Goal: Information Seeking & Learning: Learn about a topic

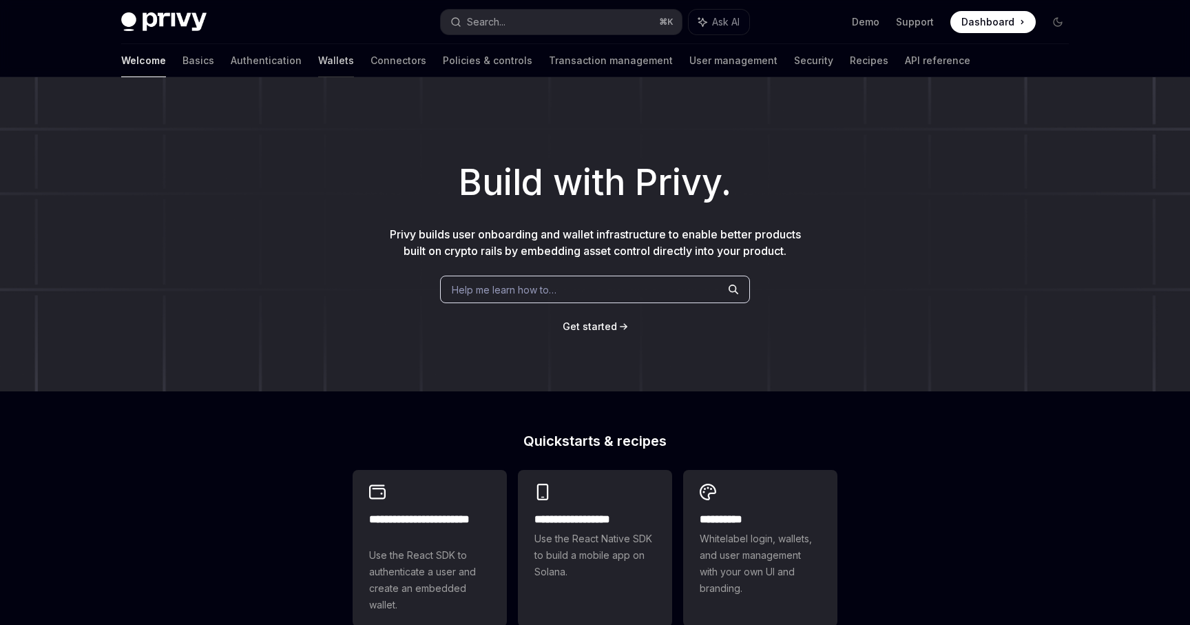
click at [318, 52] on link "Wallets" at bounding box center [336, 60] width 36 height 33
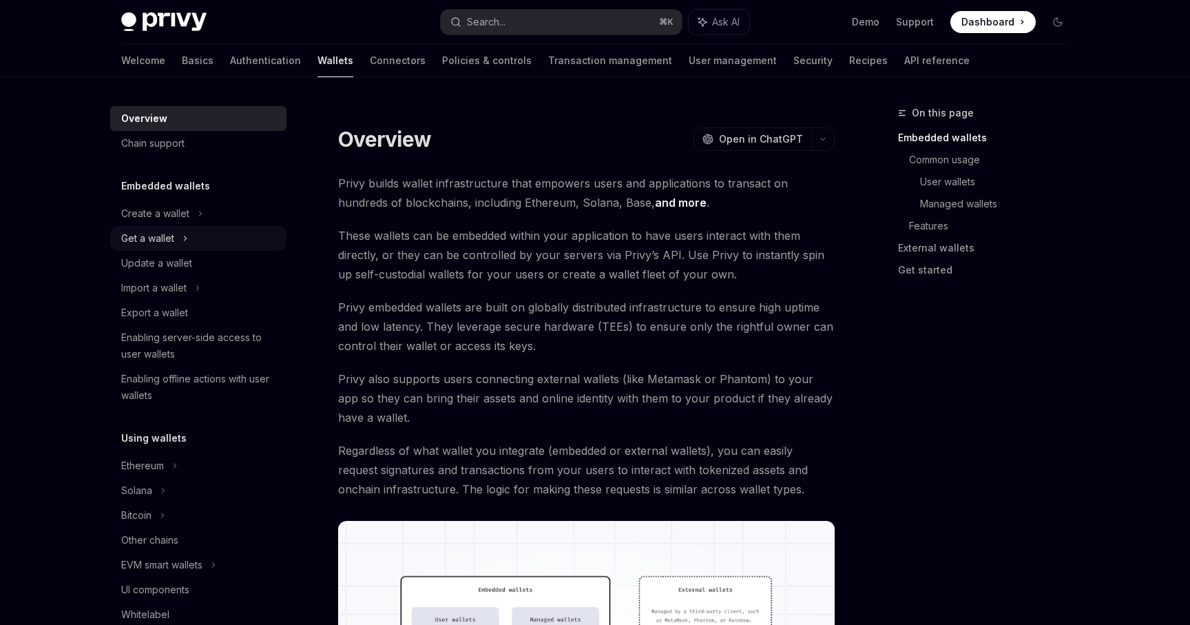
click at [192, 234] on div "Get a wallet" at bounding box center [198, 238] width 176 height 25
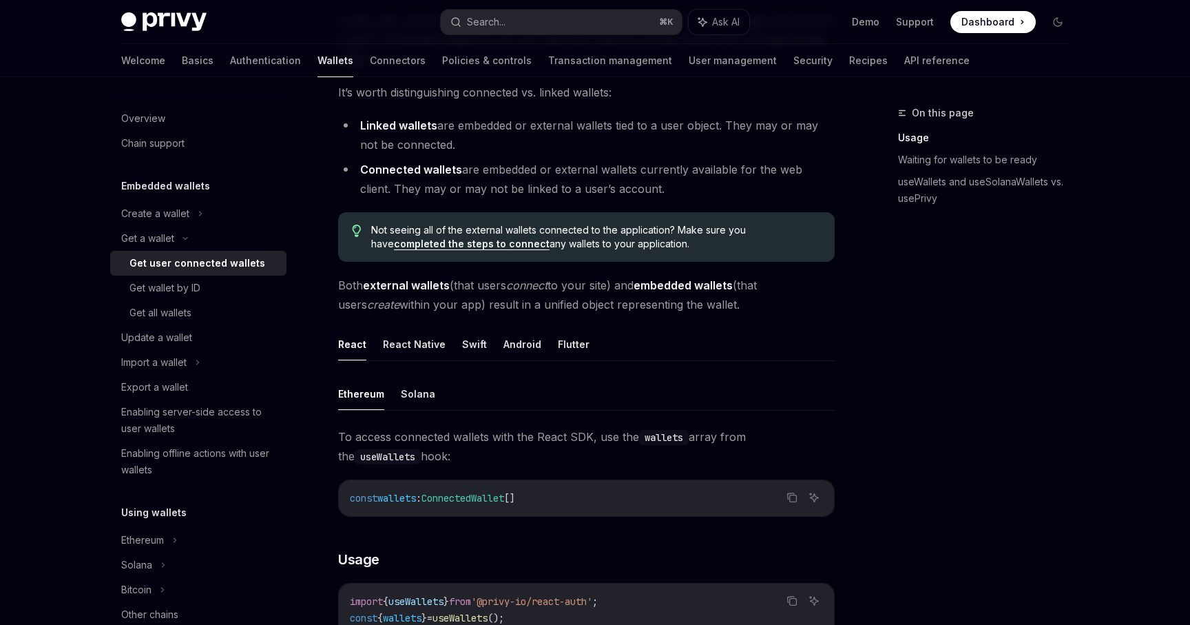
scroll to position [163, 0]
click at [417, 349] on button "React Native" at bounding box center [414, 343] width 63 height 32
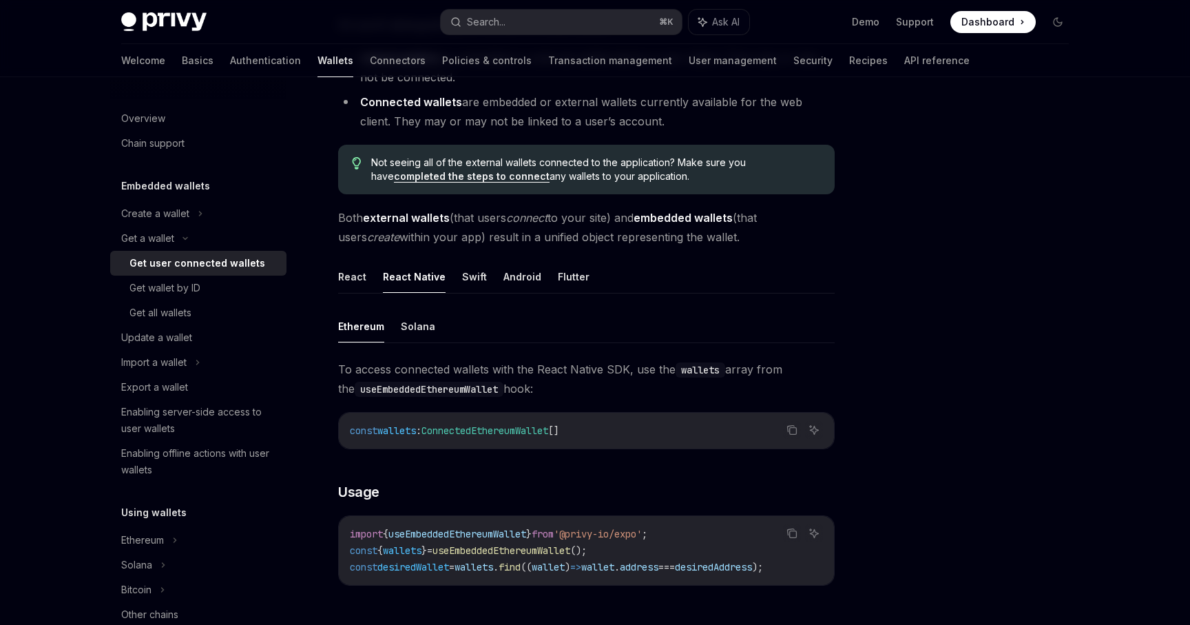
scroll to position [236, 0]
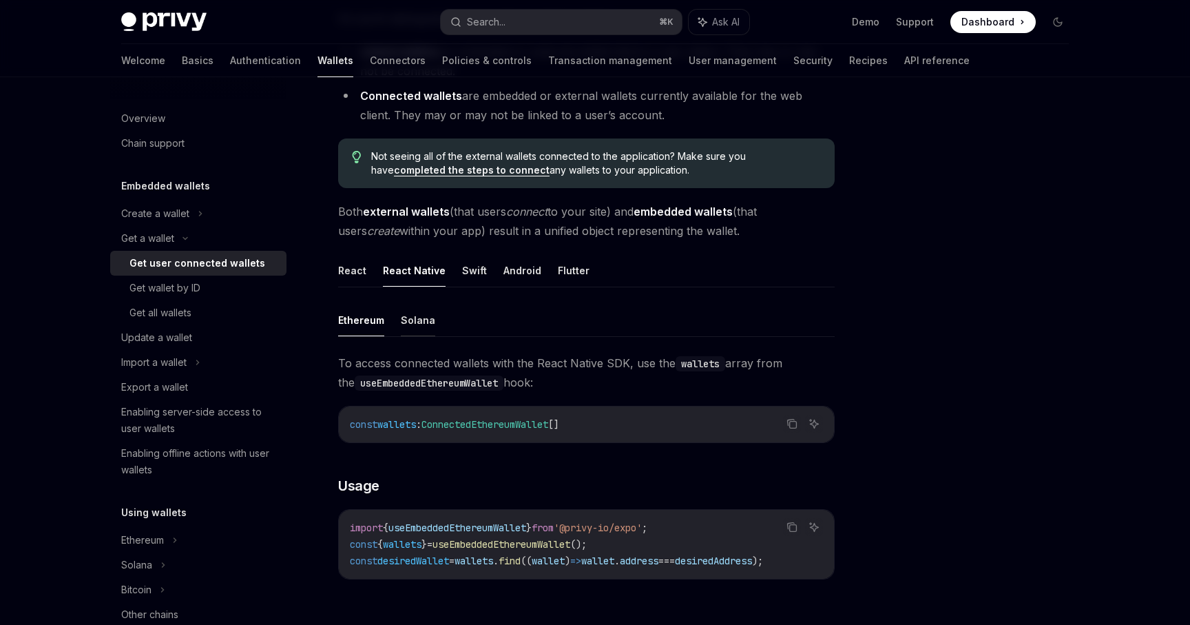
click at [418, 318] on button "Solana" at bounding box center [418, 320] width 34 height 32
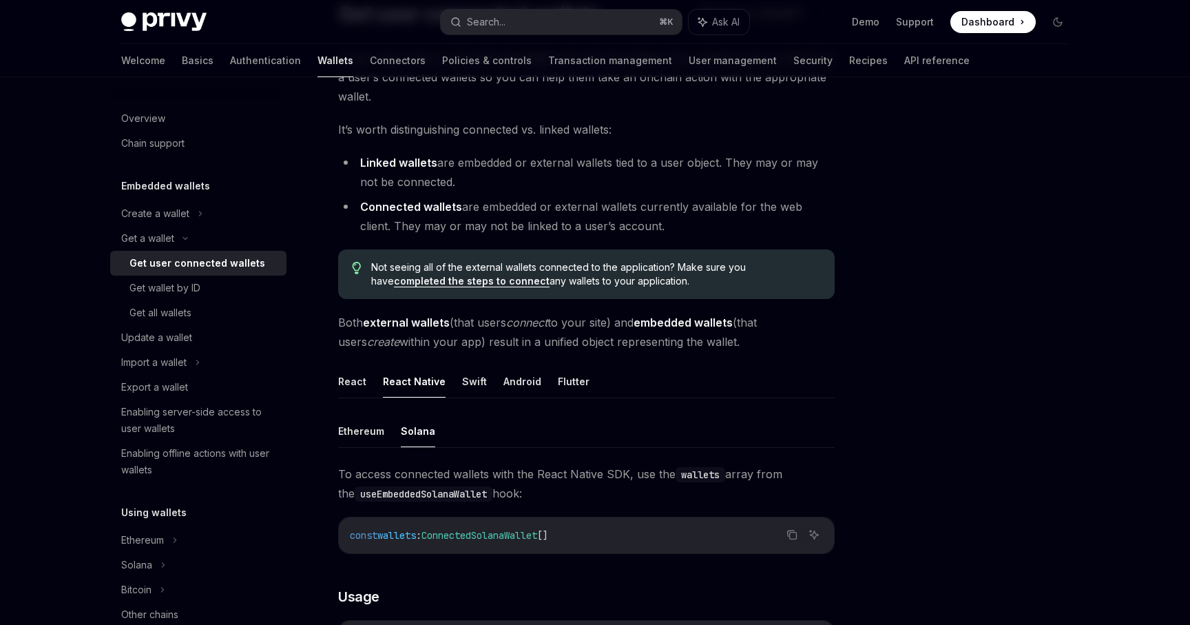
scroll to position [125, 0]
click at [236, 296] on div "Get wallet by ID" at bounding box center [204, 288] width 149 height 17
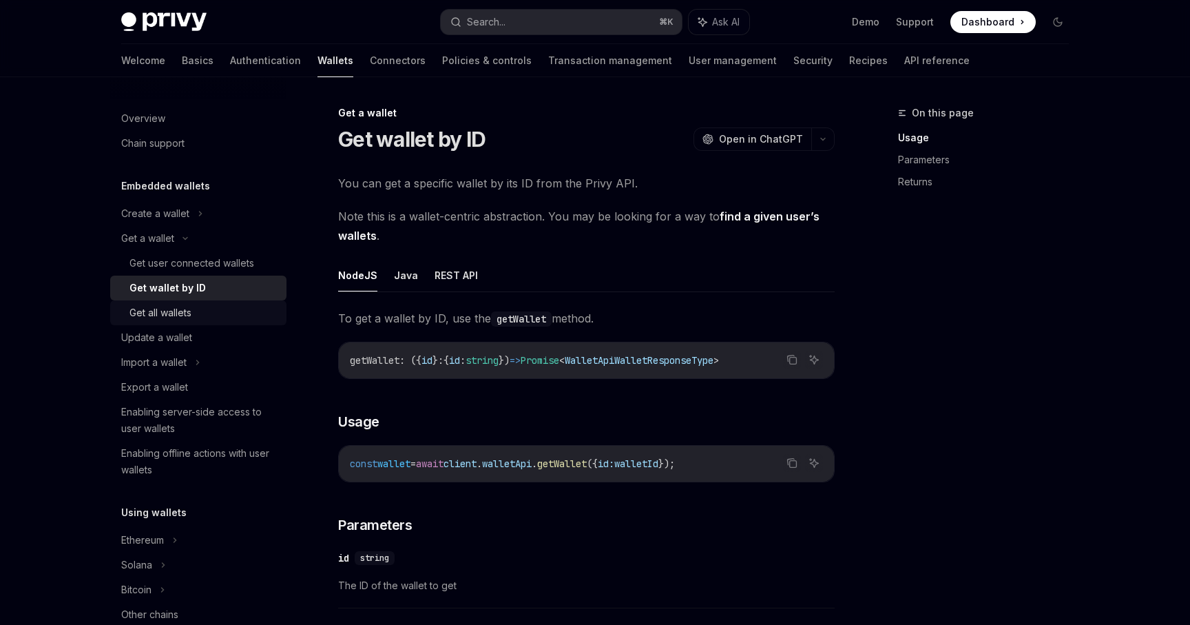
click at [236, 307] on div "Get all wallets" at bounding box center [204, 312] width 149 height 17
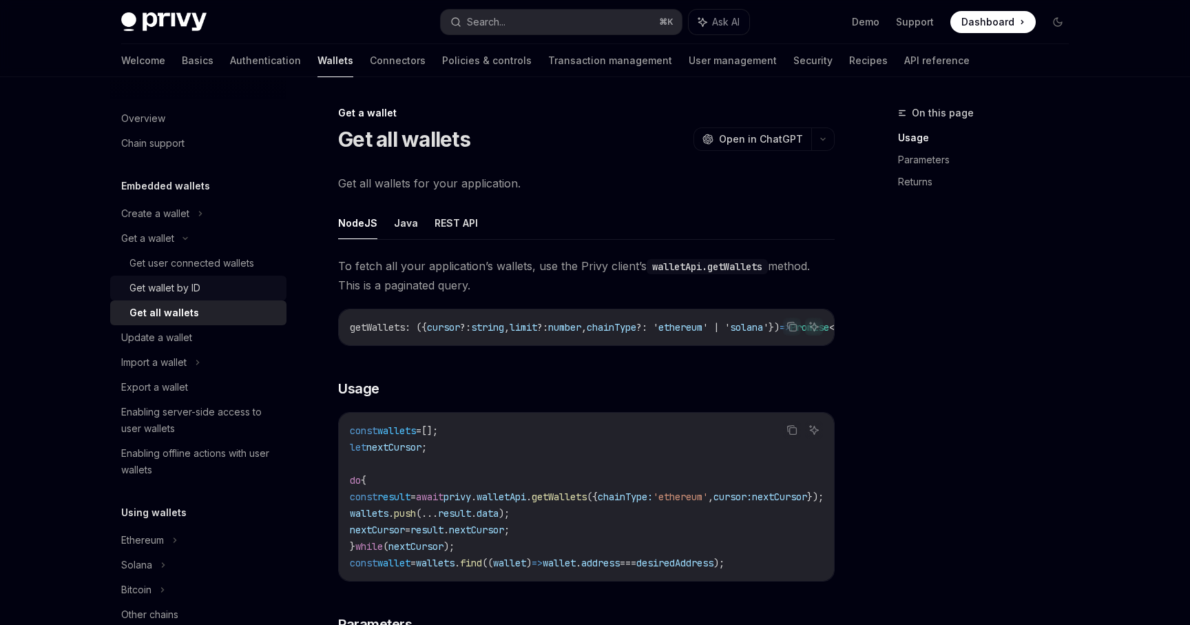
click at [220, 295] on div "Get wallet by ID" at bounding box center [204, 288] width 149 height 17
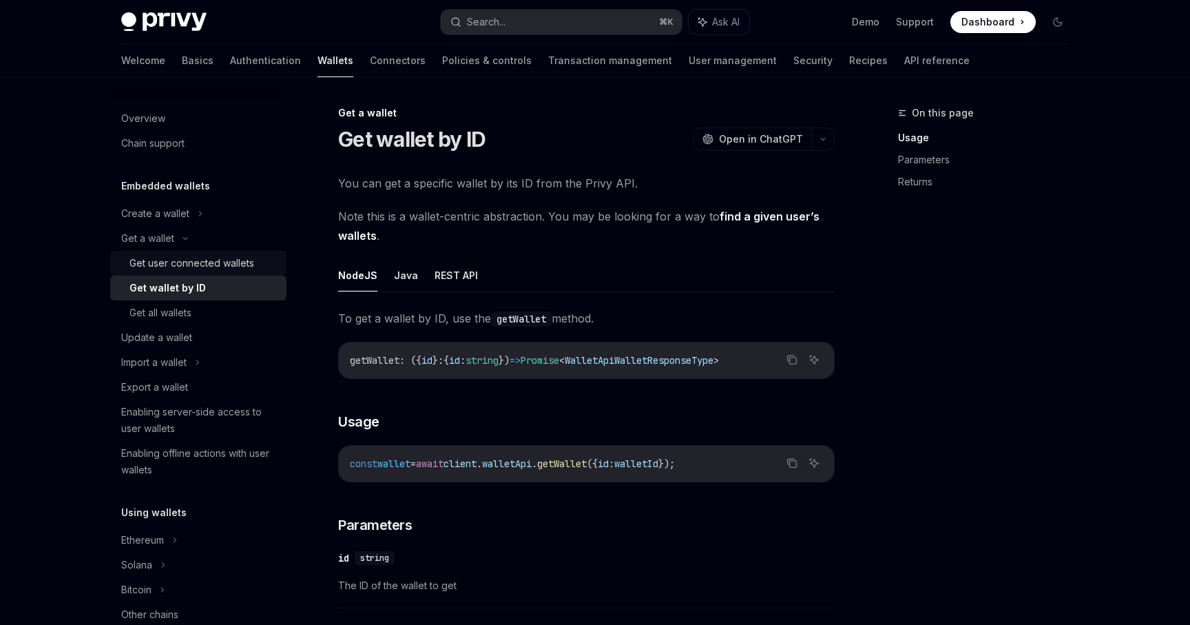
click at [230, 266] on div "Get user connected wallets" at bounding box center [192, 263] width 125 height 17
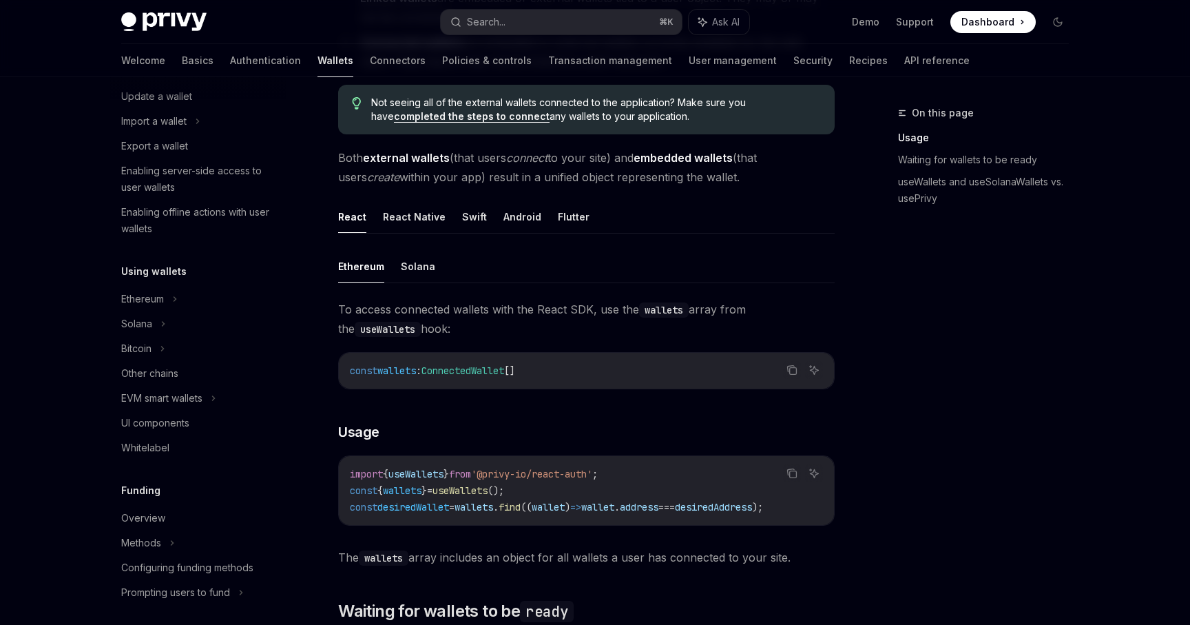
scroll to position [358, 0]
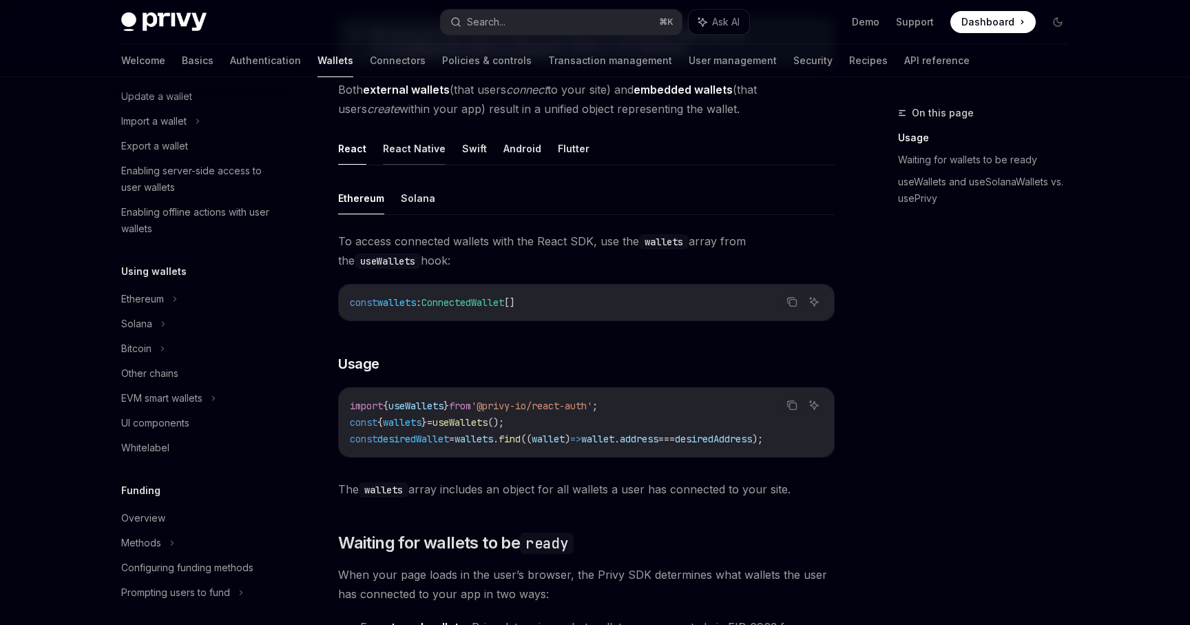
click at [415, 143] on button "React Native" at bounding box center [414, 148] width 63 height 32
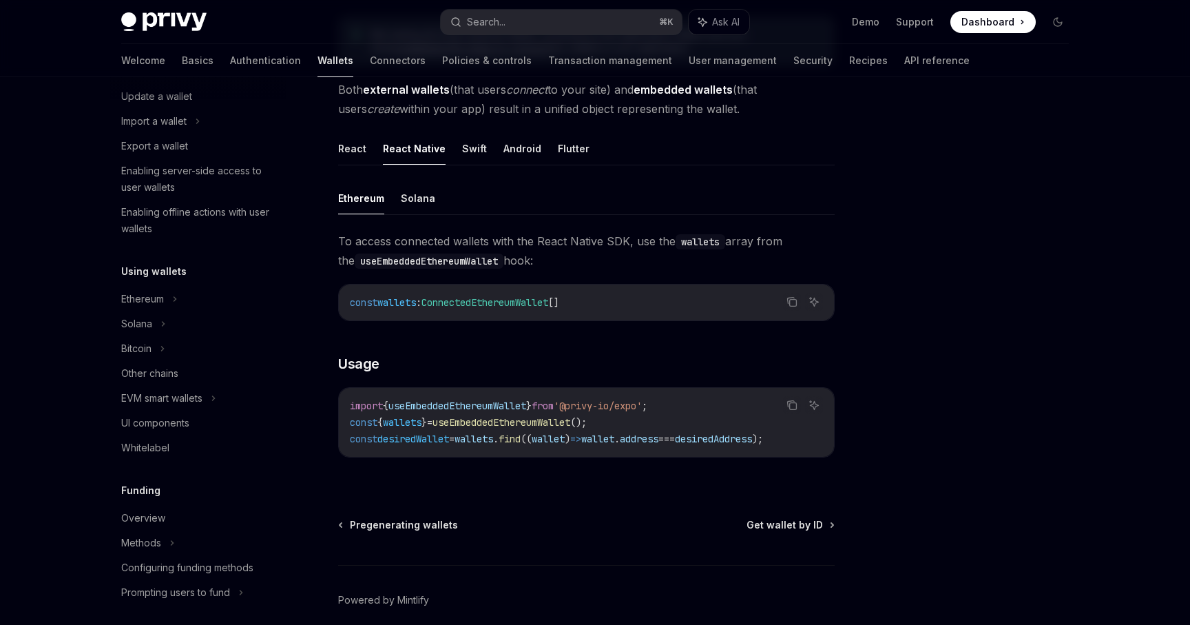
click at [373, 147] on ul "React React Native Swift Android Flutter" at bounding box center [586, 148] width 497 height 33
click at [360, 147] on button "React" at bounding box center [352, 148] width 28 height 32
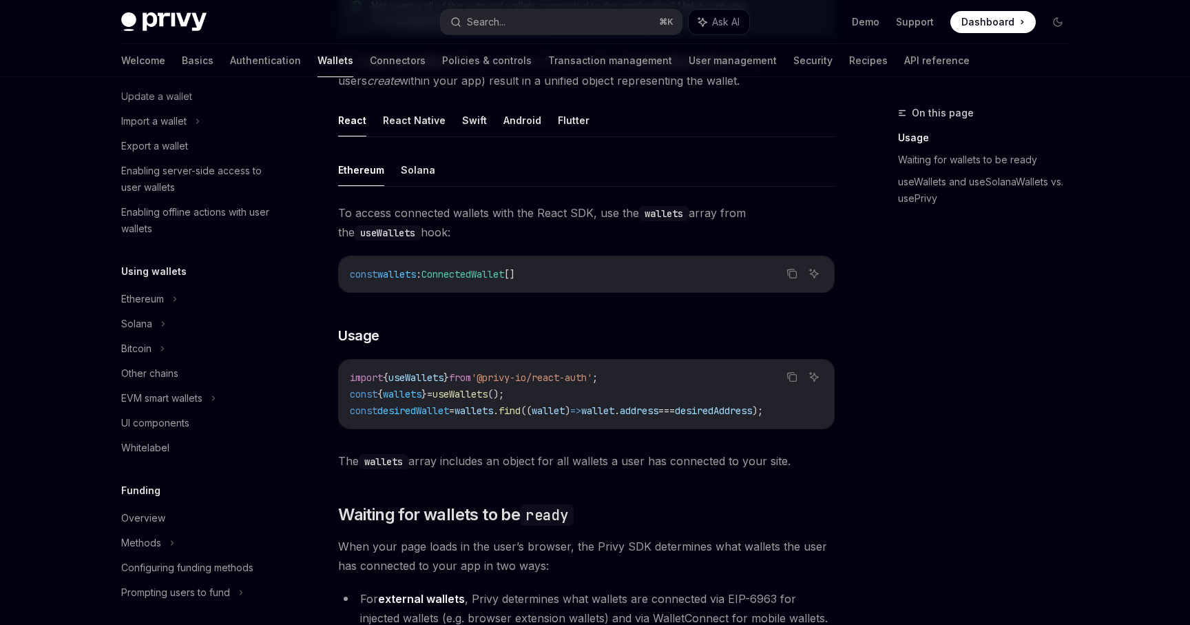
scroll to position [387, 0]
click at [187, 353] on div "Bitcoin" at bounding box center [198, 348] width 176 height 25
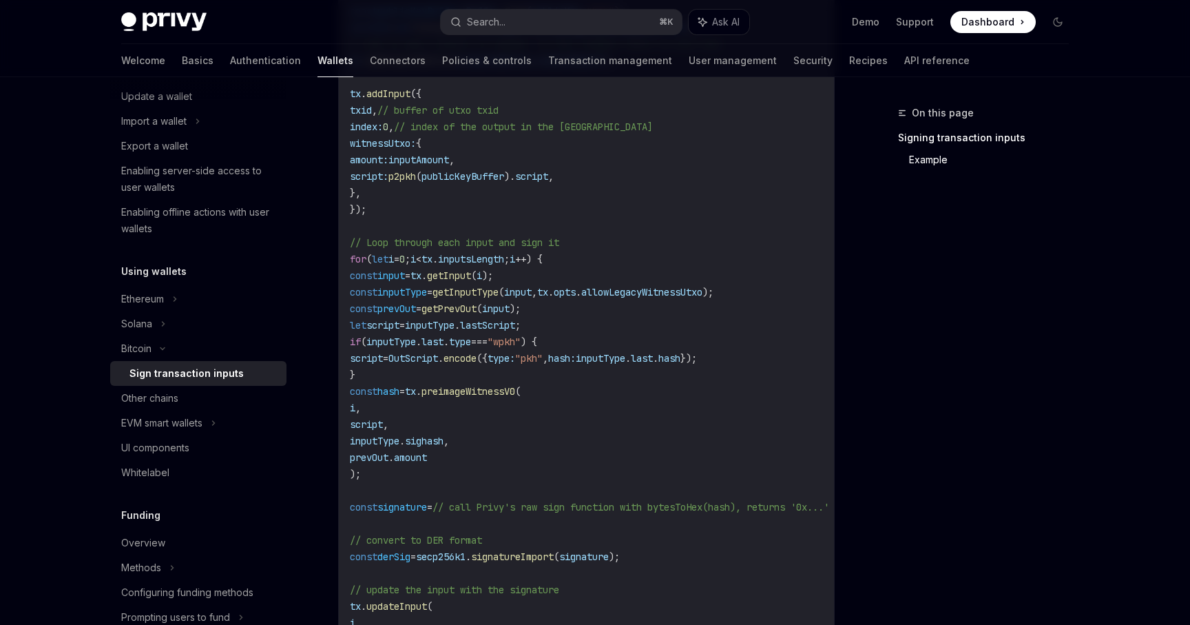
scroll to position [632, 0]
click at [227, 395] on div "Other chains" at bounding box center [199, 398] width 157 height 17
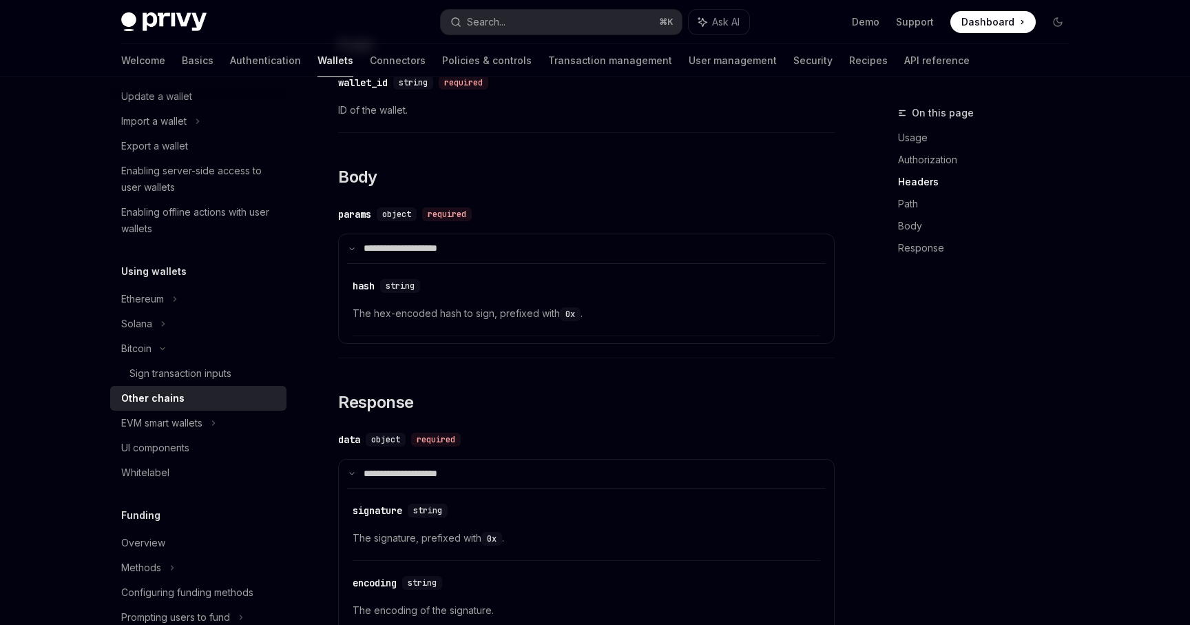
scroll to position [1187, 0]
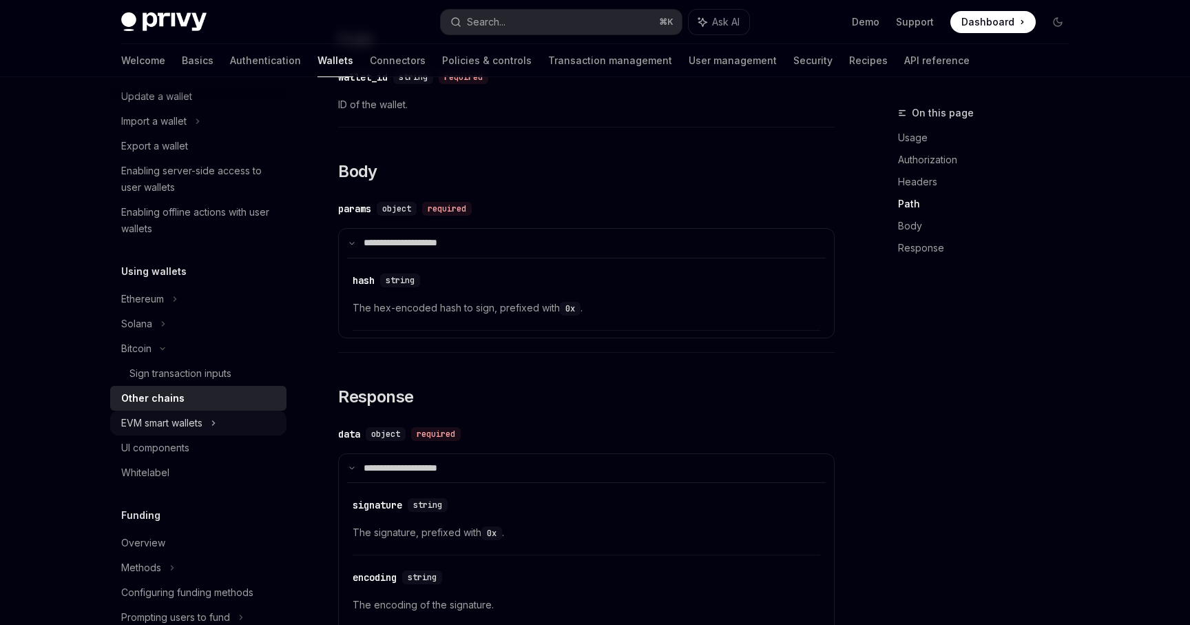
click at [276, 424] on div "EVM smart wallets" at bounding box center [198, 423] width 176 height 25
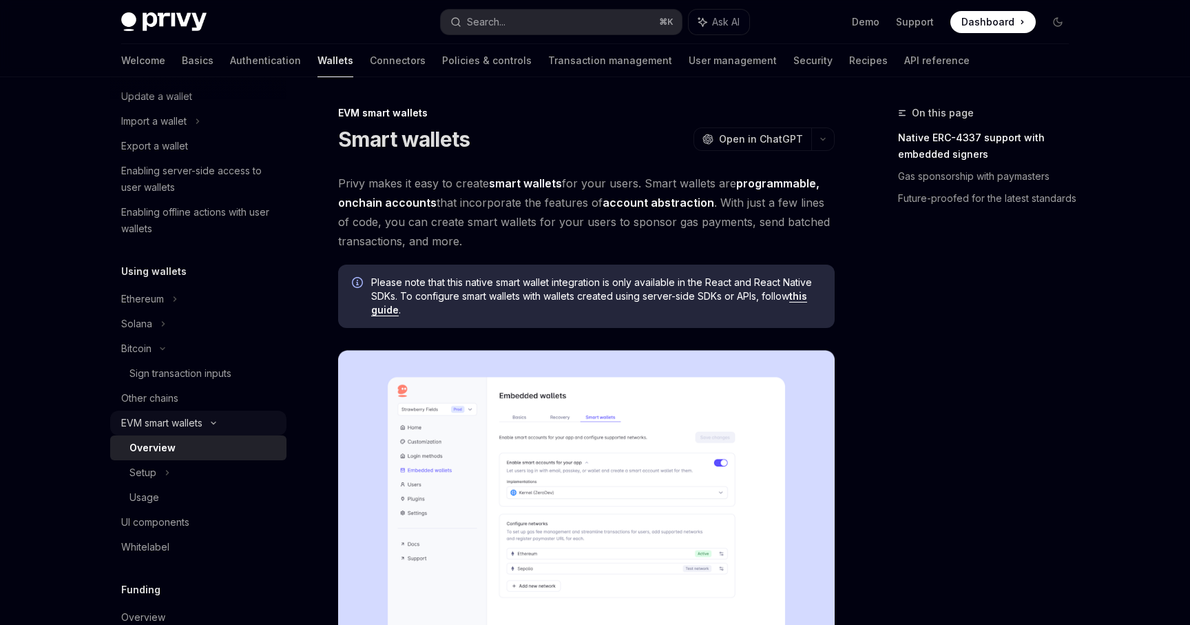
click at [276, 424] on div "EVM smart wallets" at bounding box center [198, 423] width 176 height 25
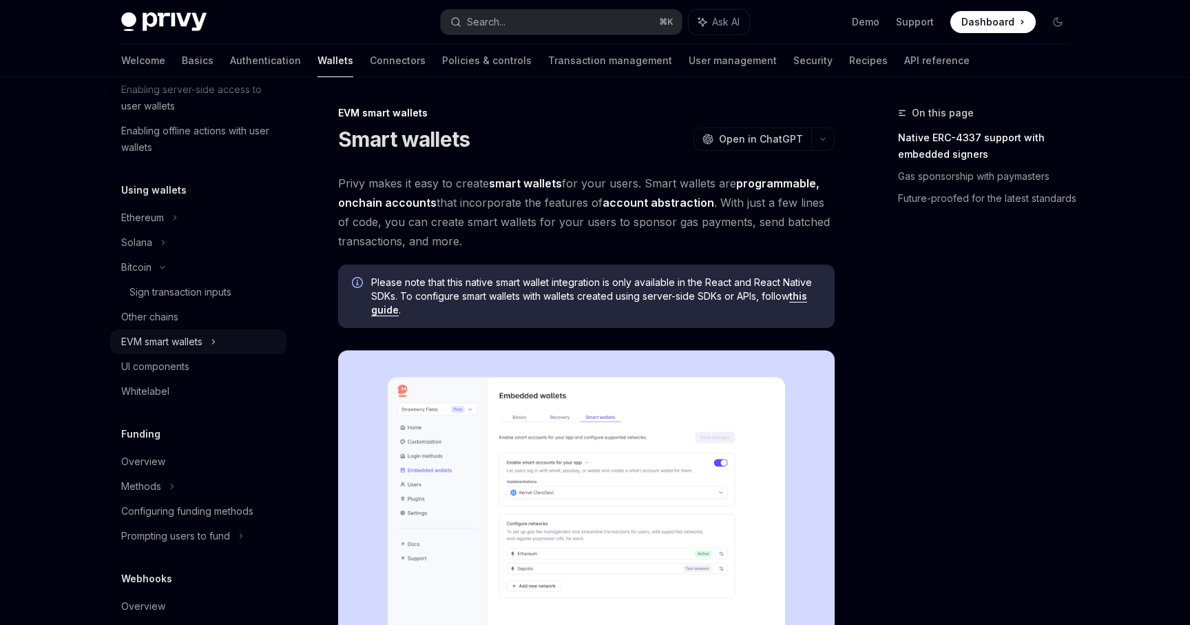
scroll to position [353, 0]
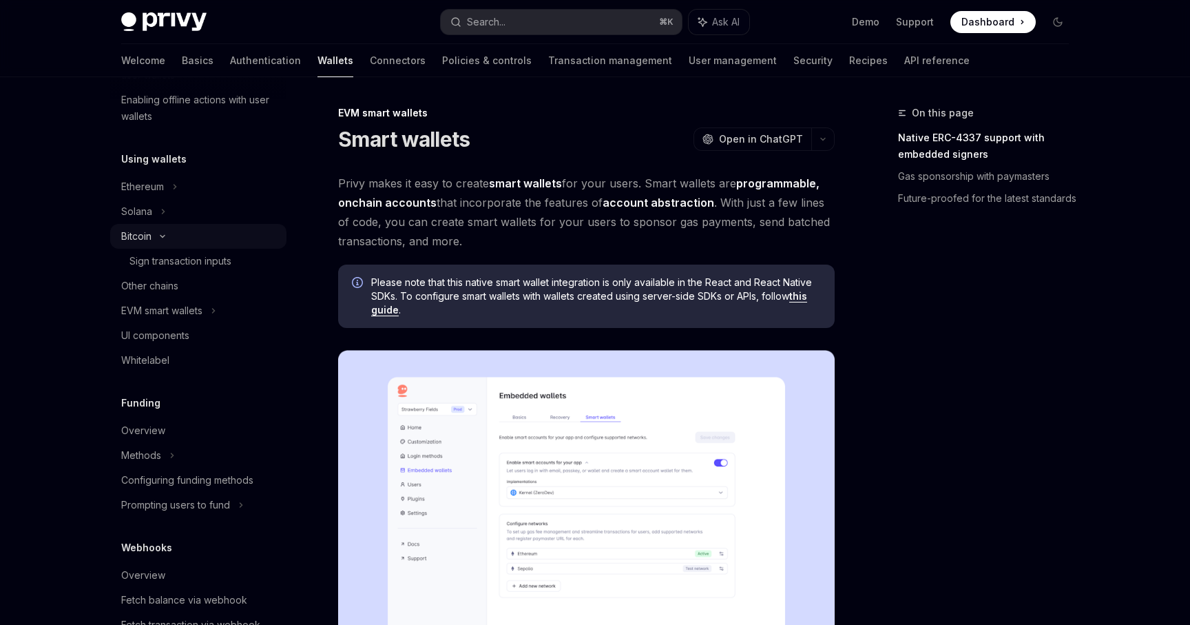
click at [207, 234] on div "Bitcoin" at bounding box center [198, 236] width 176 height 25
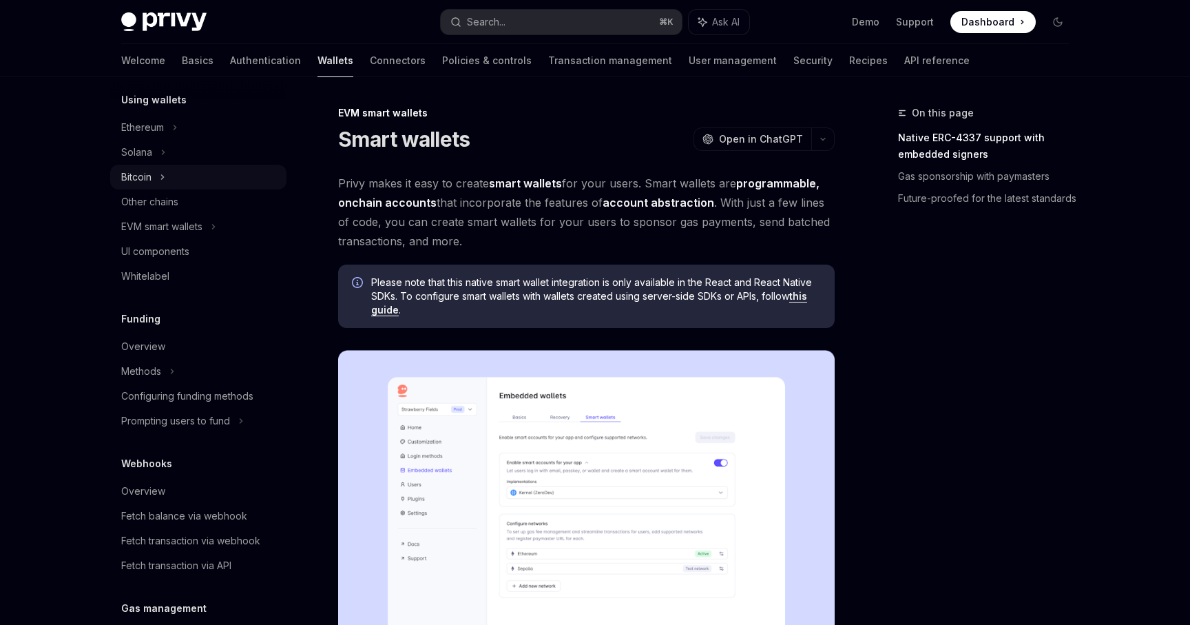
scroll to position [428, 0]
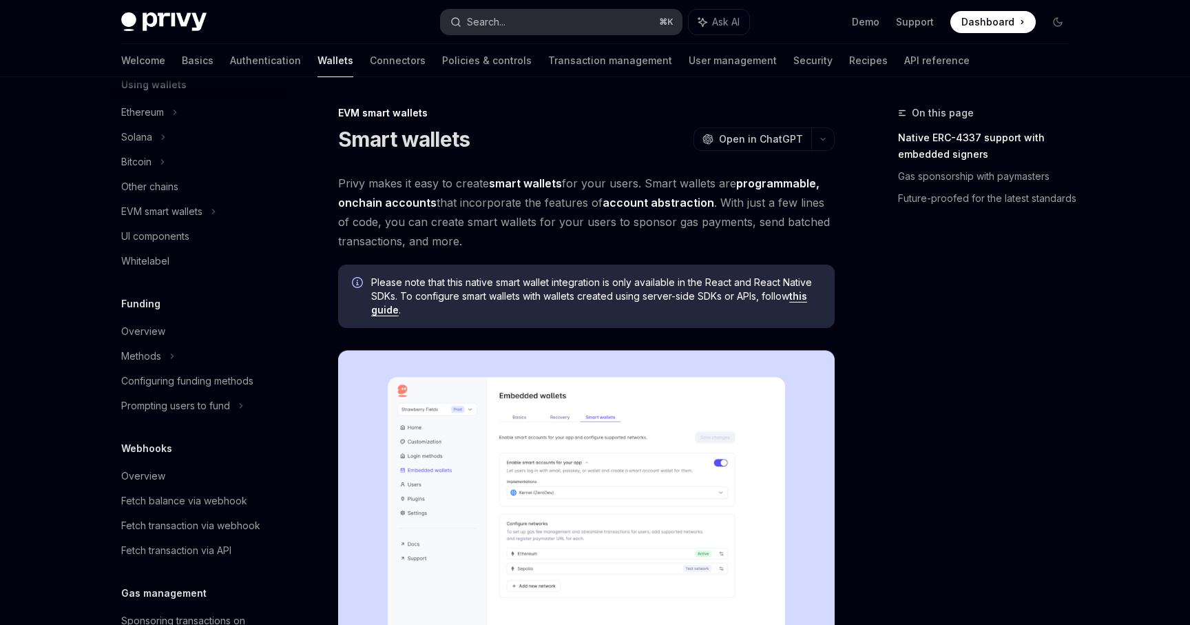
click at [506, 30] on button "Search... ⌘ K" at bounding box center [561, 22] width 241 height 25
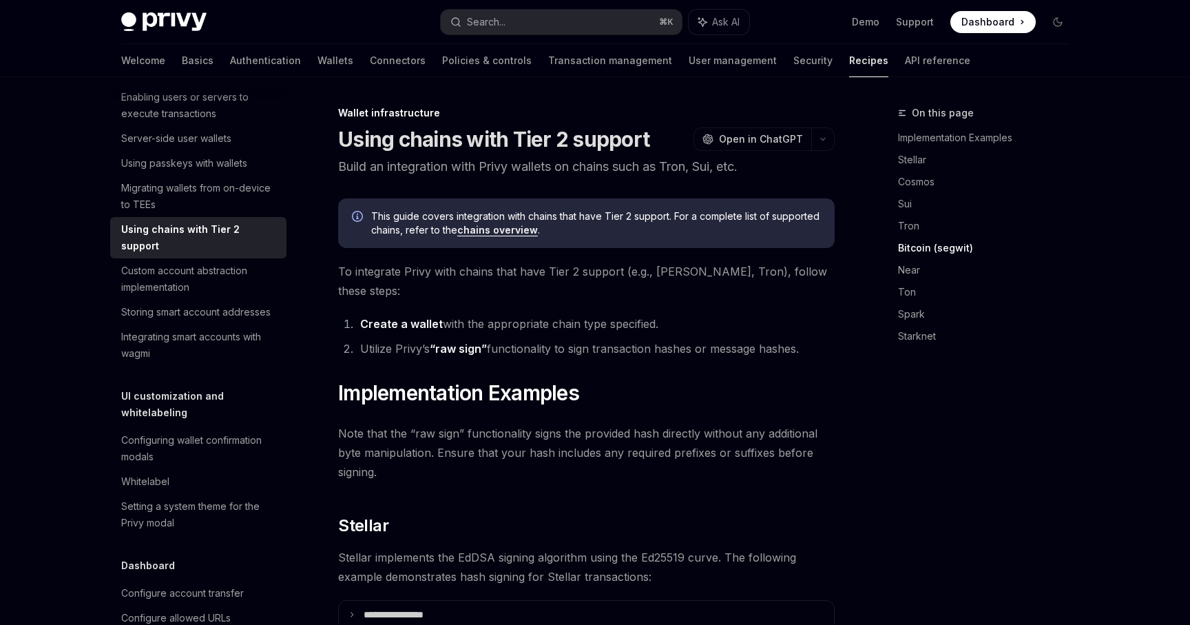
scroll to position [1168, 0]
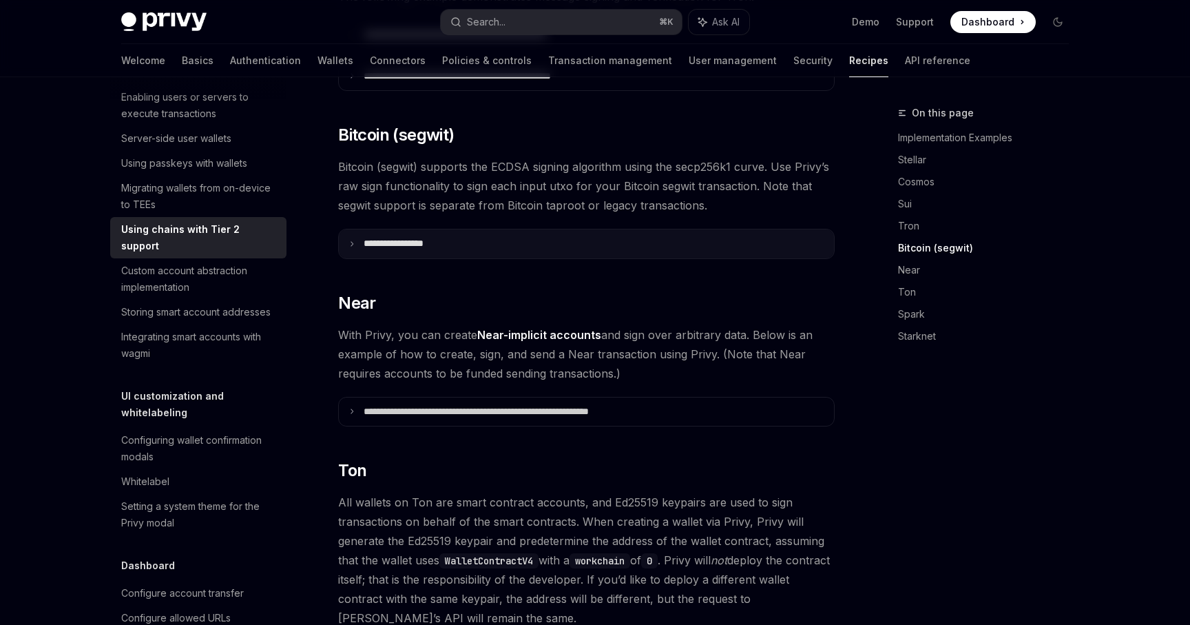
click at [525, 229] on summary "**********" at bounding box center [586, 243] width 495 height 29
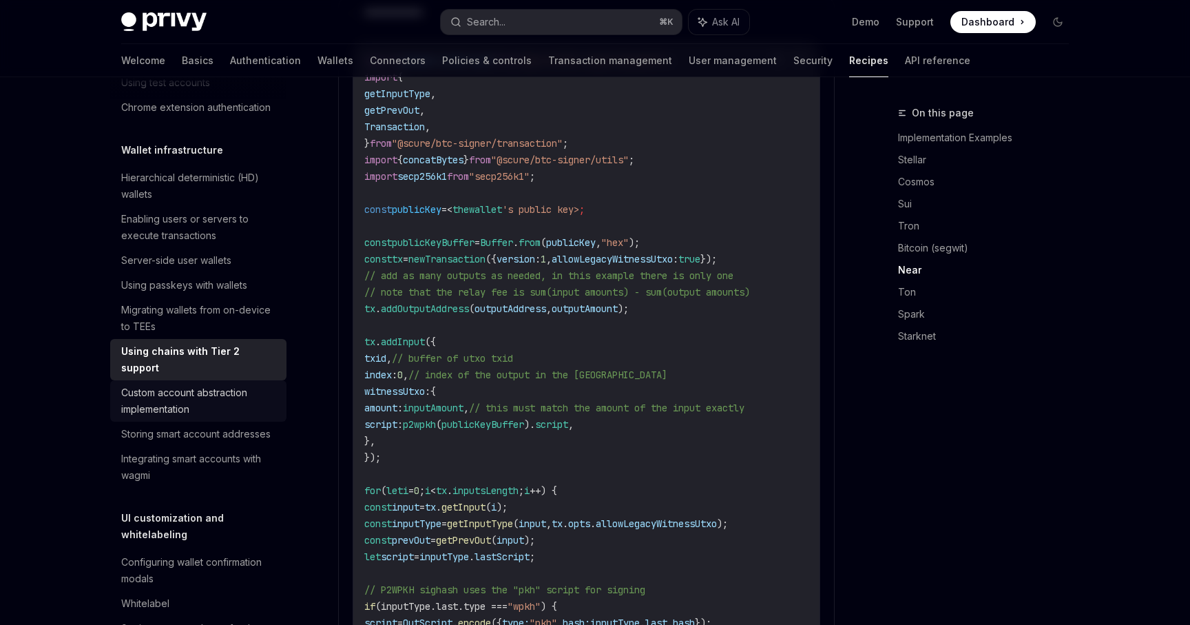
scroll to position [298, 0]
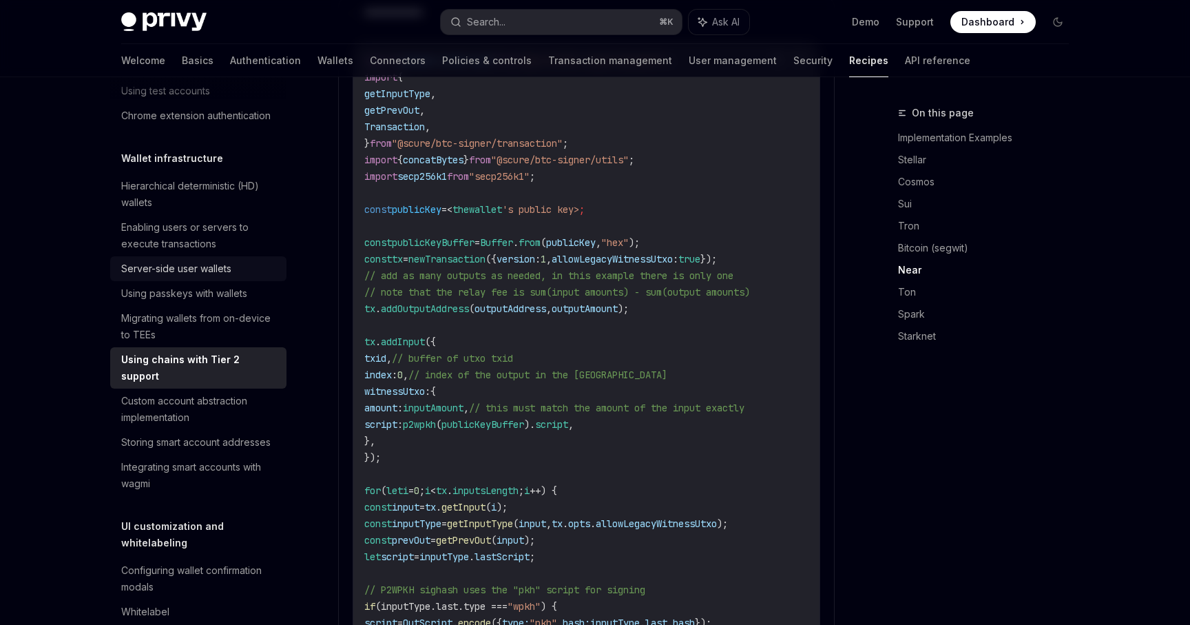
click at [269, 273] on div "Server-side user wallets" at bounding box center [199, 268] width 157 height 17
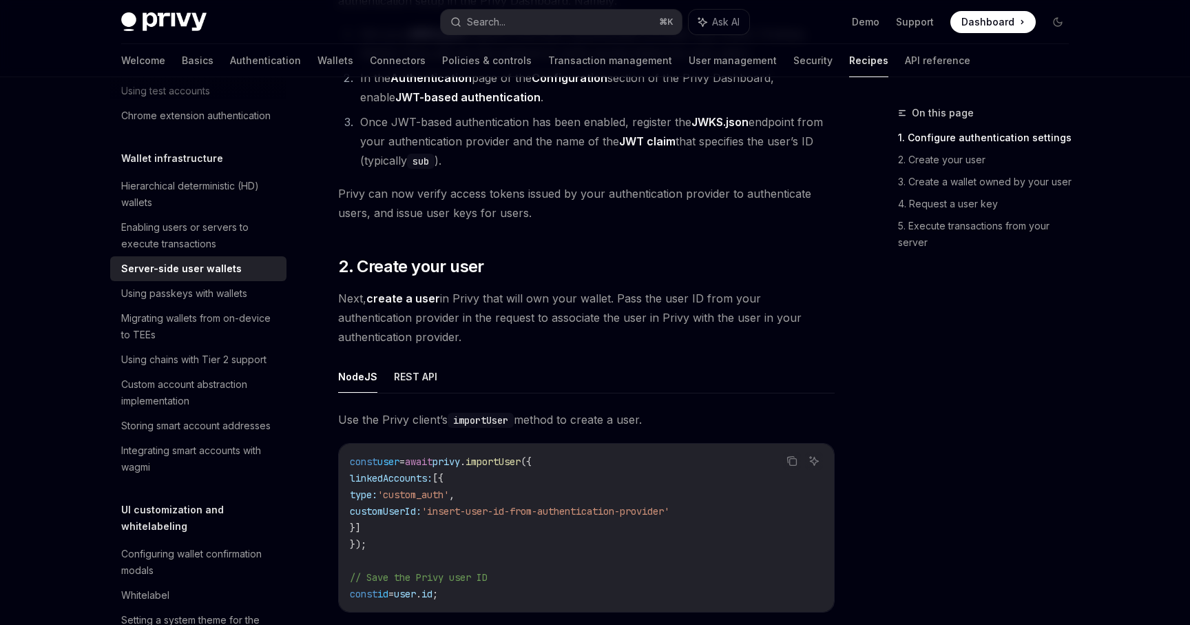
scroll to position [1013, 0]
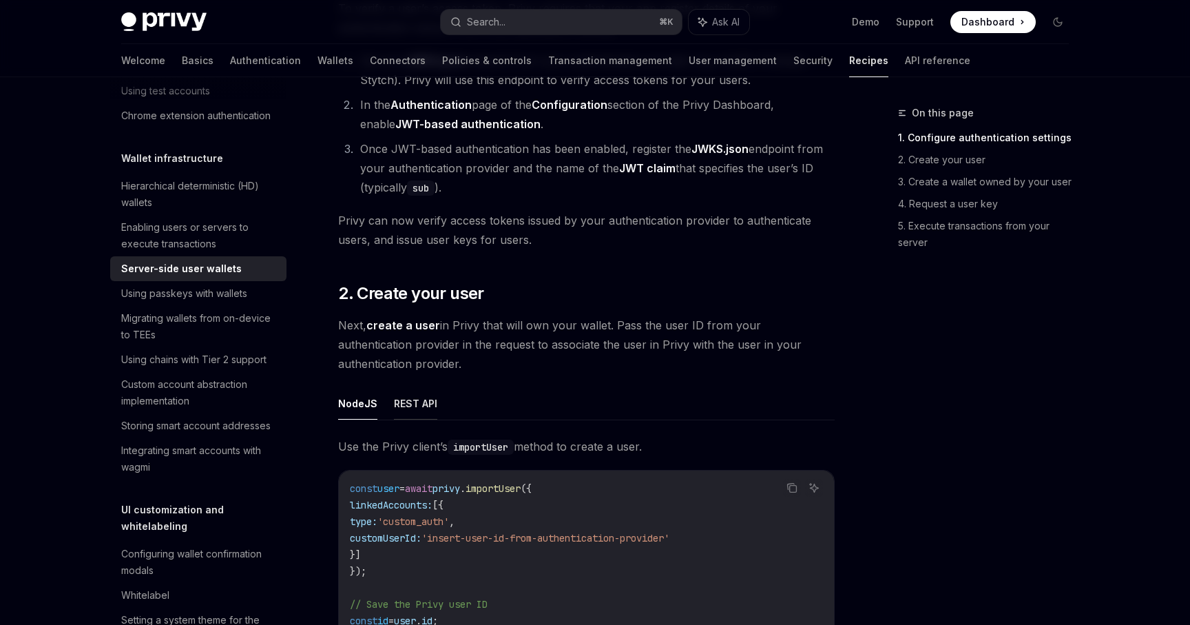
click at [417, 387] on button "REST API" at bounding box center [415, 403] width 43 height 32
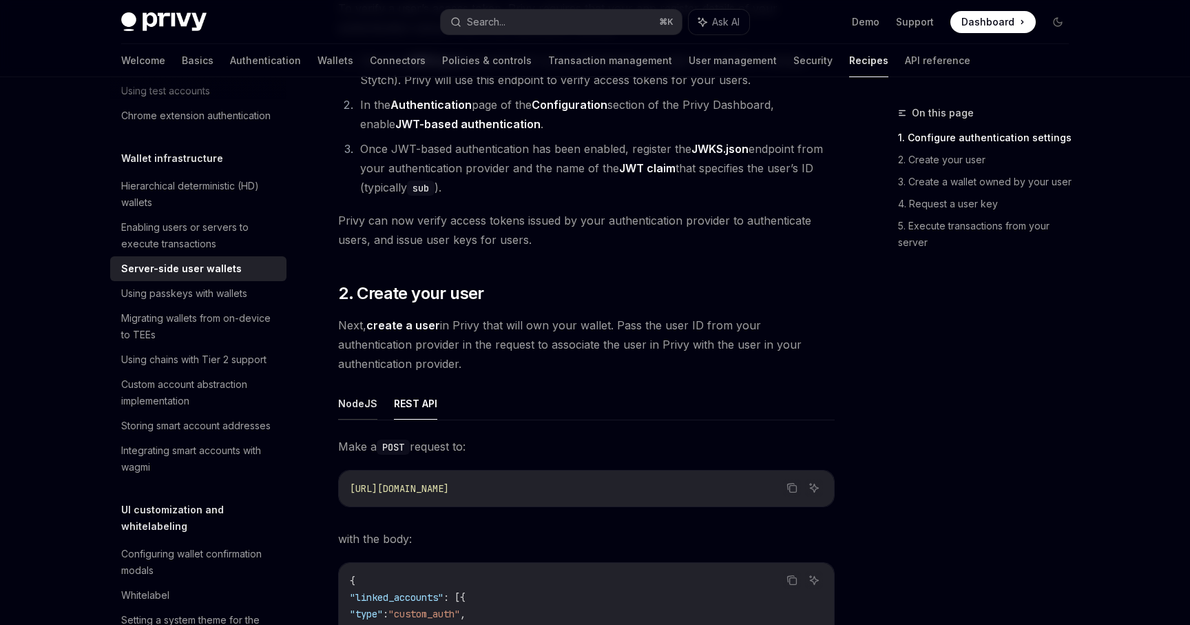
click at [366, 389] on button "NodeJS" at bounding box center [357, 403] width 39 height 32
type textarea "*"
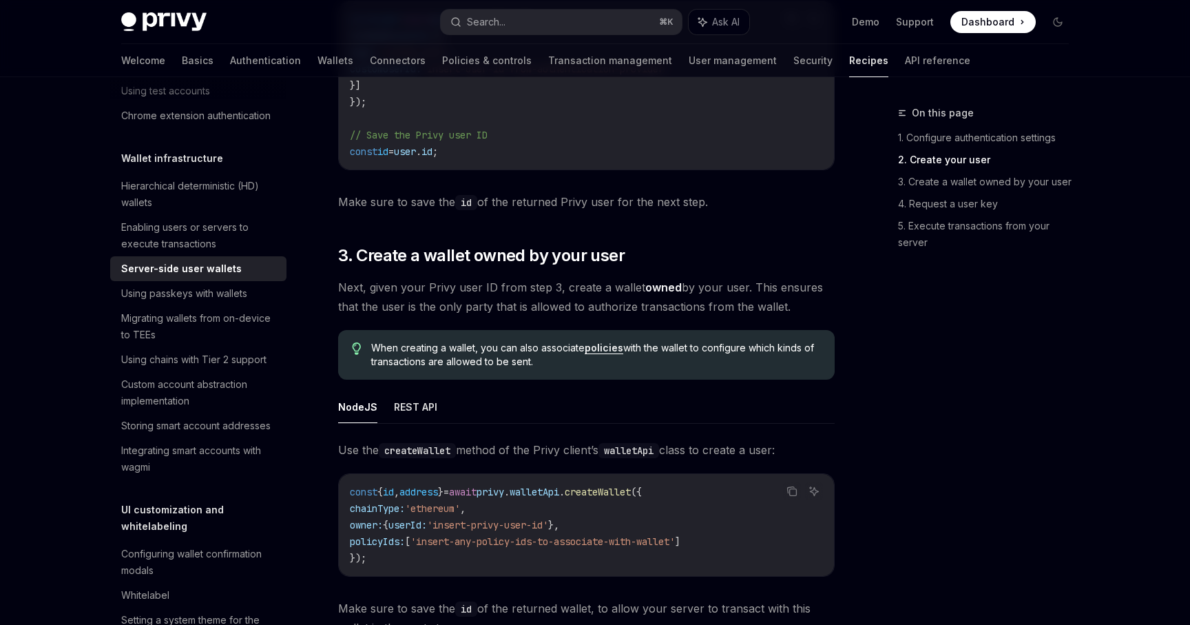
scroll to position [1482, 0]
click at [790, 488] on icon "Copy the contents from the code block" at bounding box center [793, 491] width 7 height 7
click at [597, 341] on link "policies" at bounding box center [604, 347] width 39 height 12
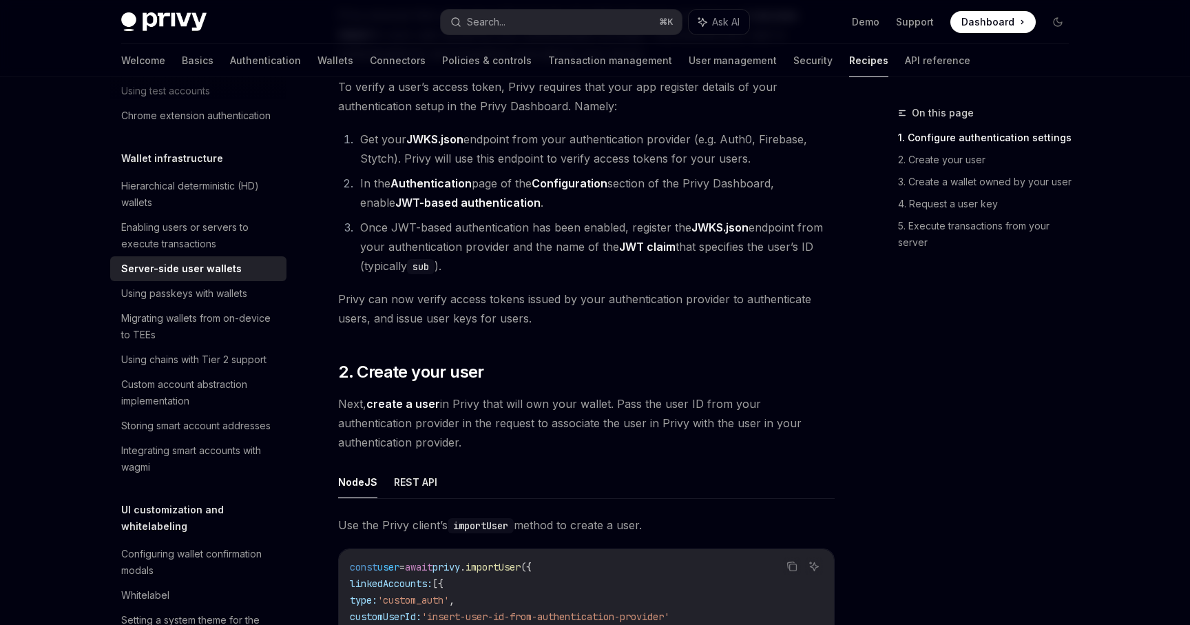
scroll to position [1026, 0]
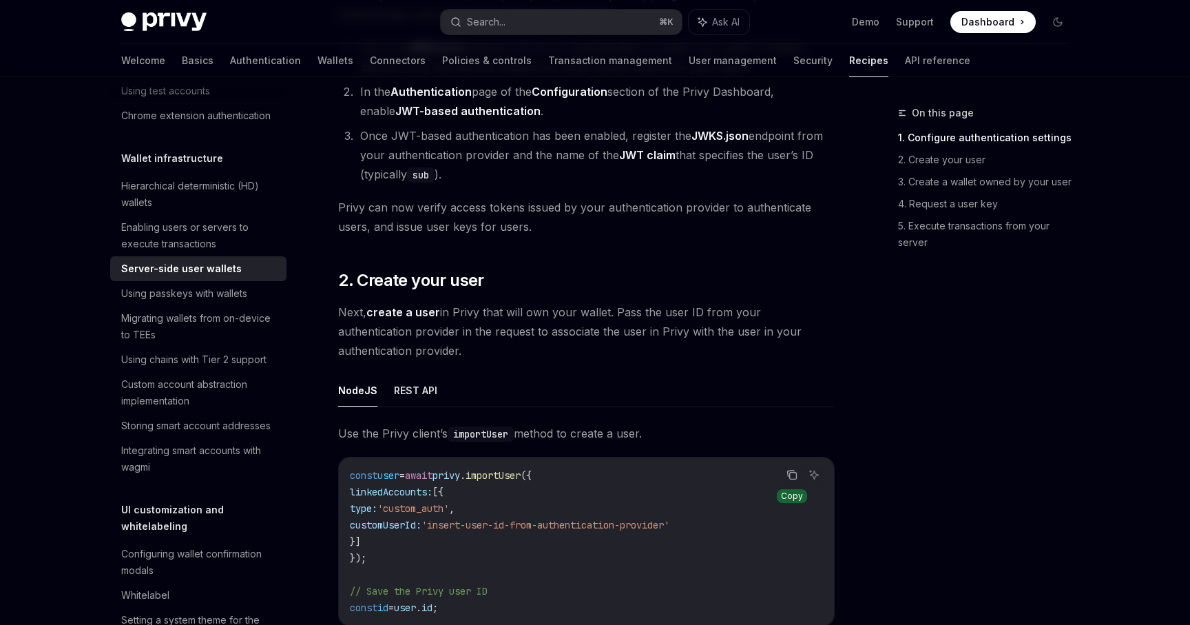
click at [793, 469] on icon "Copy the contents from the code block" at bounding box center [792, 474] width 11 height 11
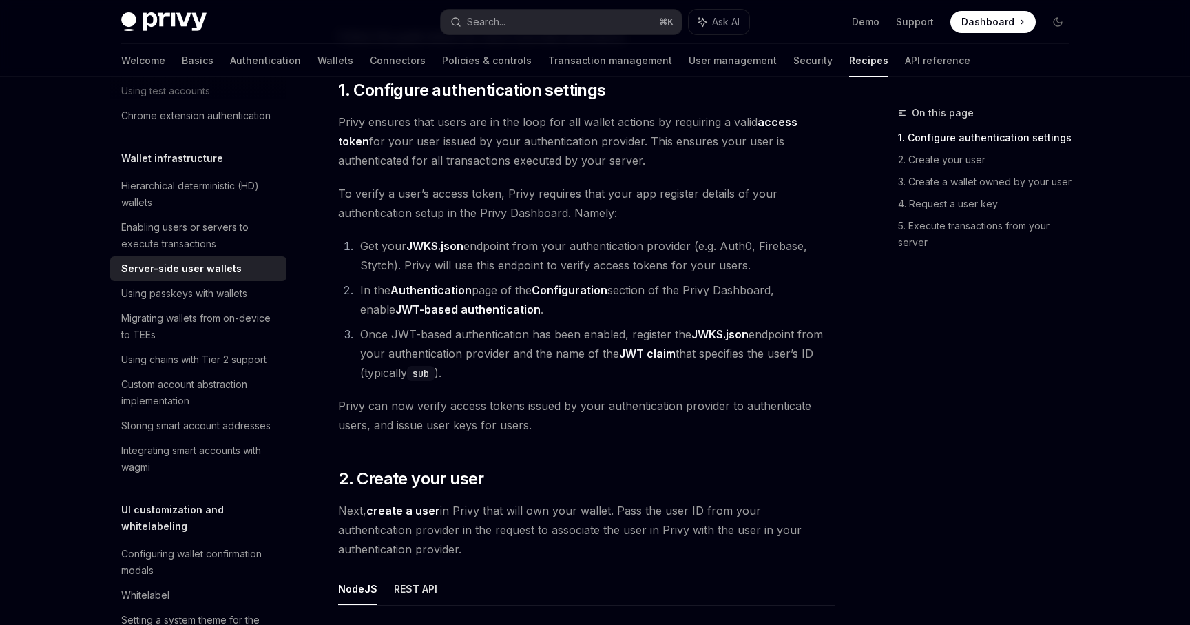
scroll to position [827, 0]
click at [468, 303] on strong "JWT-based authentication" at bounding box center [467, 310] width 145 height 14
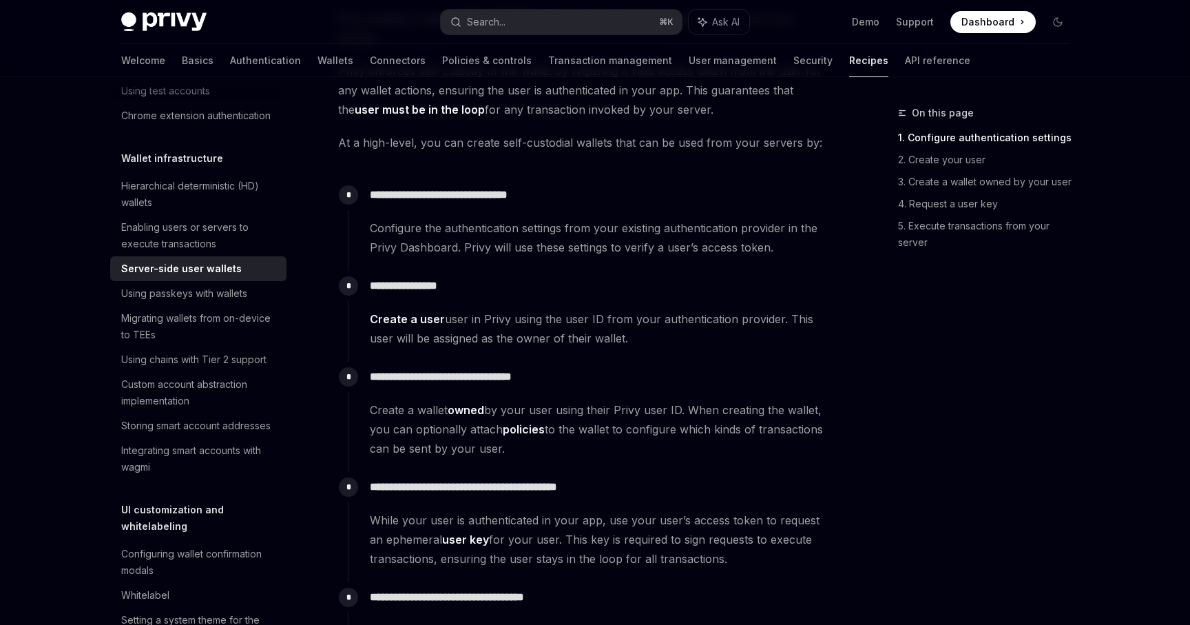
scroll to position [161, 0]
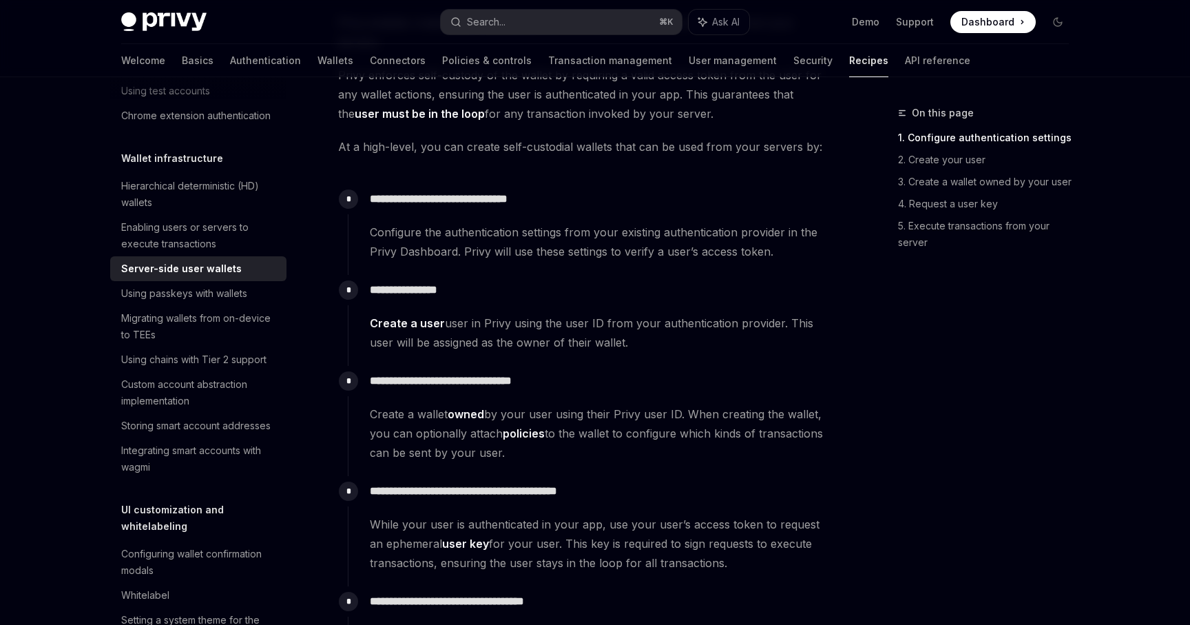
click at [417, 316] on link "Create a user" at bounding box center [407, 323] width 75 height 14
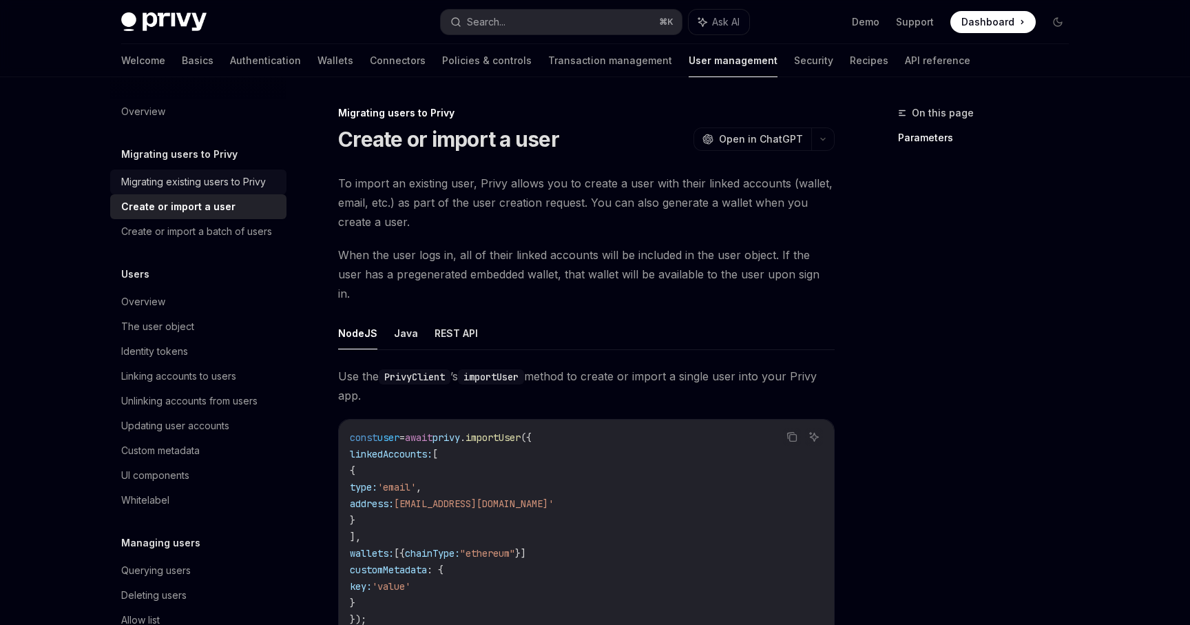
click at [274, 188] on div "Migrating existing users to Privy" at bounding box center [199, 182] width 157 height 17
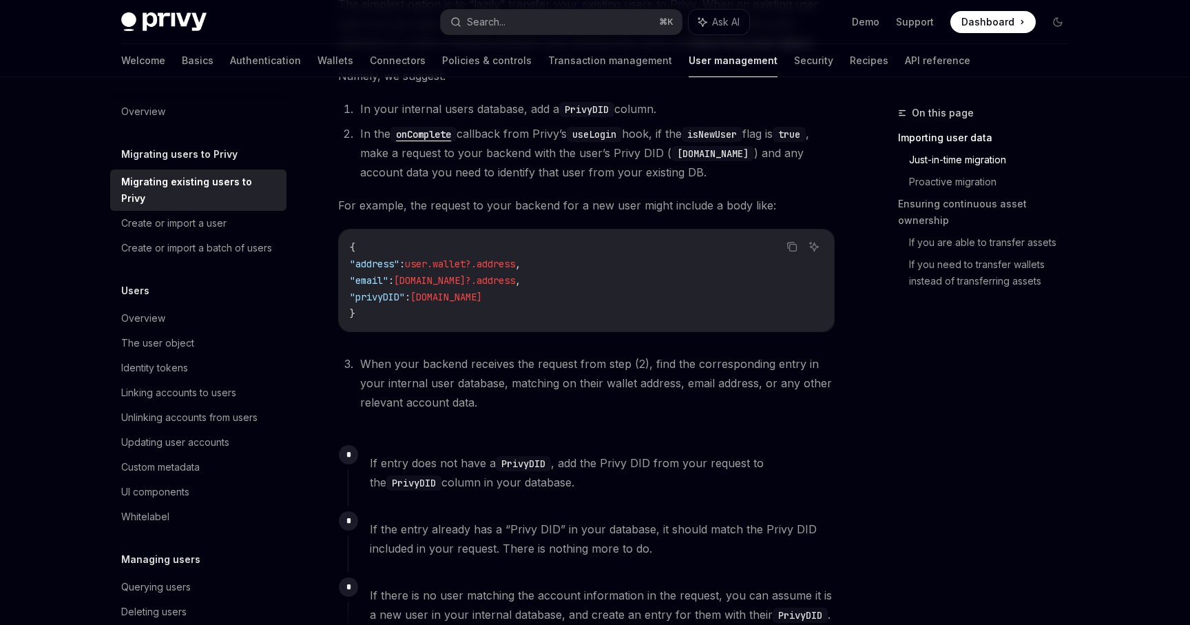
scroll to position [602, 0]
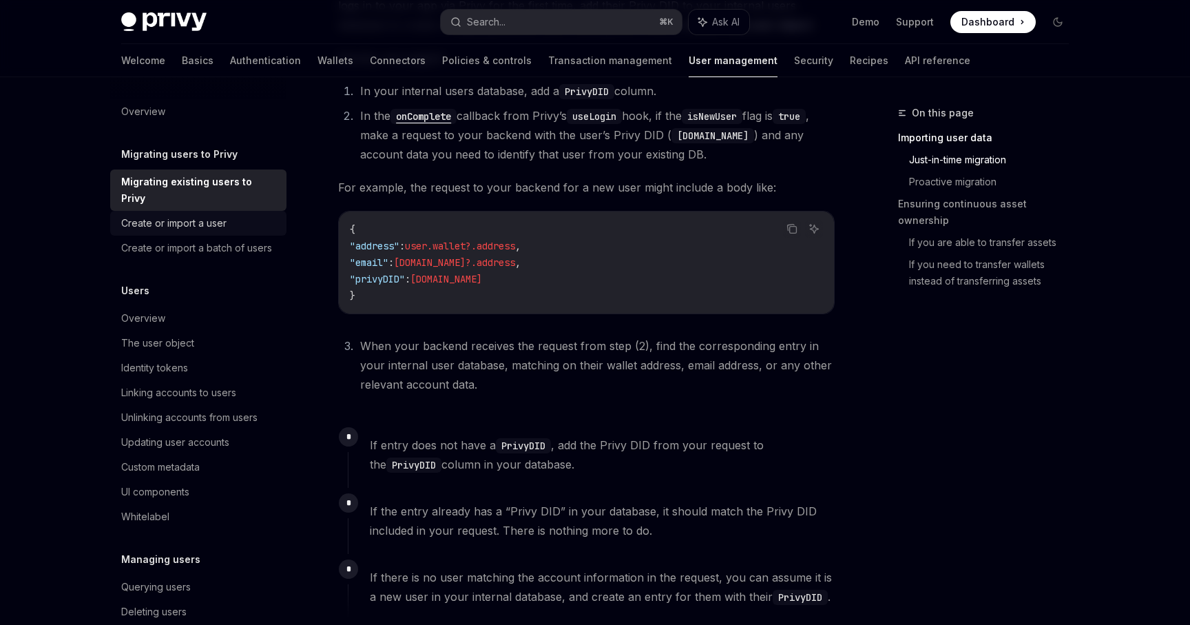
click at [243, 215] on div "Create or import a user" at bounding box center [199, 223] width 157 height 17
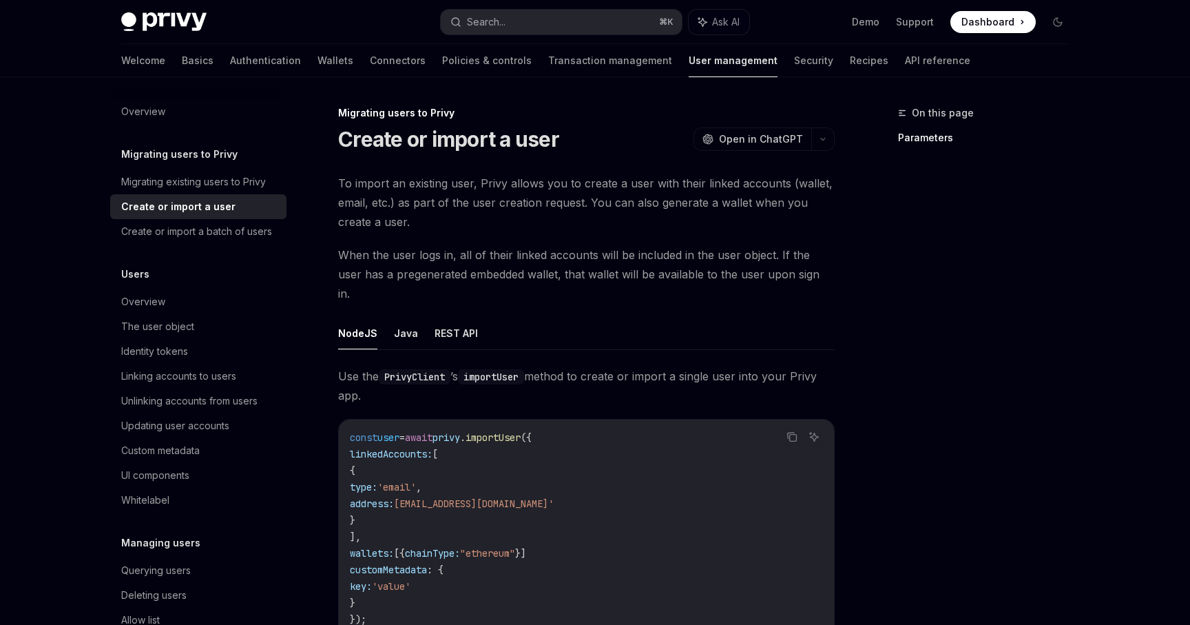
type textarea "*"
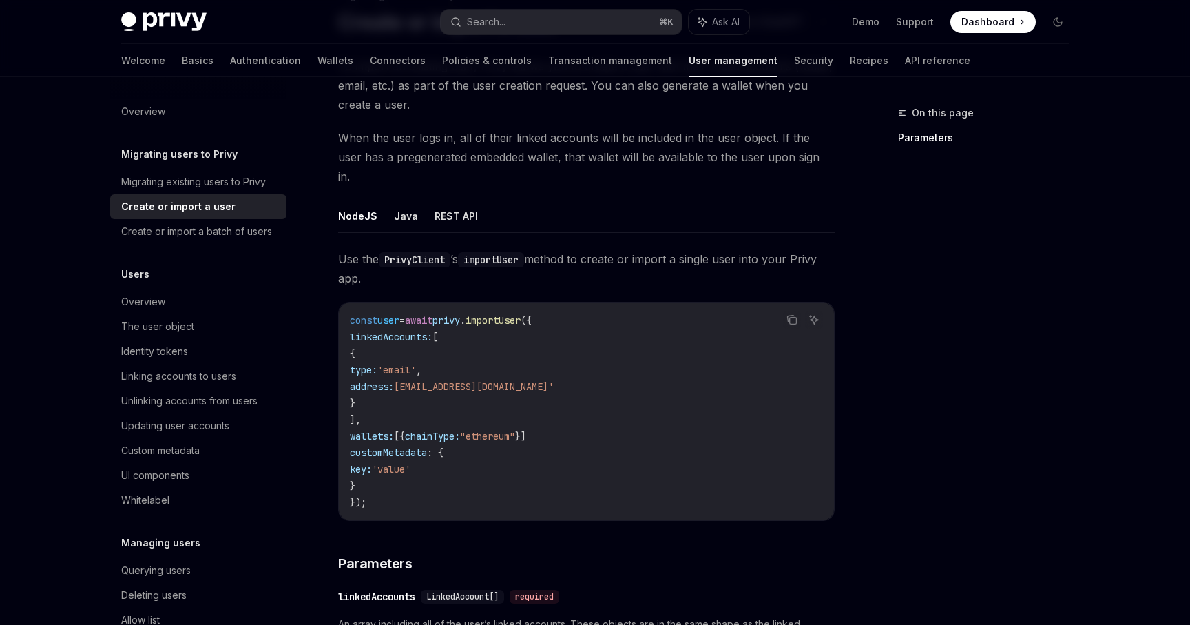
scroll to position [181, 0]
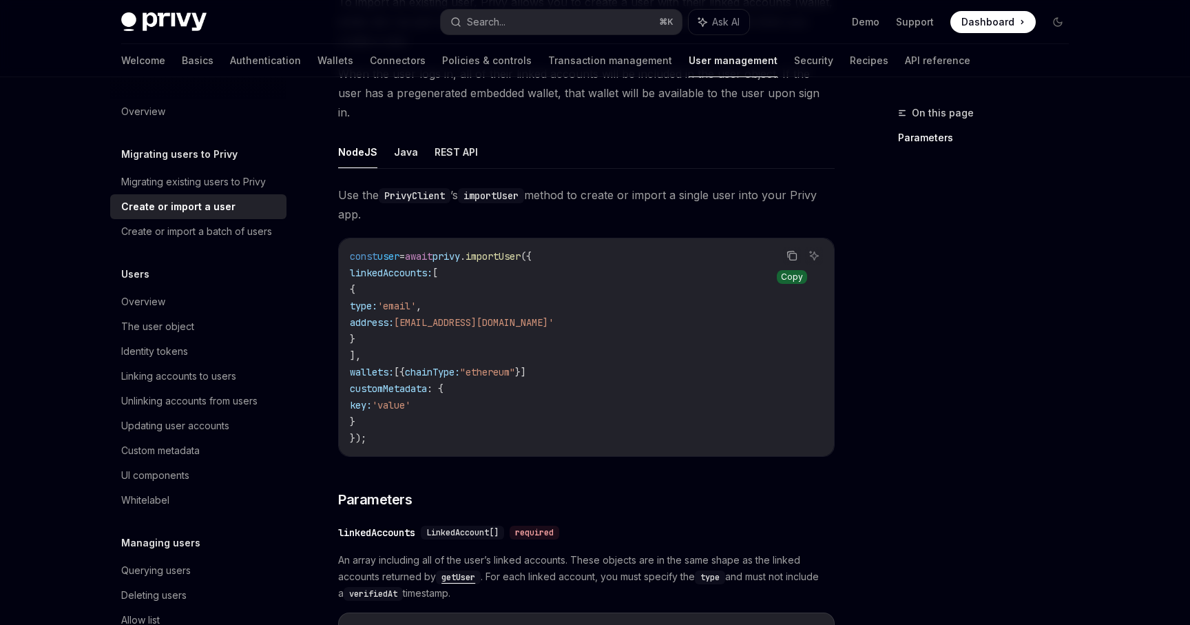
click at [796, 250] on icon "Copy the contents from the code block" at bounding box center [792, 255] width 11 height 11
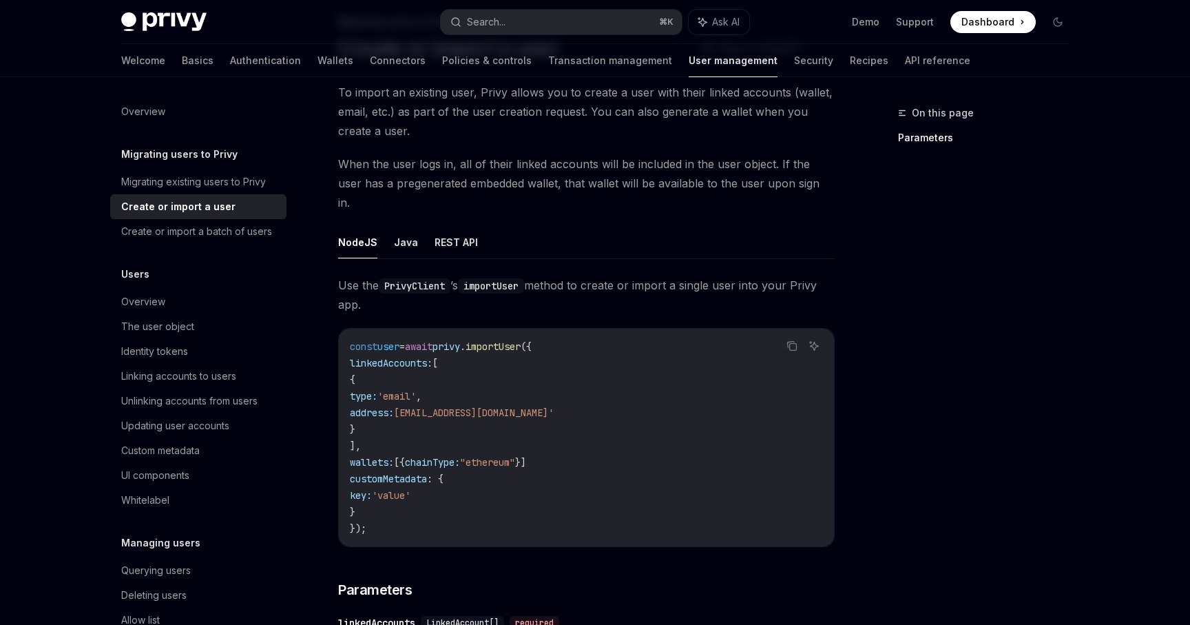
scroll to position [90, 0]
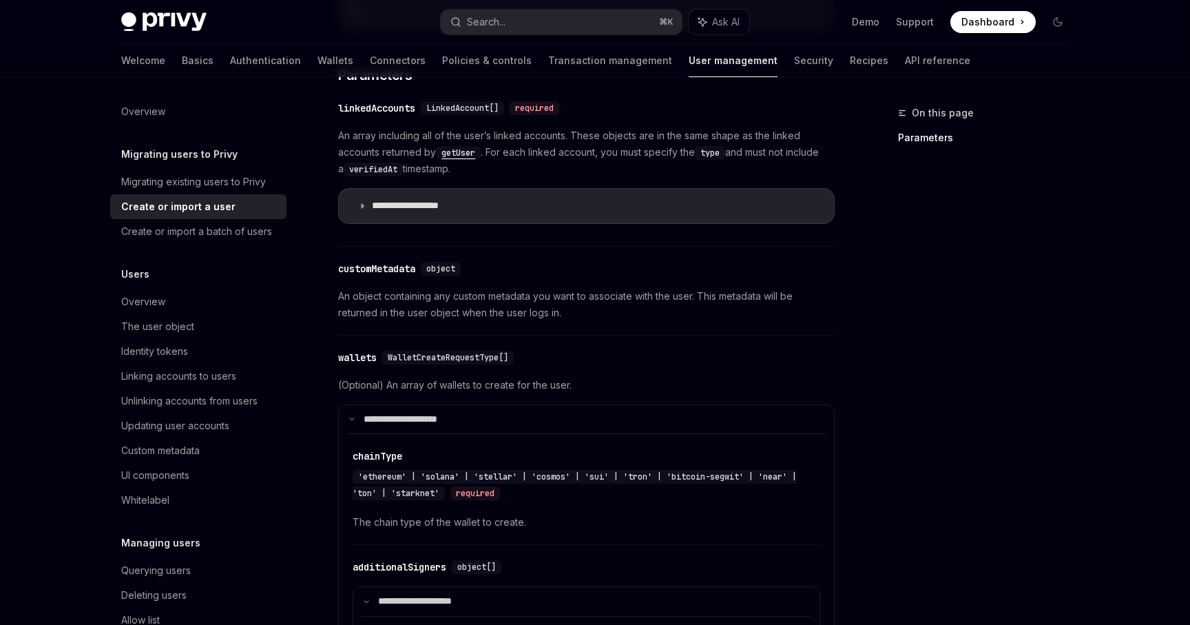
scroll to position [748, 0]
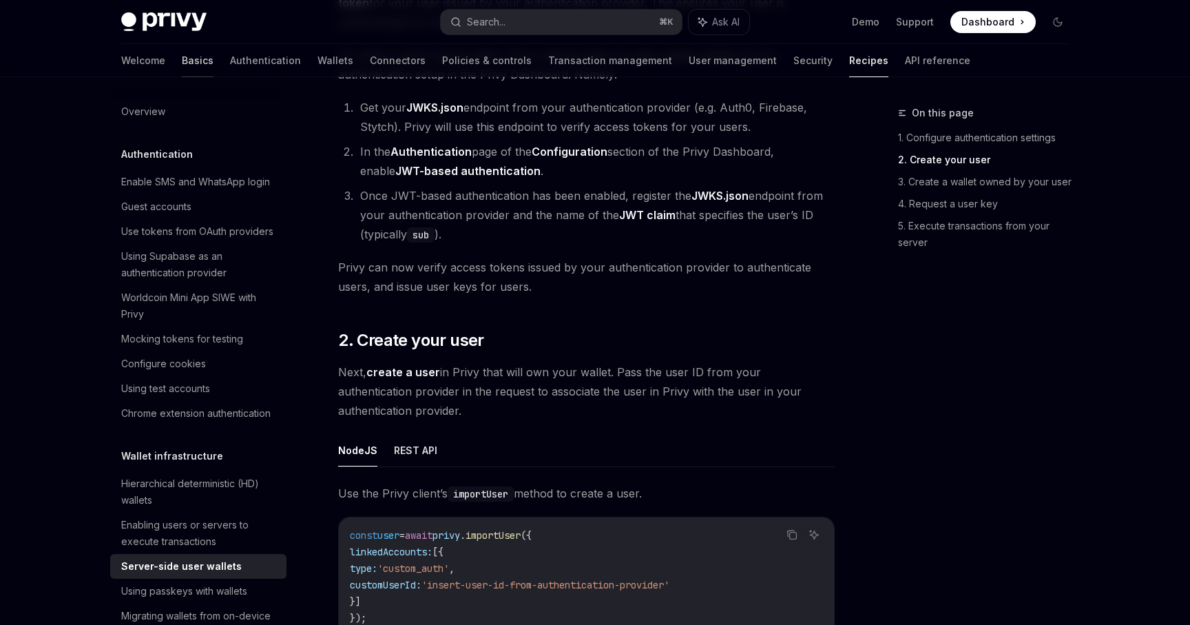
click at [182, 60] on link "Basics" at bounding box center [198, 60] width 32 height 33
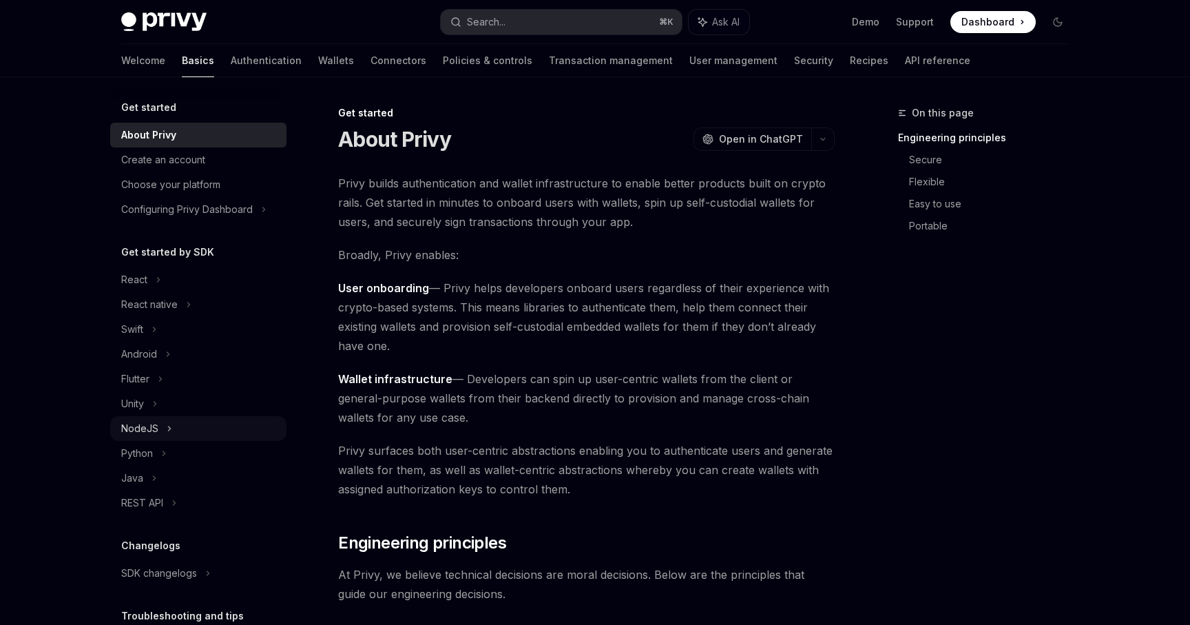
click at [180, 426] on div "NodeJS" at bounding box center [198, 428] width 176 height 25
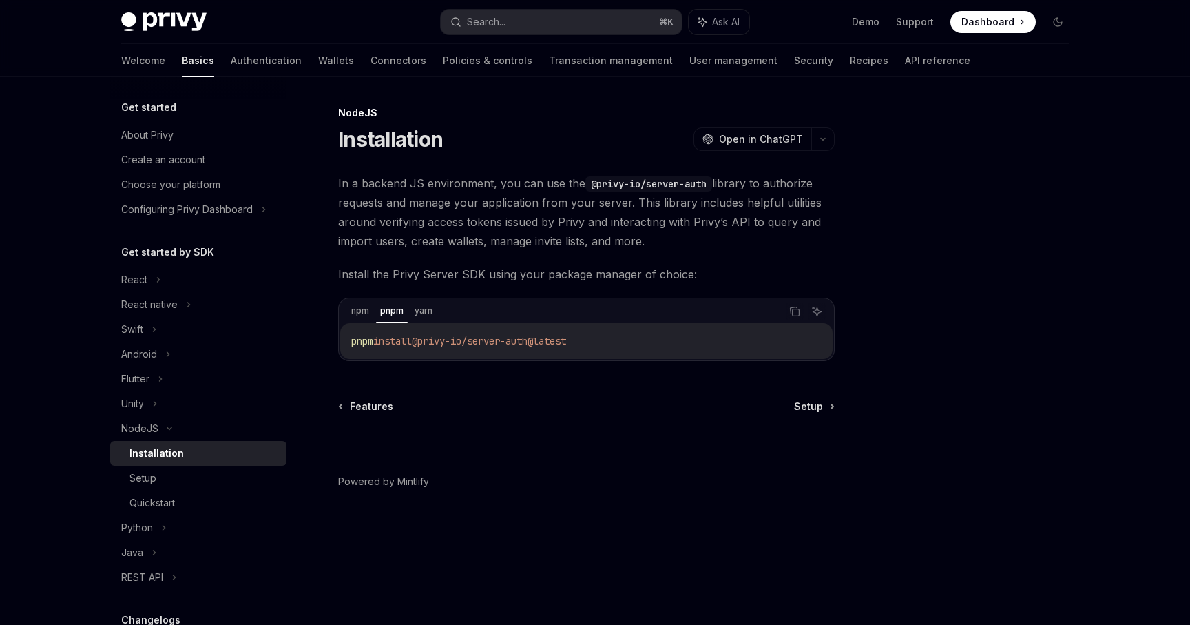
drag, startPoint x: 424, startPoint y: 342, endPoint x: 626, endPoint y: 339, distance: 201.2
click at [627, 339] on code "pnpm install @privy-io/server-auth@latest" at bounding box center [586, 341] width 471 height 17
copy span "@privy-io/server-auth@latest"
click at [226, 475] on div "Setup" at bounding box center [204, 478] width 149 height 17
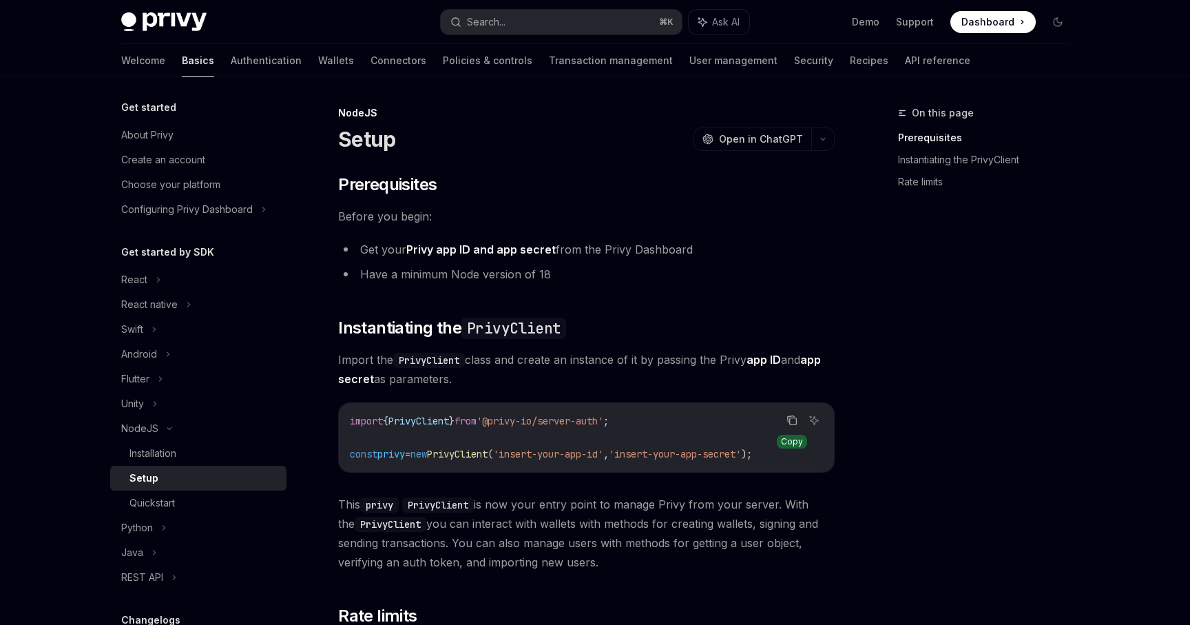
click at [787, 419] on icon "Copy the contents from the code block" at bounding box center [792, 420] width 11 height 11
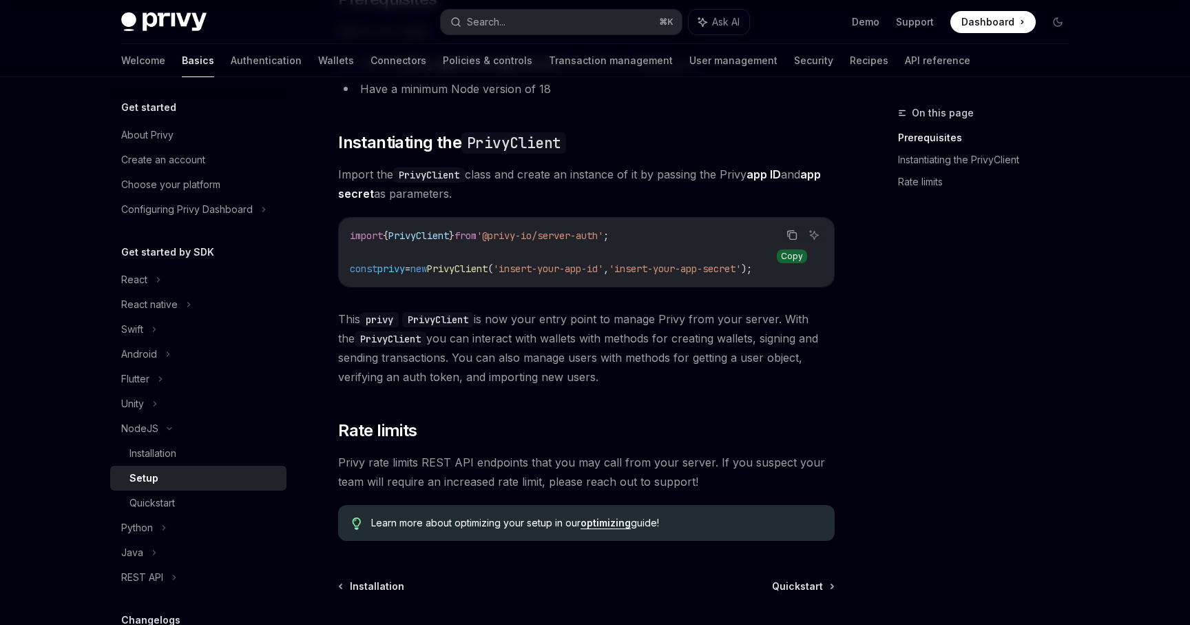
scroll to position [306, 0]
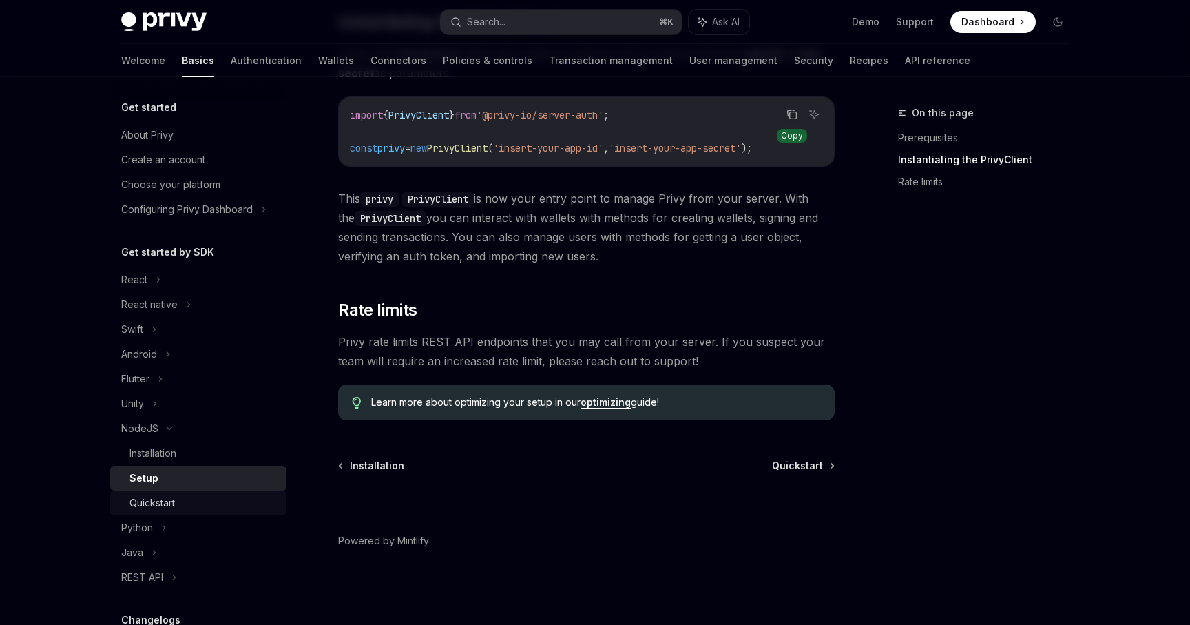
click at [169, 508] on div "Quickstart" at bounding box center [152, 503] width 45 height 17
type textarea "*"
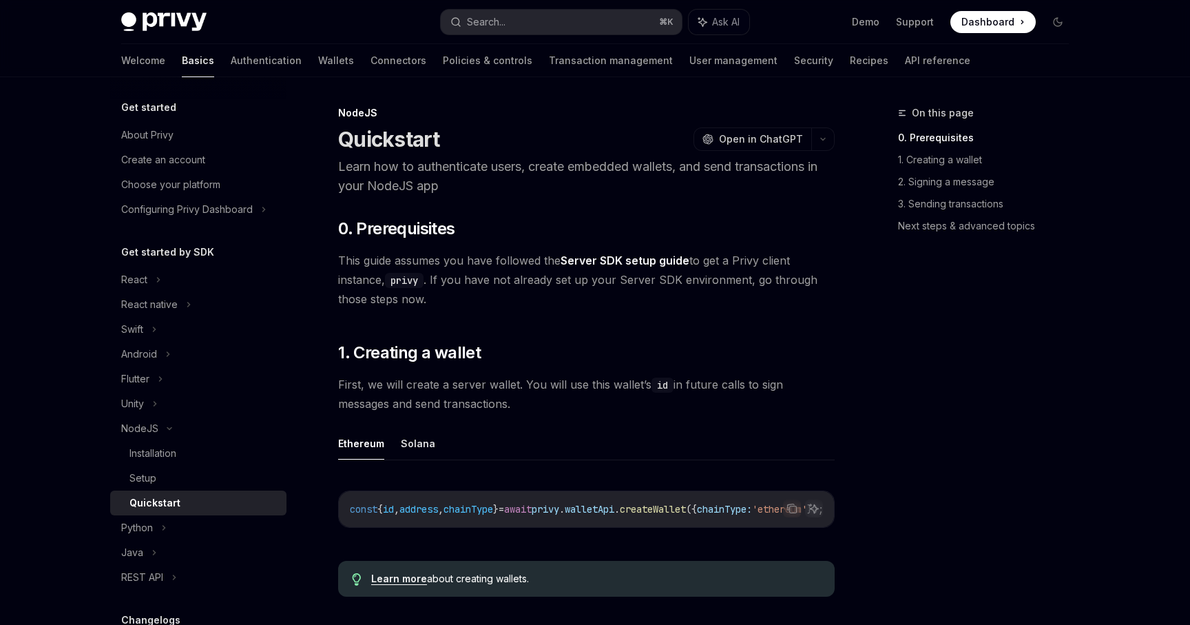
click at [613, 262] on link "Server SDK setup guide" at bounding box center [625, 261] width 129 height 14
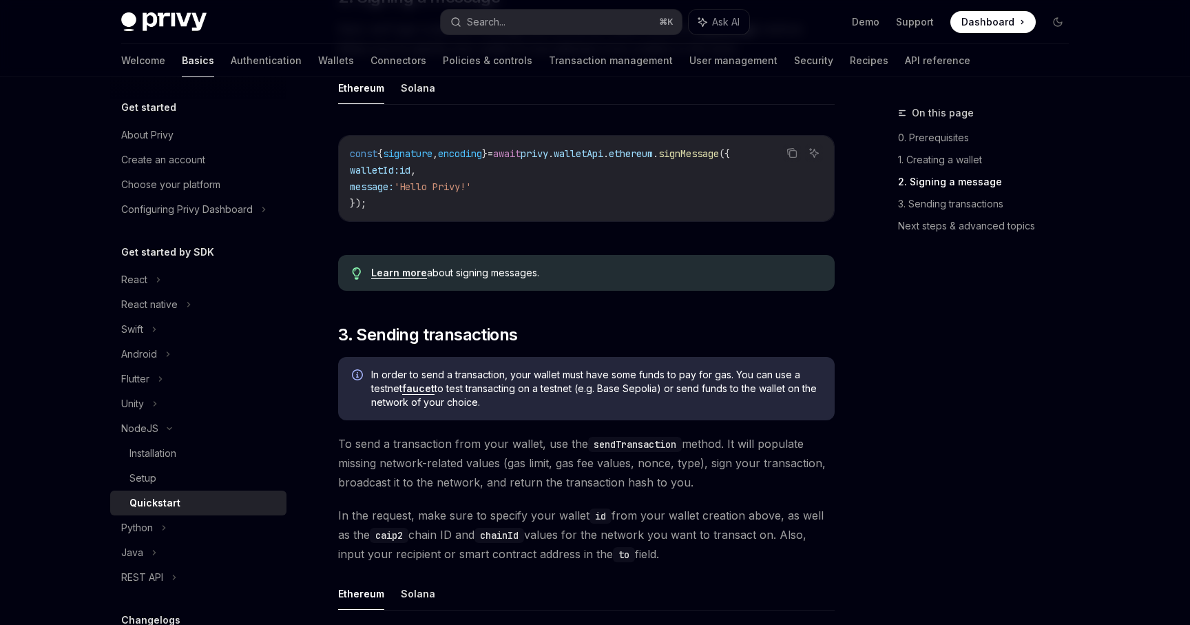
scroll to position [645, 0]
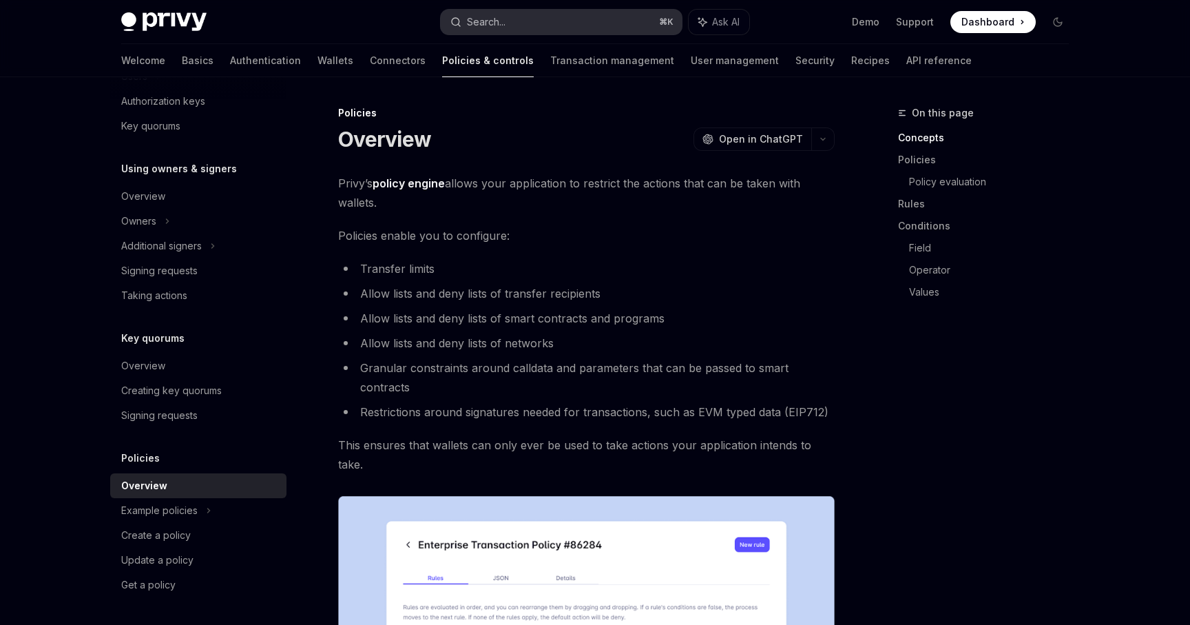
click at [540, 29] on button "Search... ⌘ K" at bounding box center [561, 22] width 241 height 25
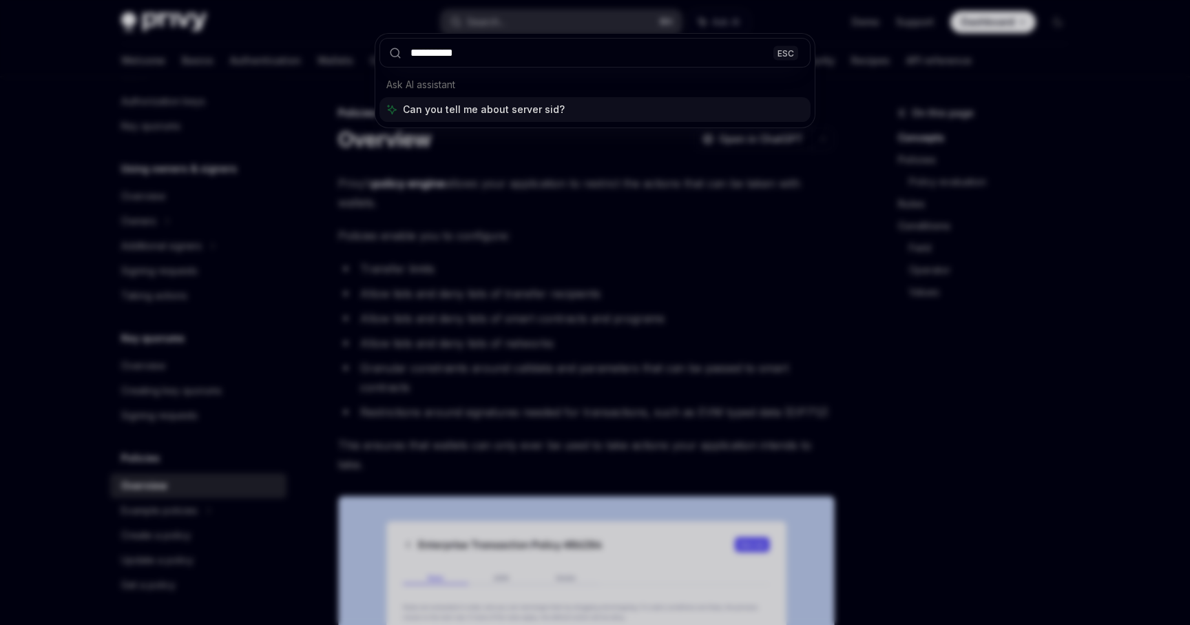
type input "**********"
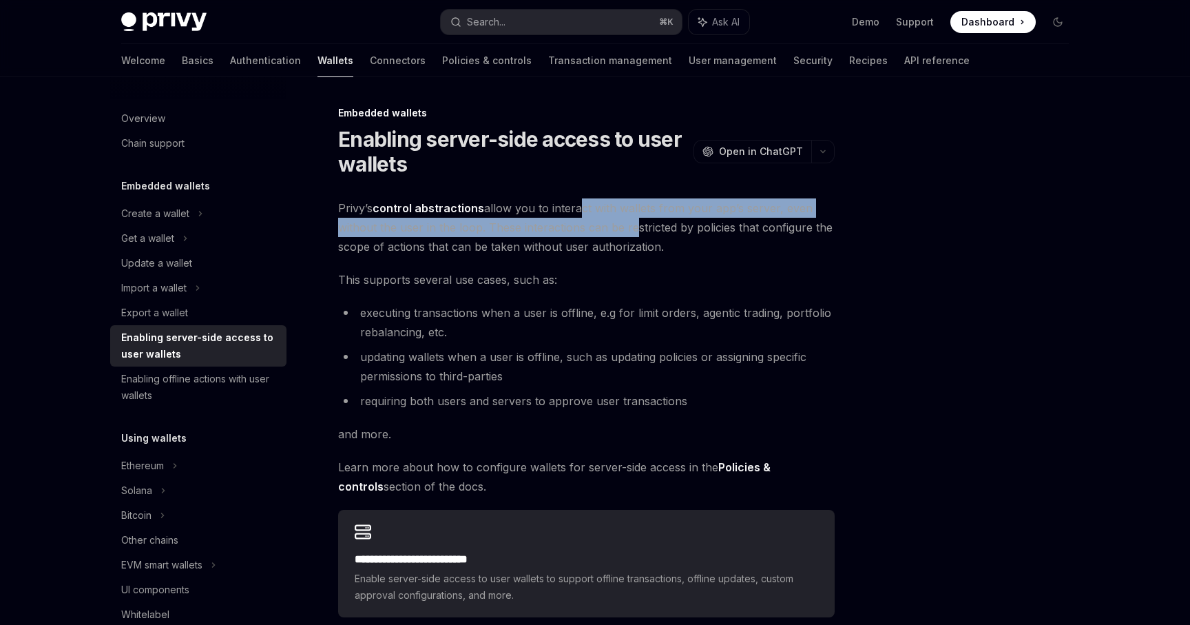
drag, startPoint x: 576, startPoint y: 205, endPoint x: 628, endPoint y: 217, distance: 53.8
click at [628, 217] on span "Privy’s control abstractions allow you to interact with wallets from your app’s…" at bounding box center [586, 227] width 497 height 58
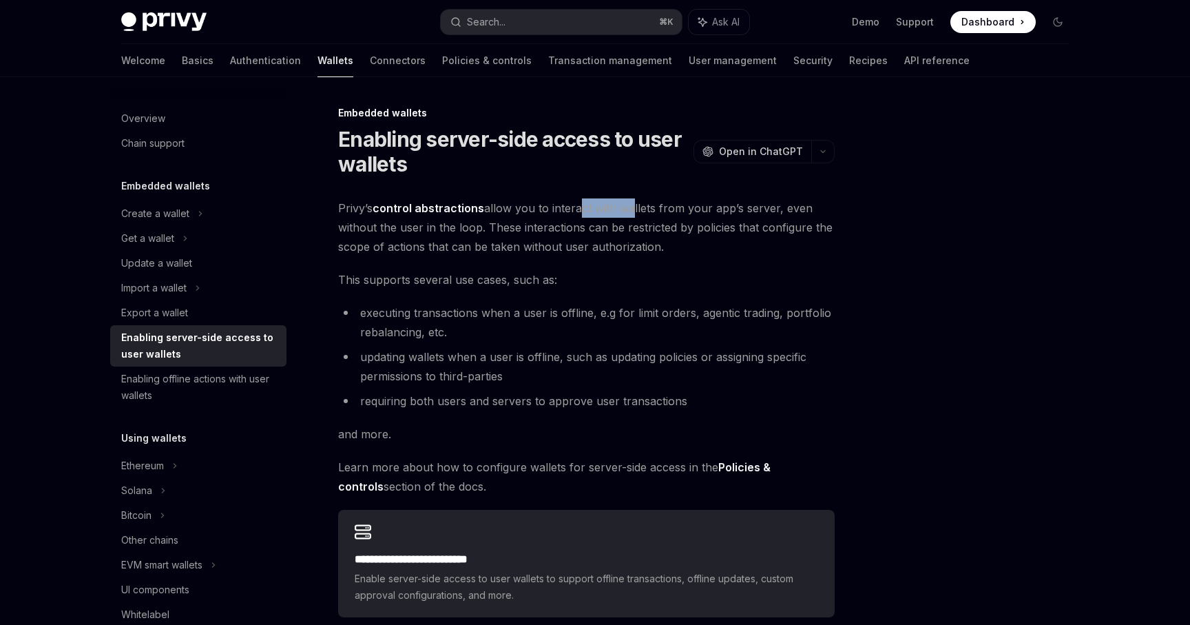
click at [628, 217] on span "Privy’s control abstractions allow you to interact with wallets from your app’s…" at bounding box center [586, 227] width 497 height 58
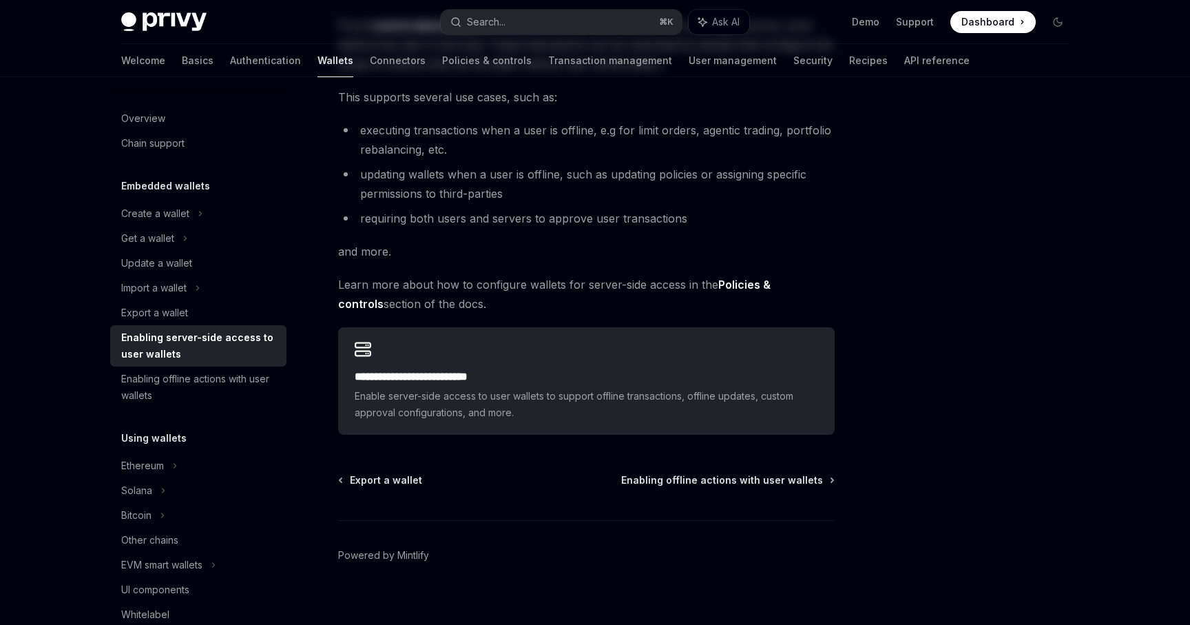
scroll to position [197, 0]
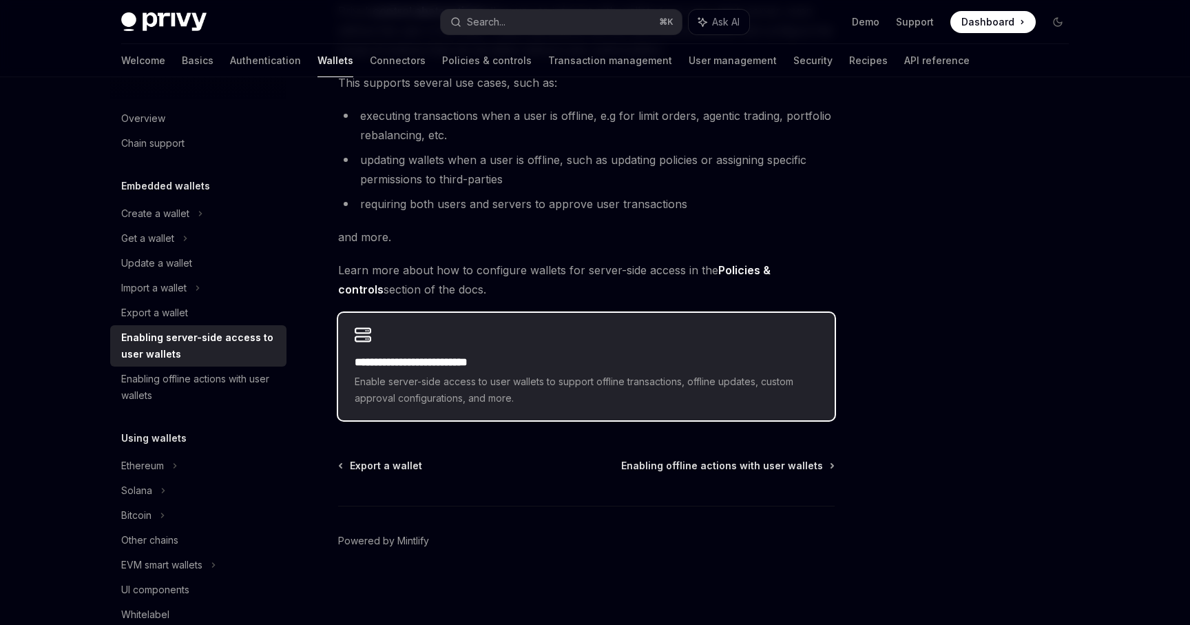
click at [489, 375] on span "Enable server-side access to user wallets to support offline transactions, offl…" at bounding box center [587, 389] width 464 height 33
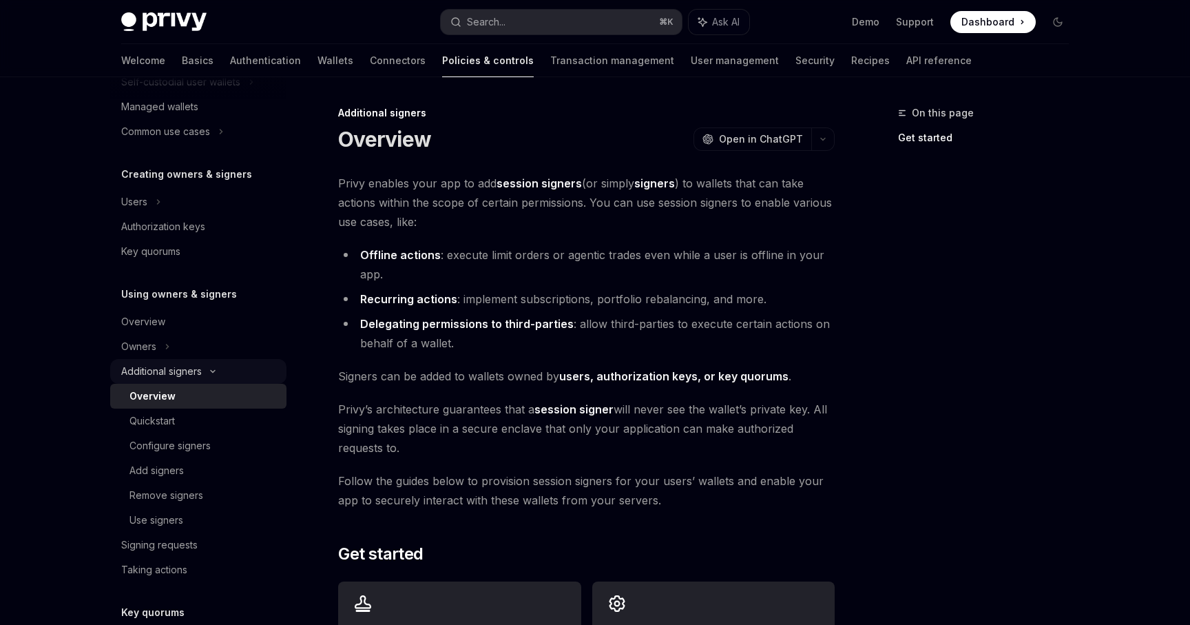
scroll to position [218, 0]
click at [230, 54] on link "Authentication" at bounding box center [265, 60] width 71 height 33
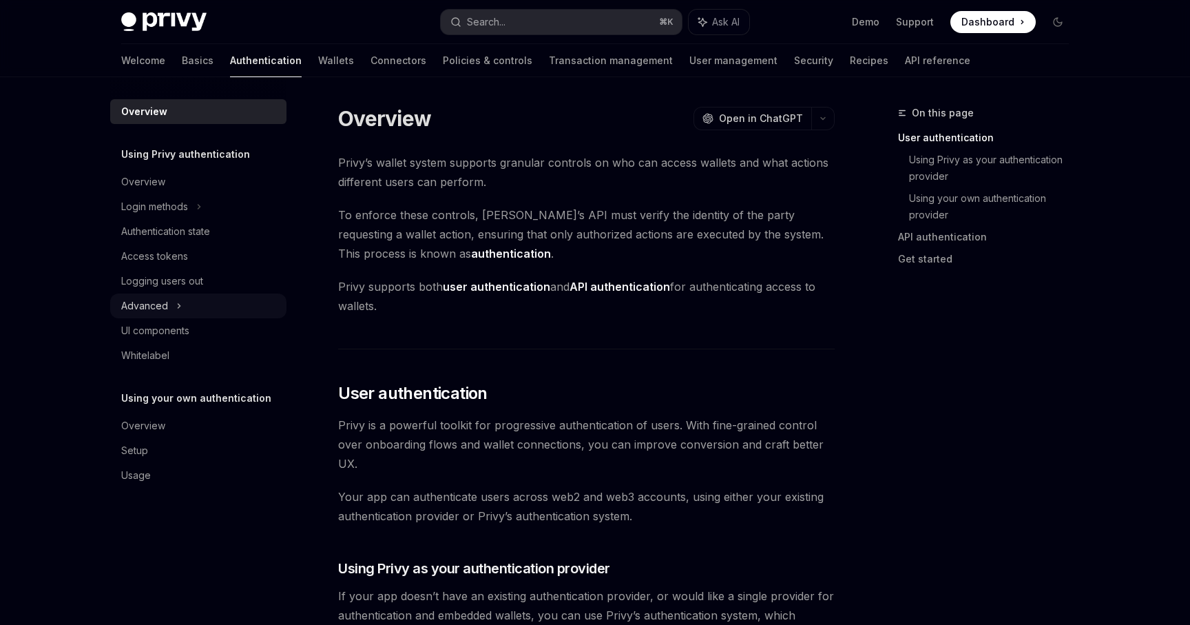
click at [185, 304] on div "Advanced" at bounding box center [198, 305] width 176 height 25
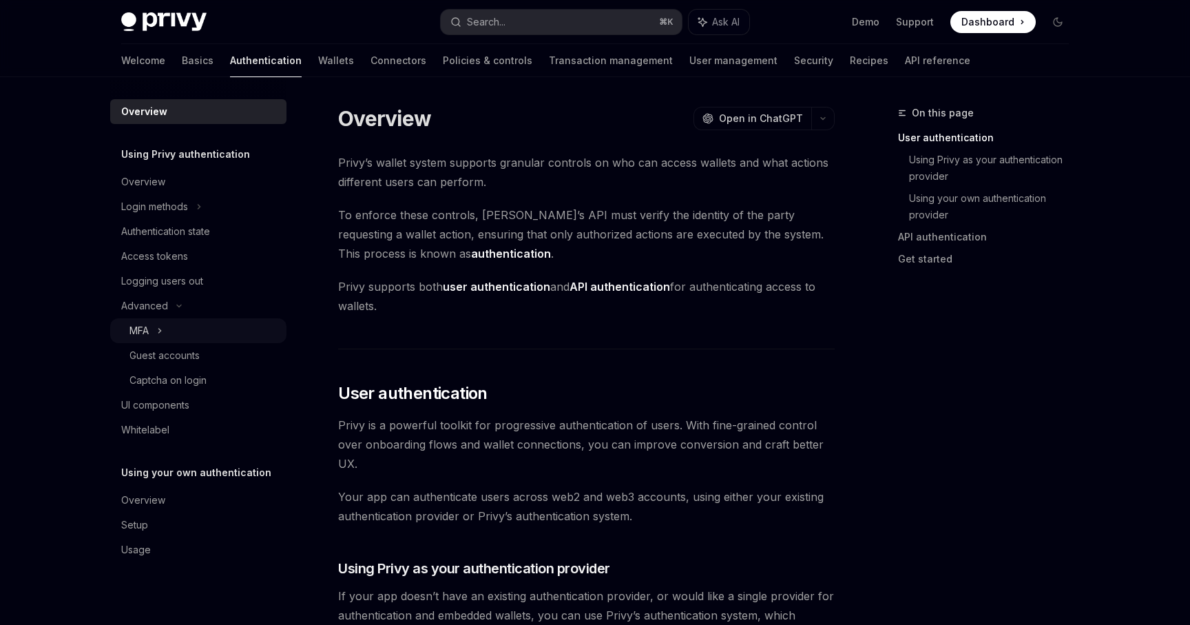
click at [185, 331] on div "MFA" at bounding box center [198, 330] width 176 height 25
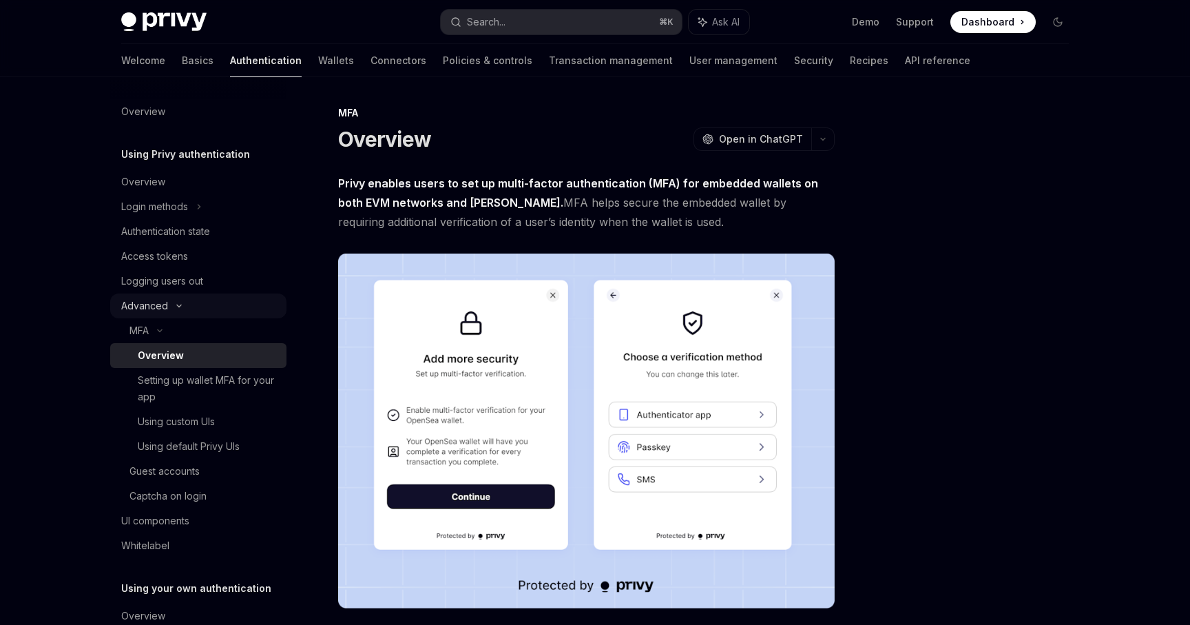
click at [191, 298] on div "Advanced" at bounding box center [198, 305] width 176 height 25
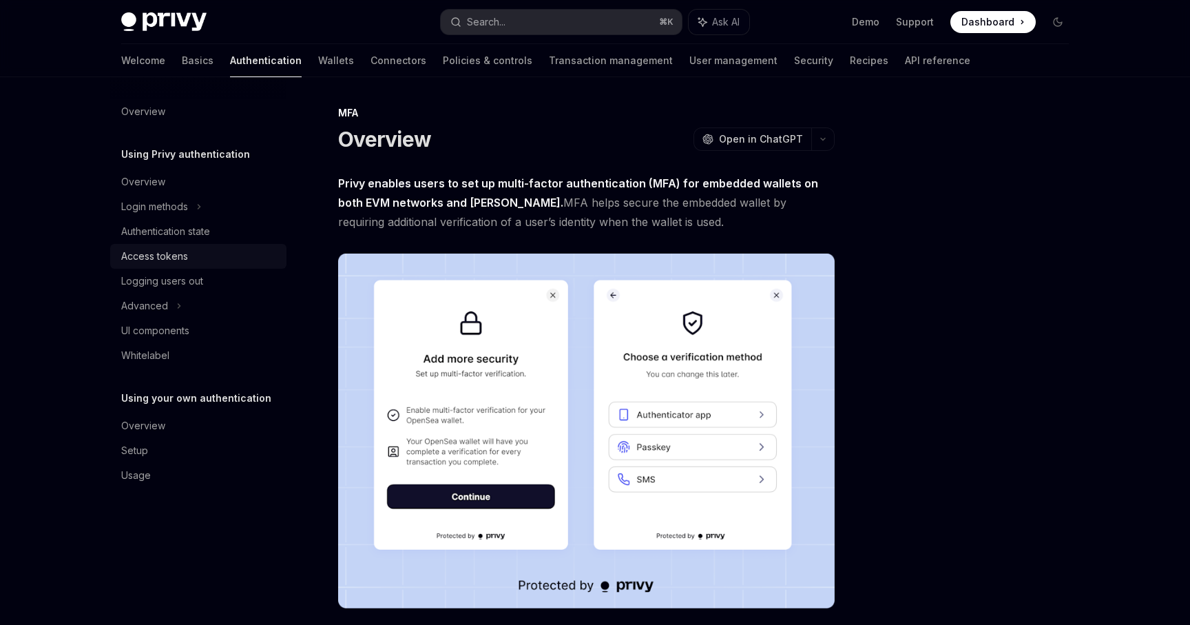
click at [193, 254] on div "Access tokens" at bounding box center [199, 256] width 157 height 17
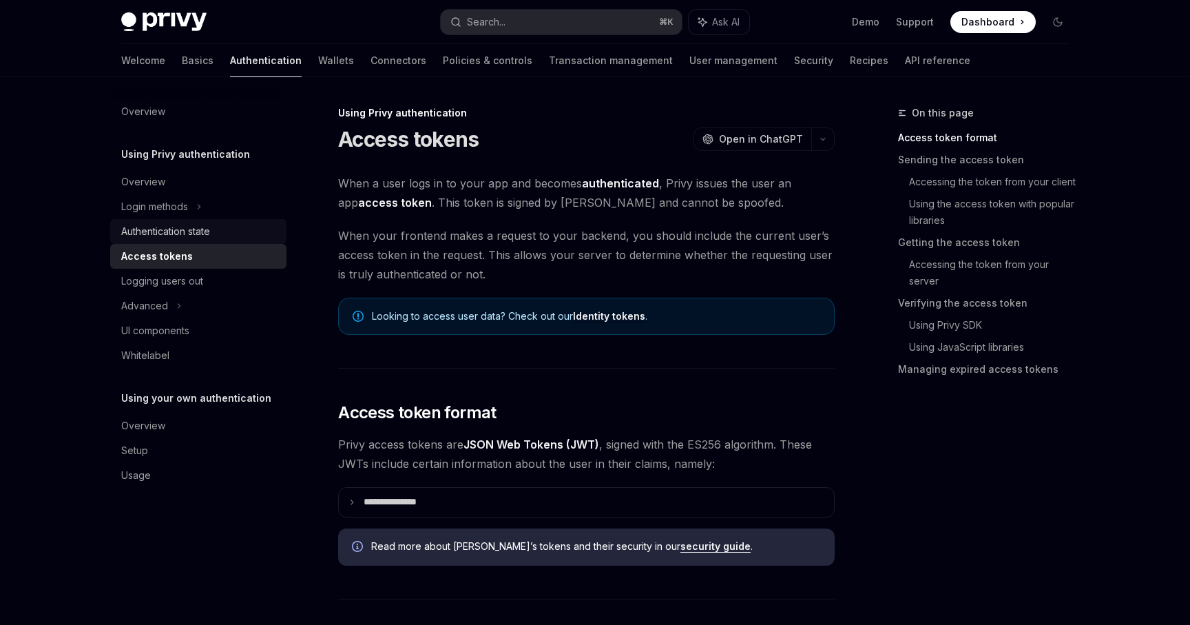
click at [197, 235] on div "Authentication state" at bounding box center [165, 231] width 89 height 17
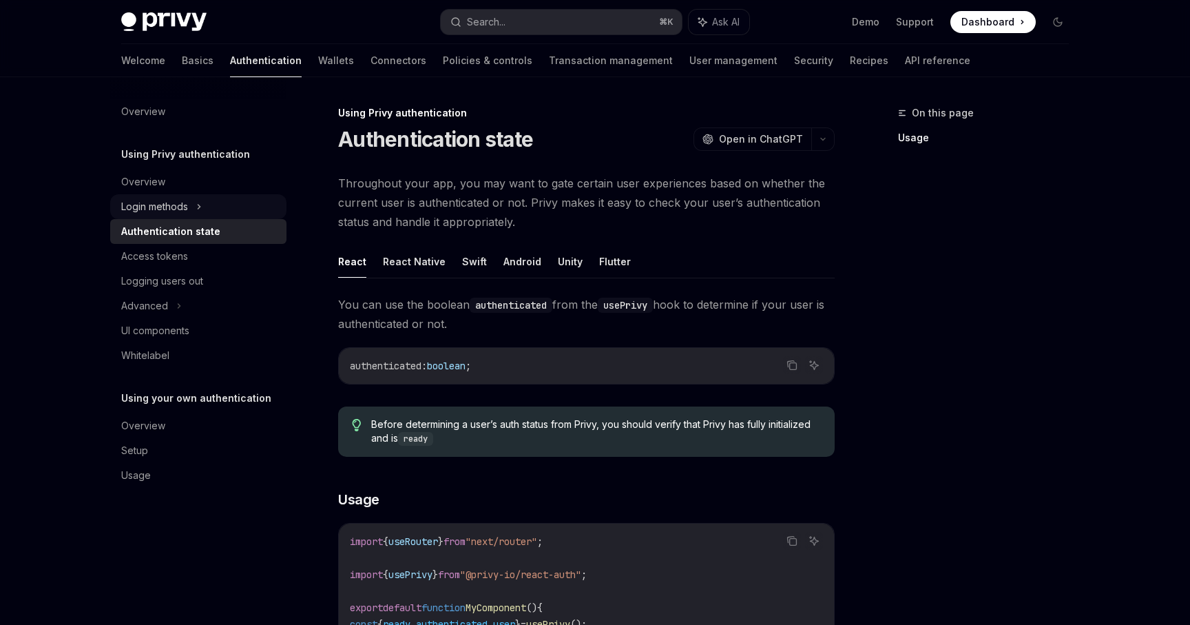
click at [197, 207] on icon at bounding box center [199, 206] width 6 height 17
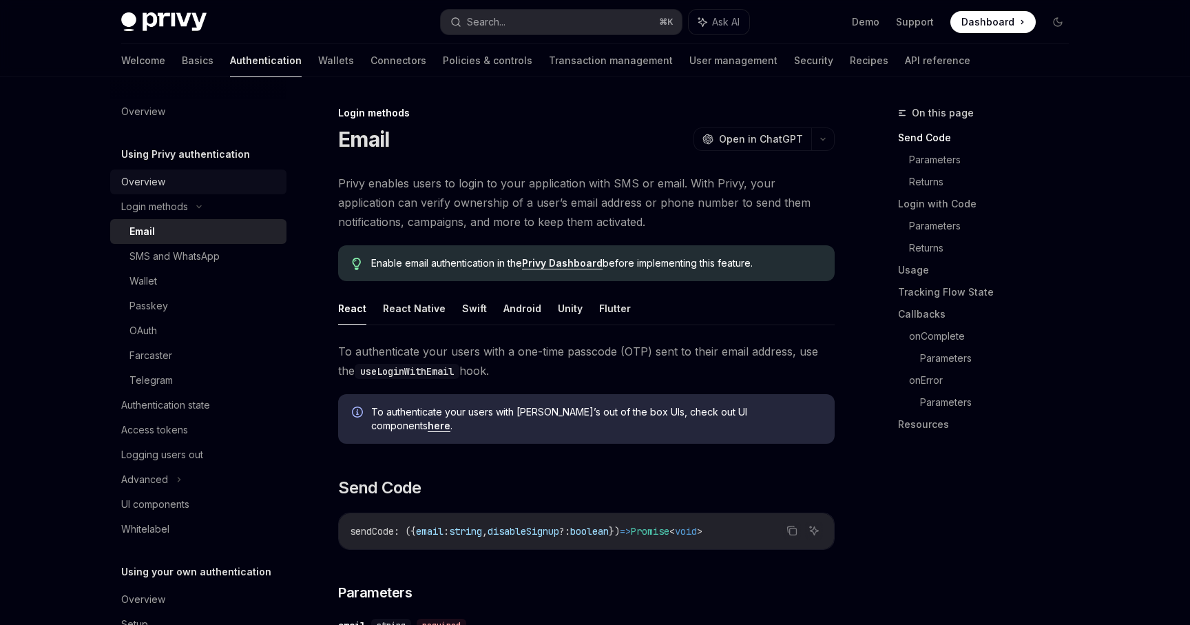
click at [181, 190] on link "Overview" at bounding box center [198, 181] width 176 height 25
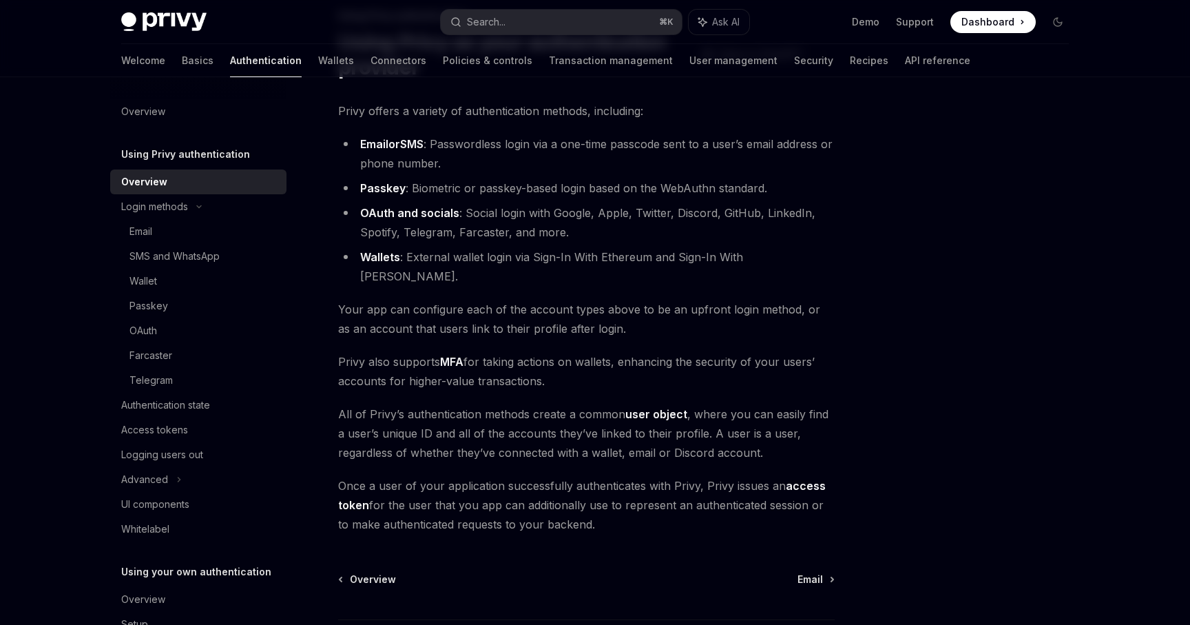
scroll to position [89, 0]
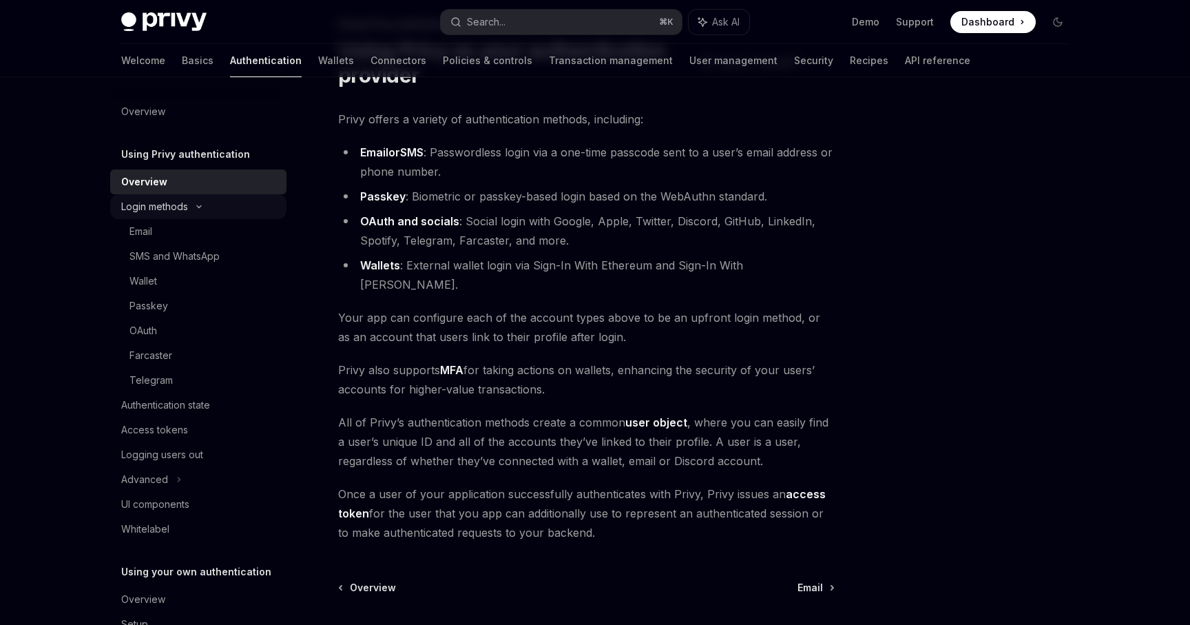
click at [221, 209] on div "Login methods" at bounding box center [198, 206] width 176 height 25
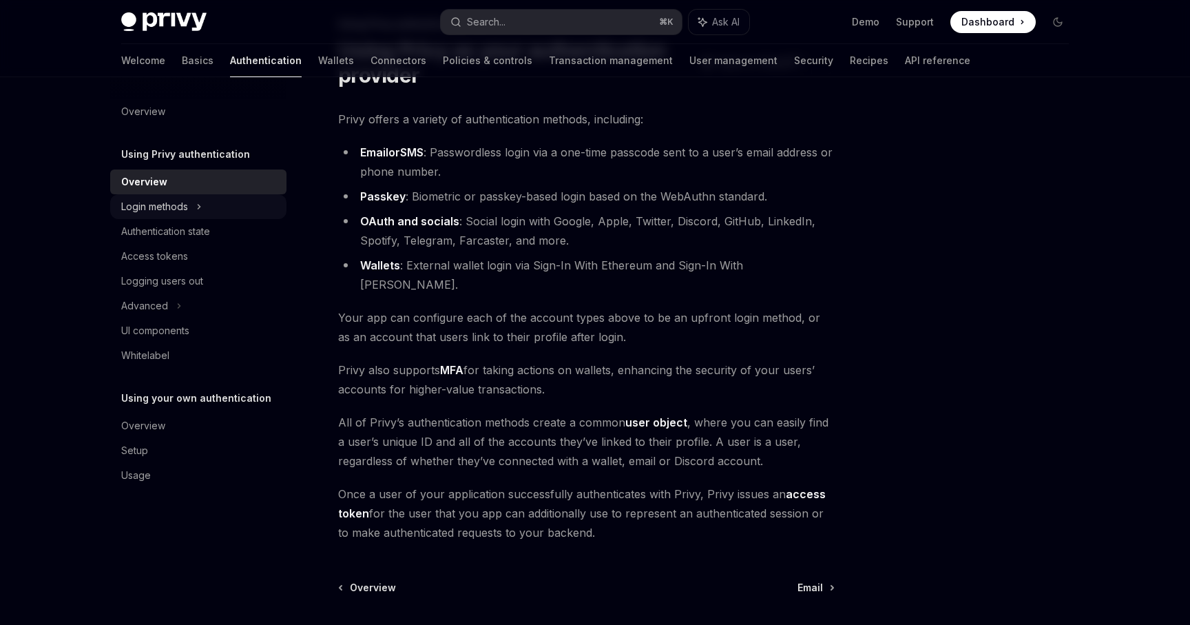
click at [221, 209] on div "Login methods" at bounding box center [198, 206] width 176 height 25
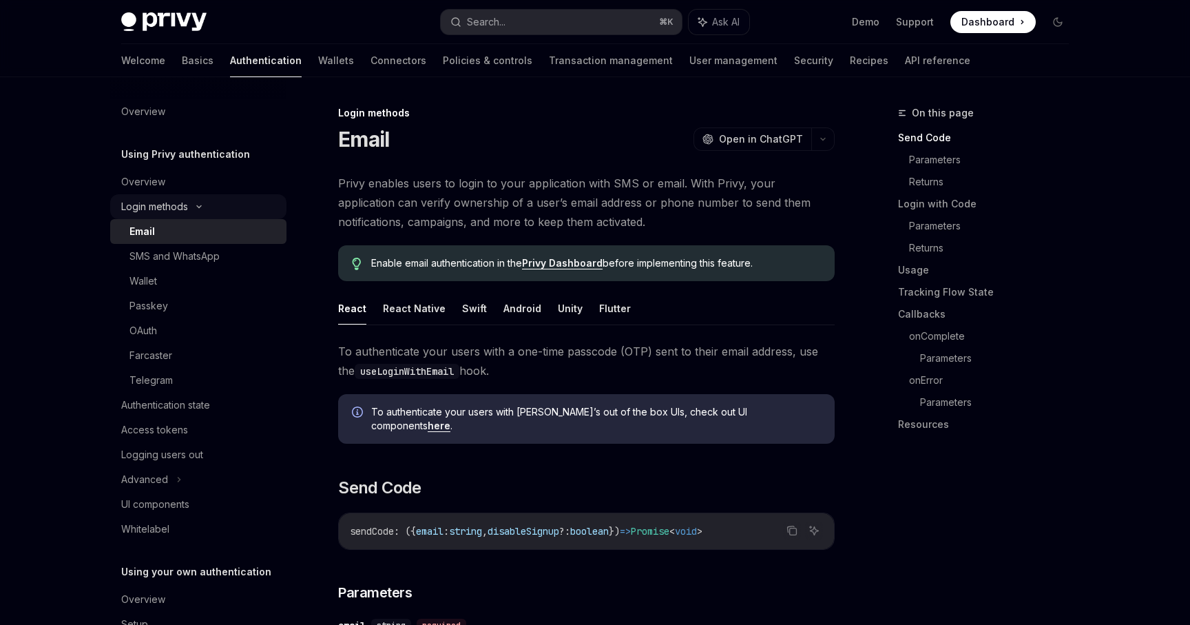
scroll to position [64, 0]
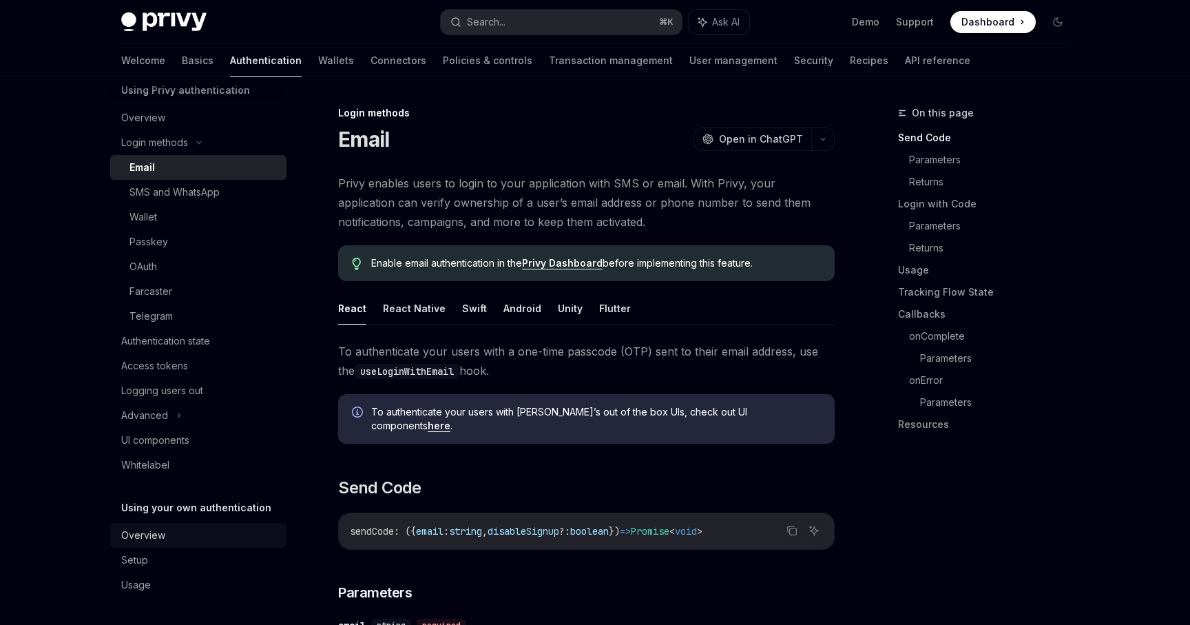
click at [187, 538] on div "Overview" at bounding box center [199, 535] width 157 height 17
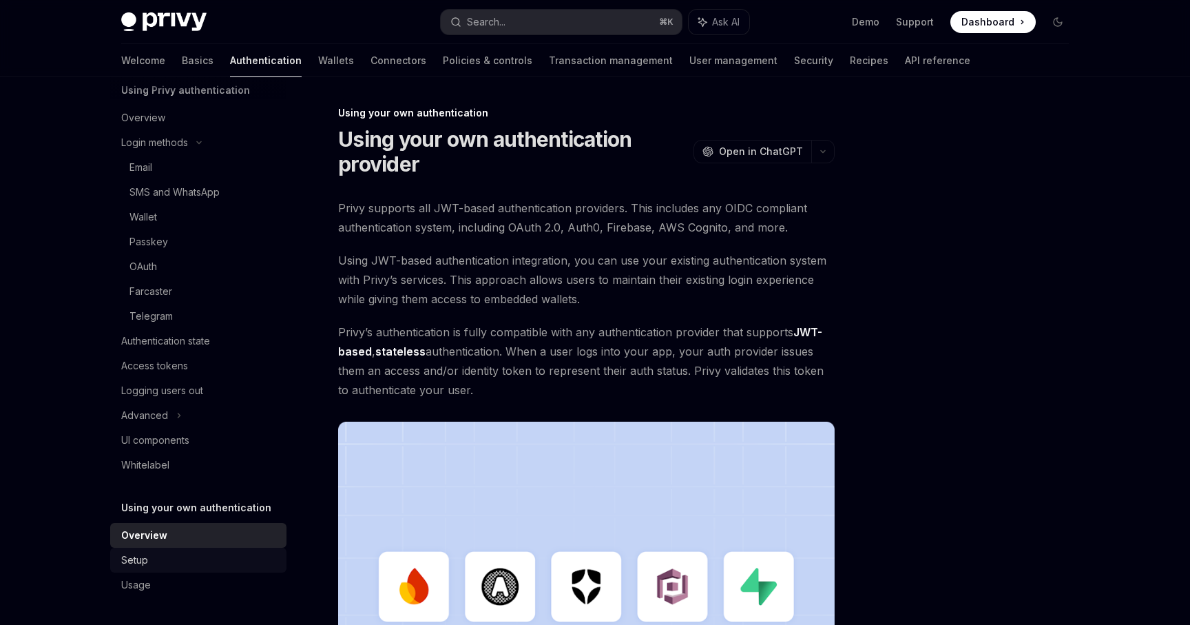
click at [182, 564] on div "Setup" at bounding box center [199, 560] width 157 height 17
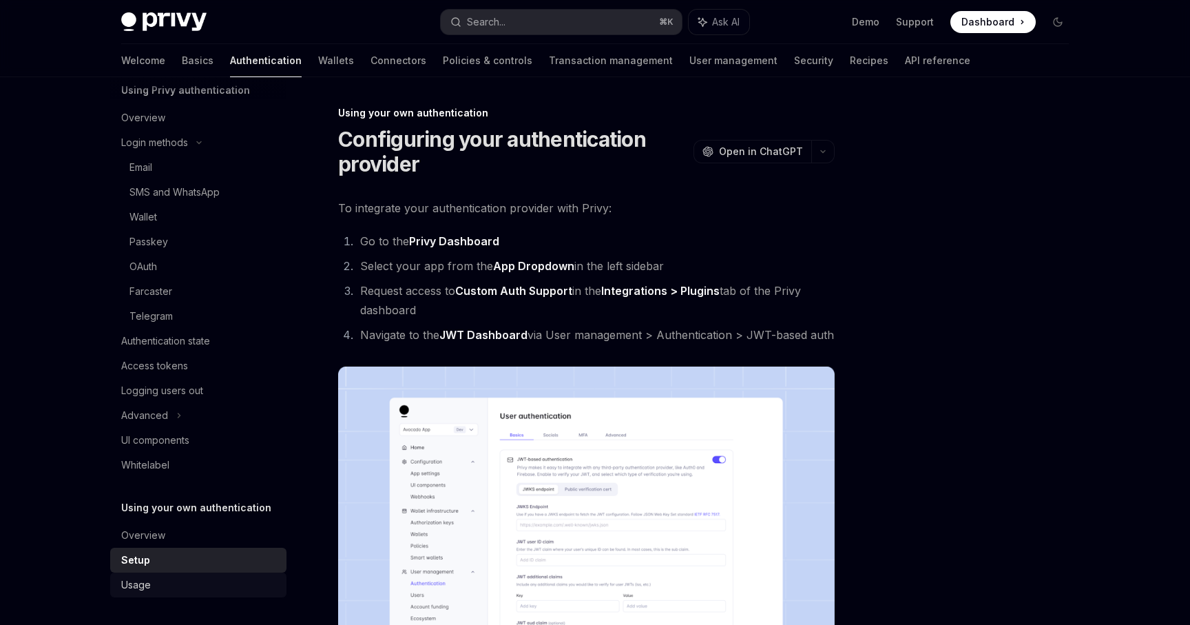
click at [179, 595] on link "Usage" at bounding box center [198, 584] width 176 height 25
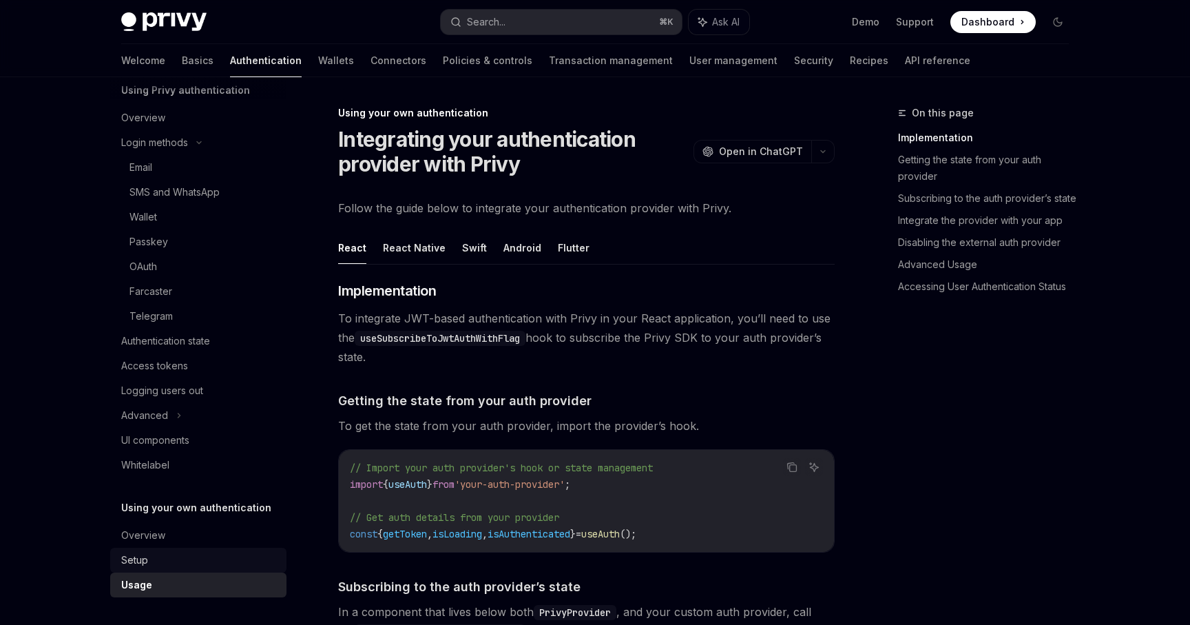
click at [227, 556] on div "Setup" at bounding box center [199, 560] width 157 height 17
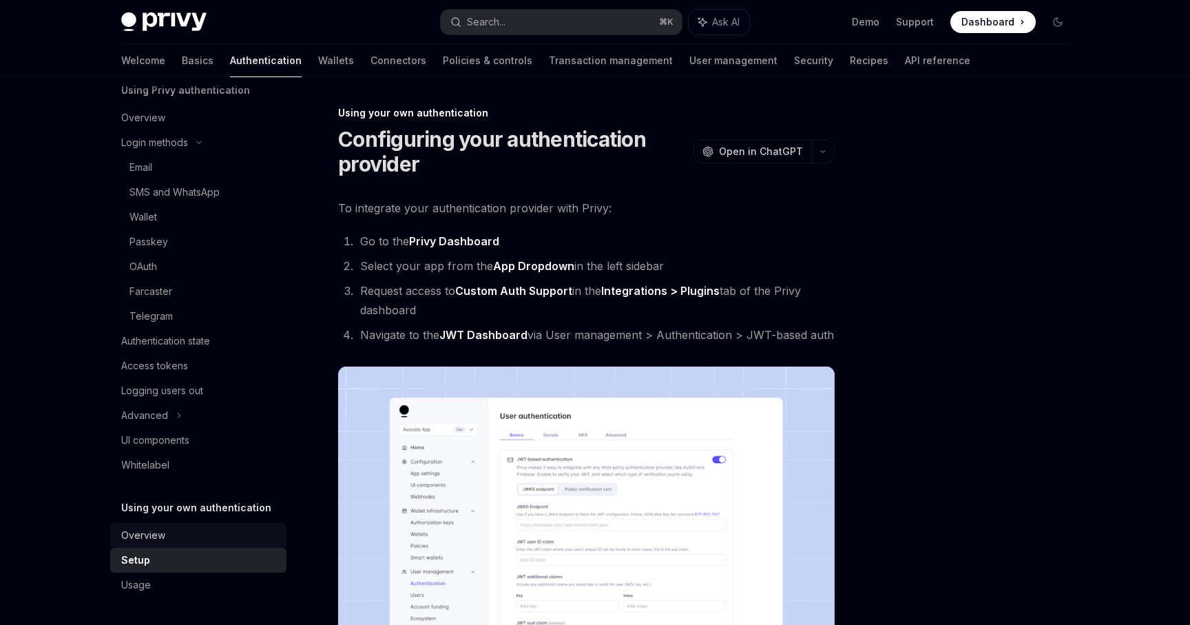
click at [229, 543] on div "Overview" at bounding box center [199, 535] width 157 height 17
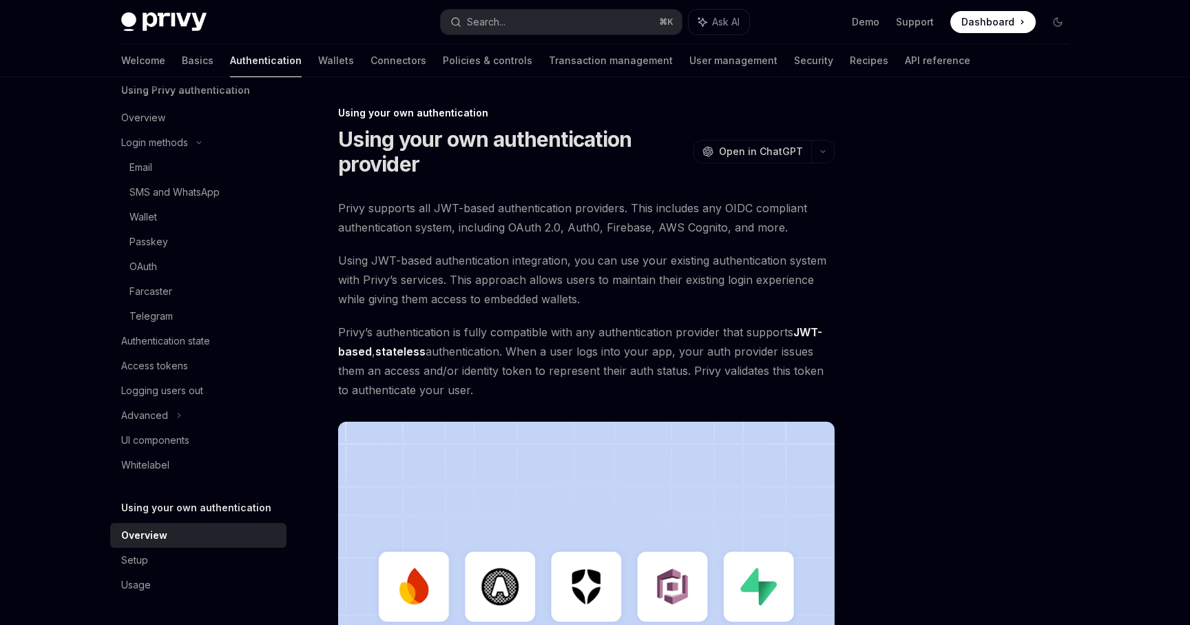
click at [229, 542] on div "Overview" at bounding box center [199, 535] width 157 height 17
click at [216, 451] on link "UI components" at bounding box center [198, 440] width 176 height 25
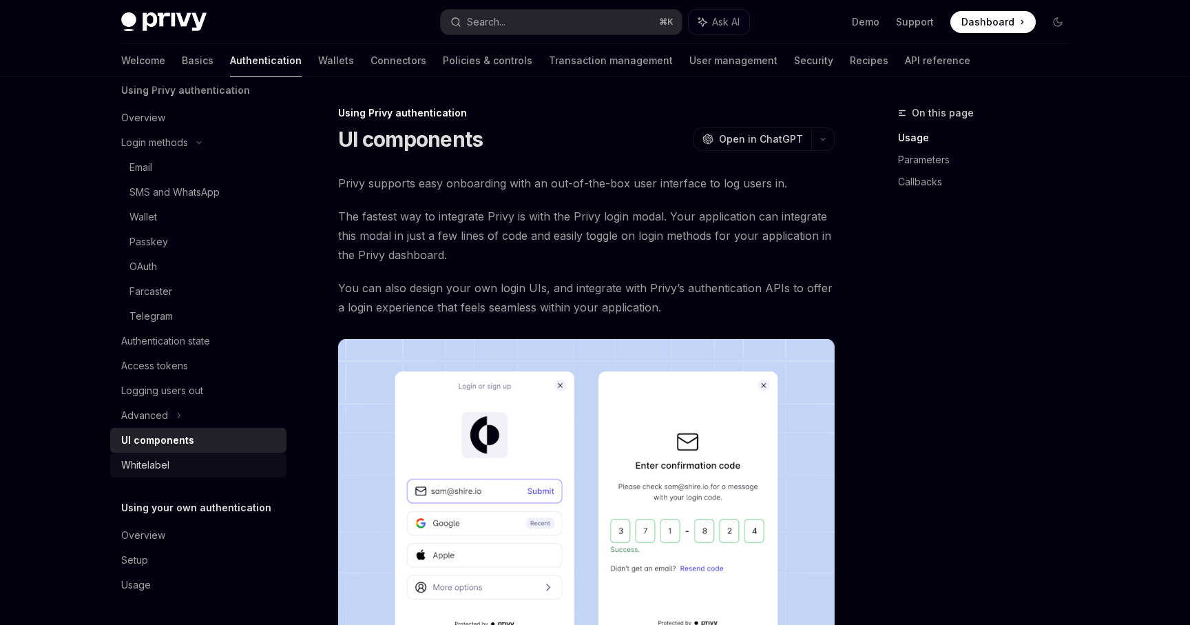
click at [213, 459] on div "Whitelabel" at bounding box center [199, 465] width 157 height 17
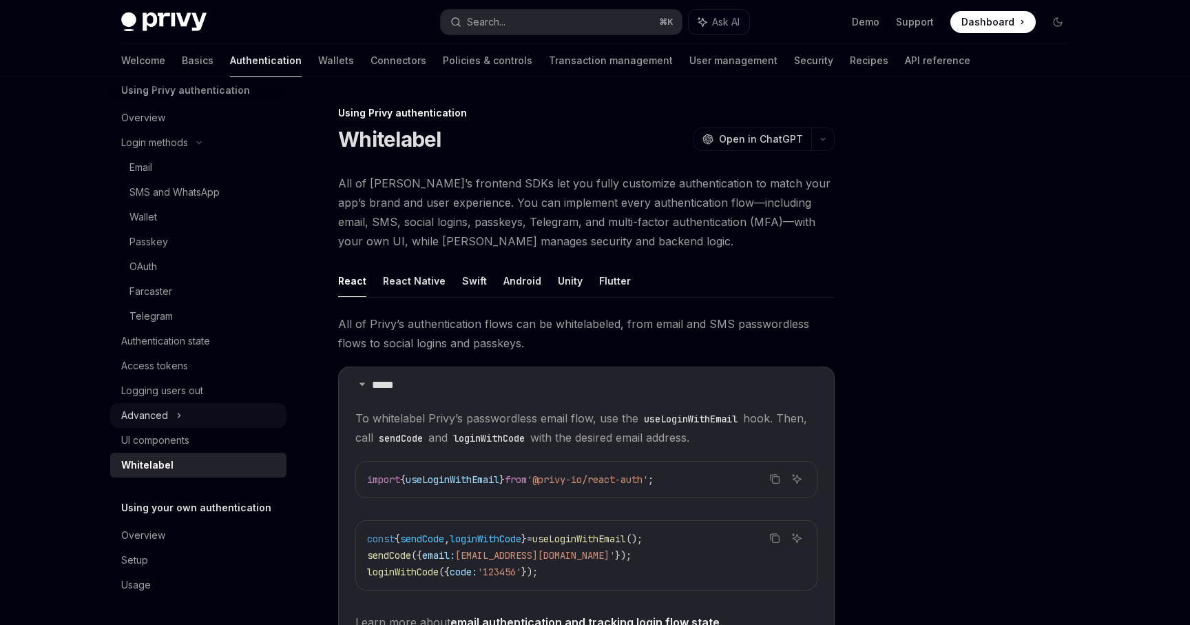
click at [212, 419] on div "Advanced" at bounding box center [198, 415] width 176 height 25
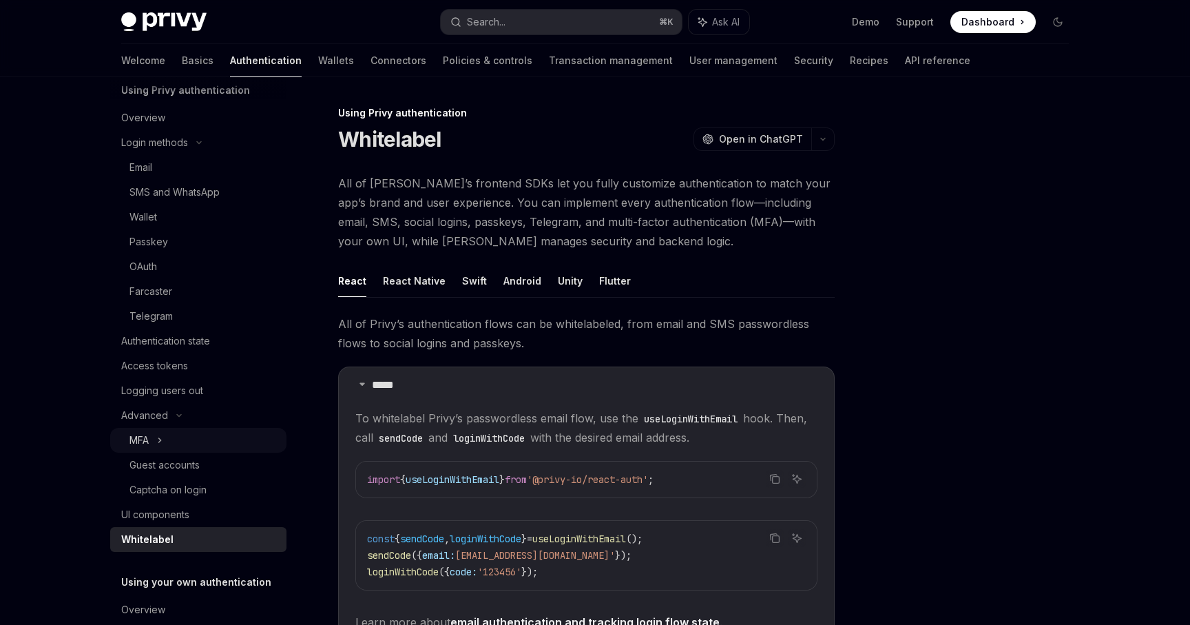
click at [201, 442] on div "MFA" at bounding box center [198, 440] width 176 height 25
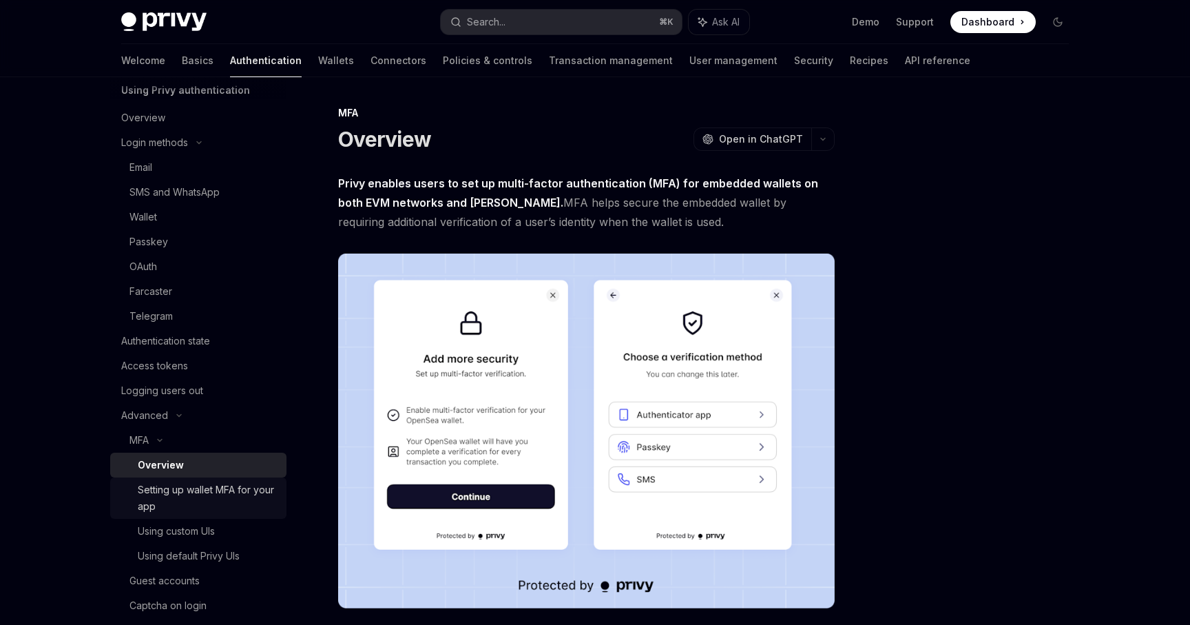
click at [208, 488] on div "Setting up wallet MFA for your app" at bounding box center [208, 498] width 141 height 33
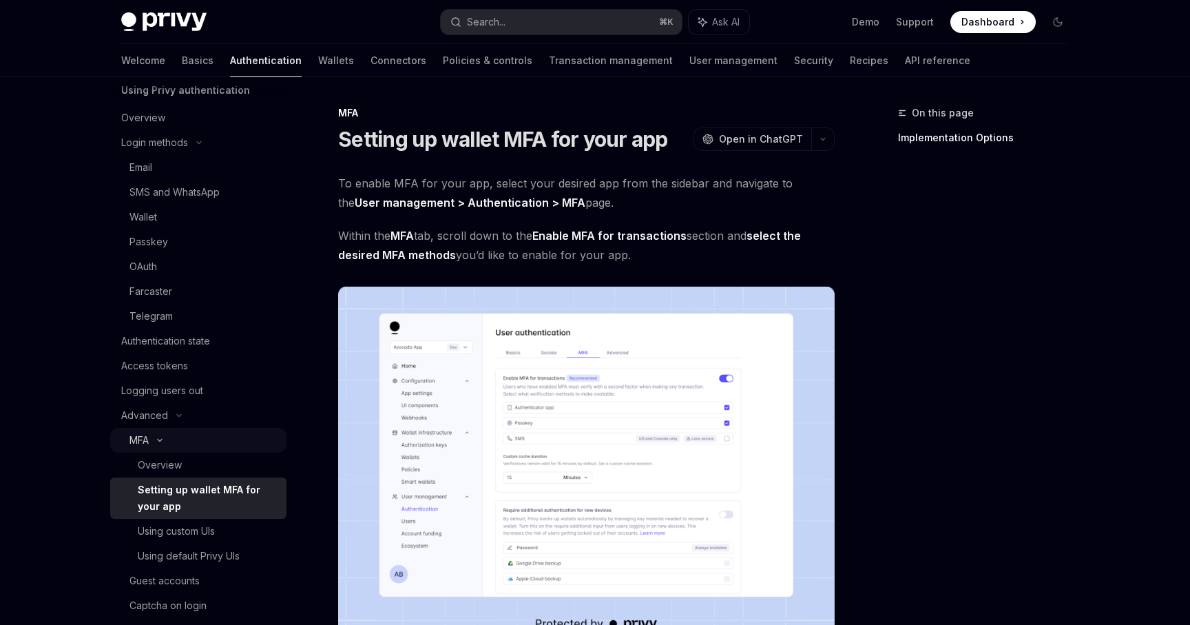
click at [187, 452] on div "MFA" at bounding box center [198, 440] width 176 height 25
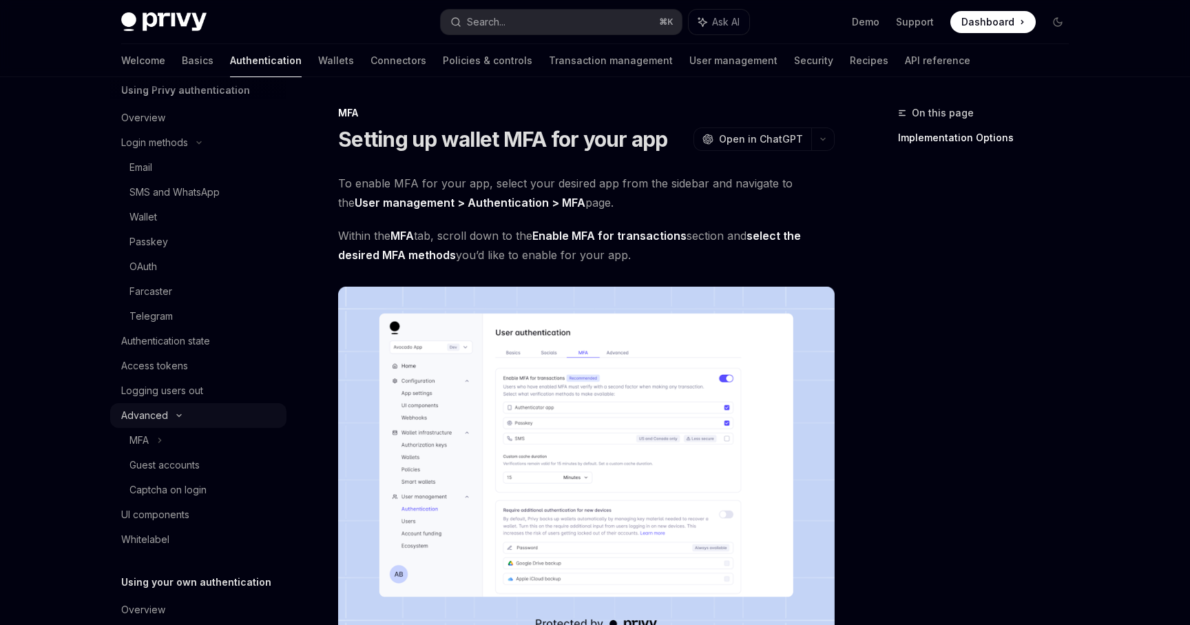
click at [188, 417] on div "Advanced" at bounding box center [198, 415] width 176 height 25
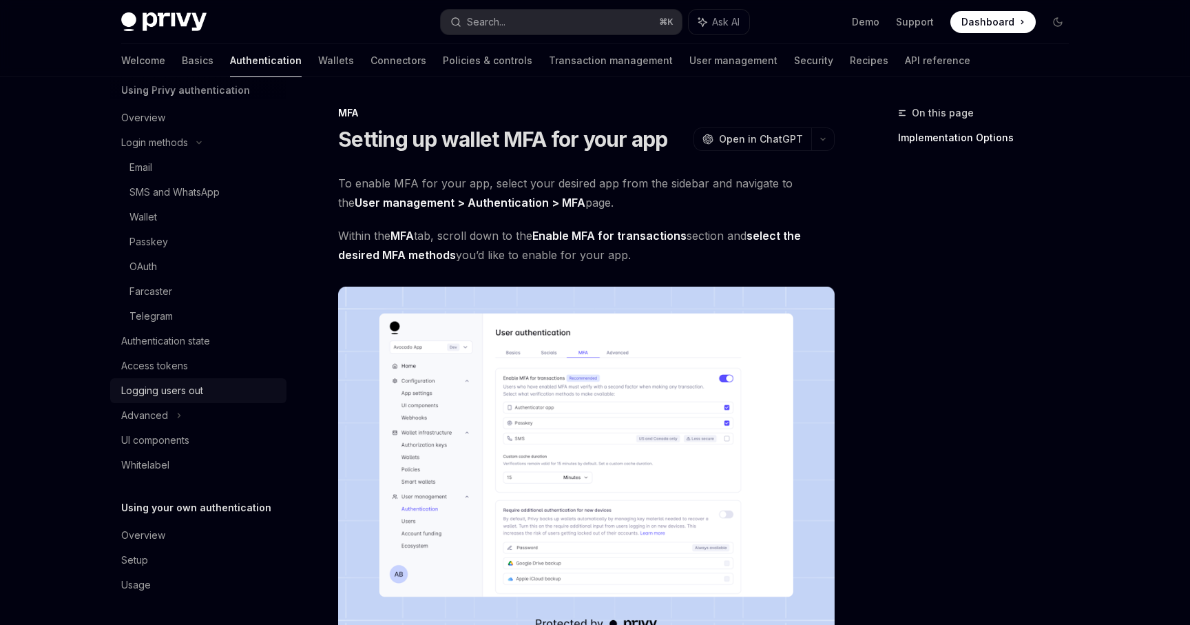
click at [195, 397] on div "Logging users out" at bounding box center [162, 390] width 82 height 17
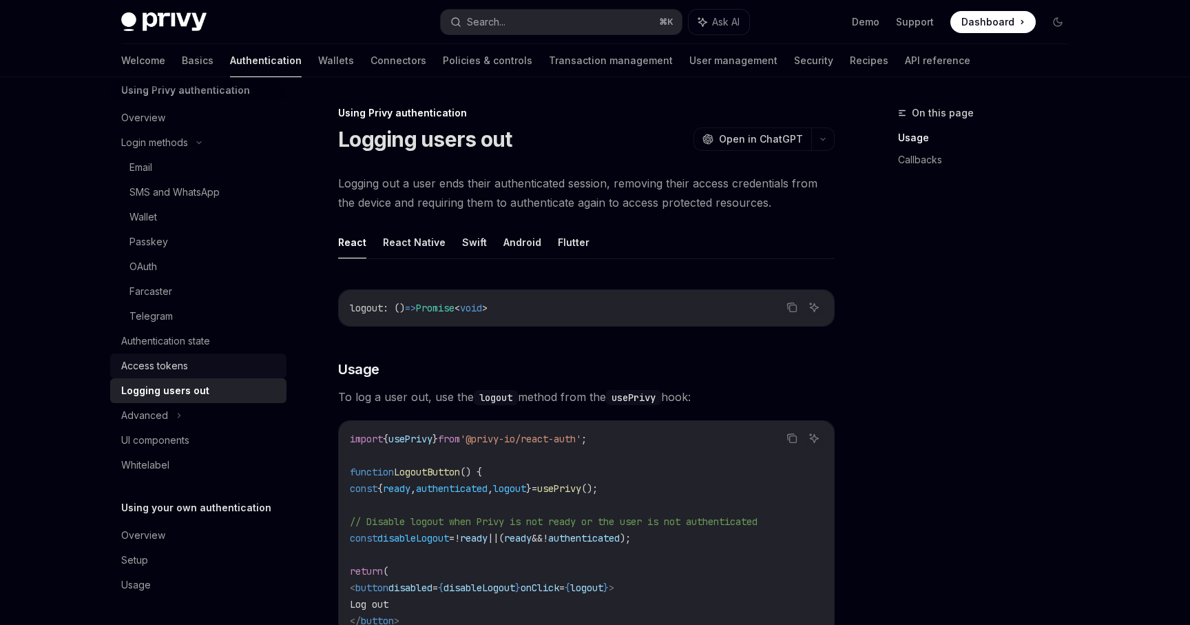
click at [209, 368] on div "Access tokens" at bounding box center [199, 366] width 157 height 17
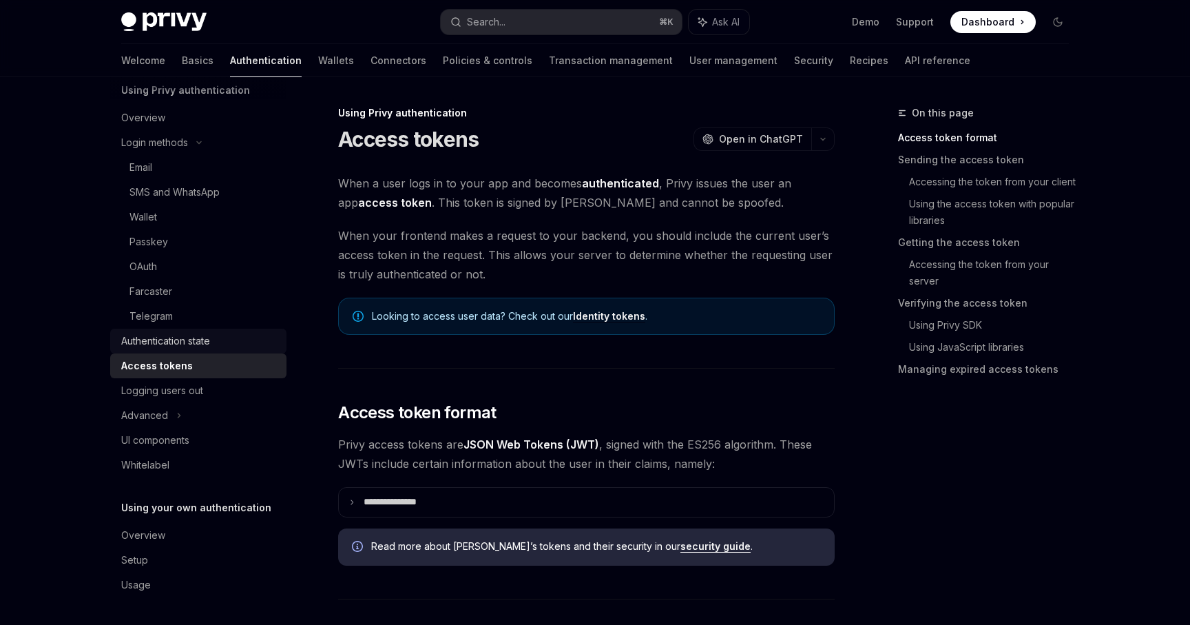
click at [203, 344] on div "Authentication state" at bounding box center [165, 341] width 89 height 17
type textarea "*"
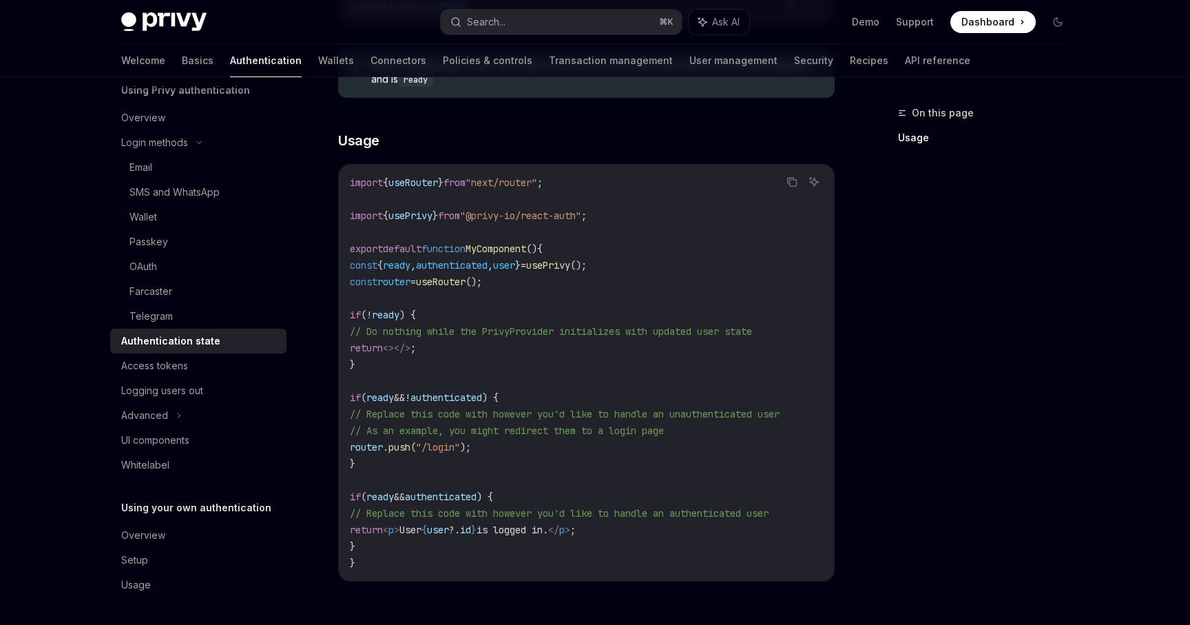
scroll to position [373, 0]
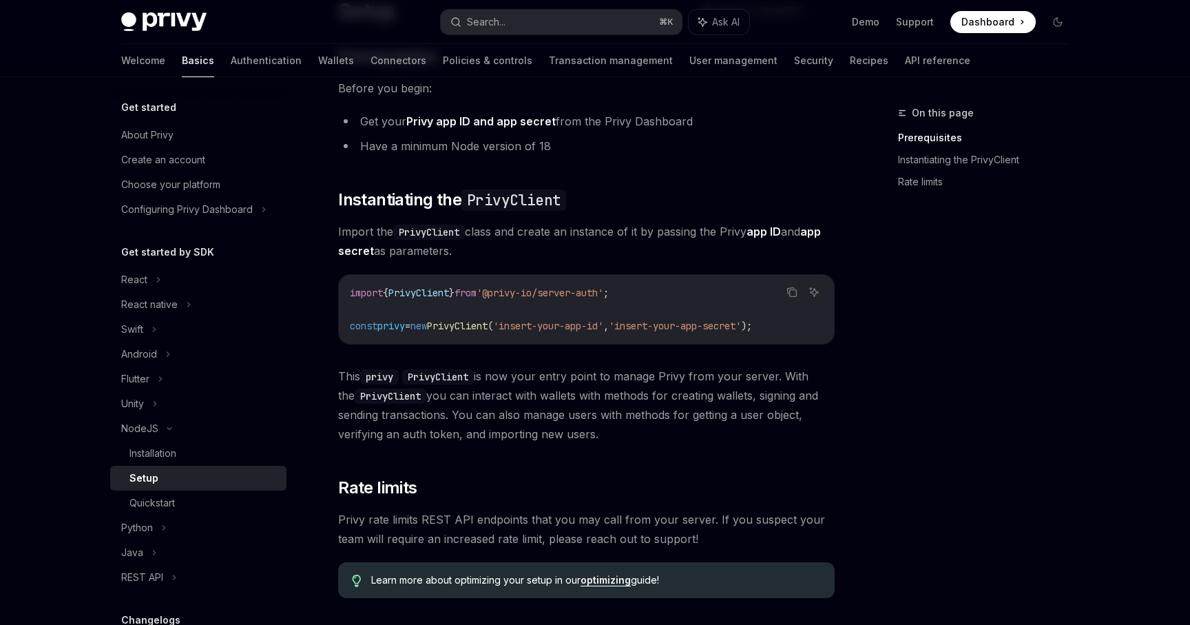
scroll to position [130, 0]
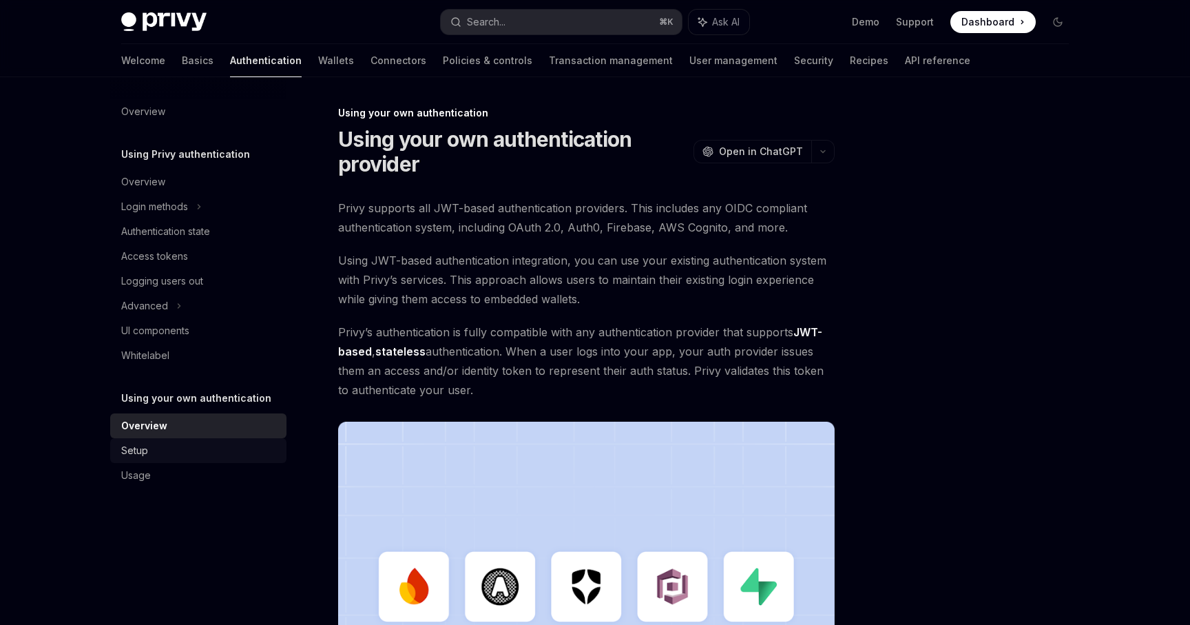
click at [187, 450] on div "Setup" at bounding box center [199, 450] width 157 height 17
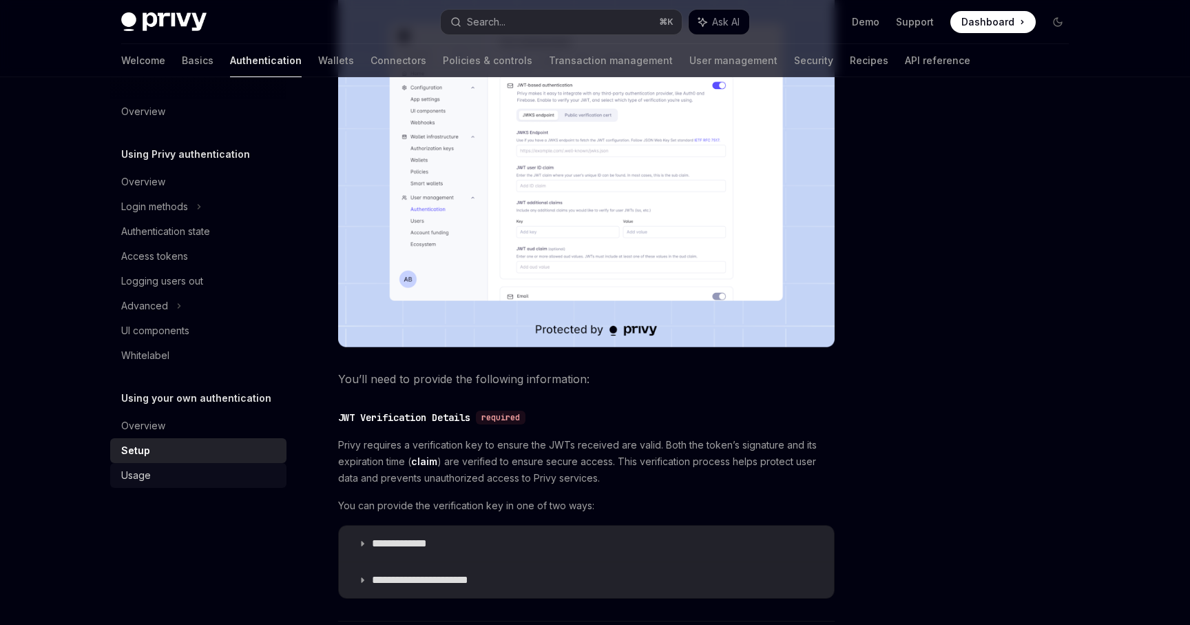
scroll to position [568, 0]
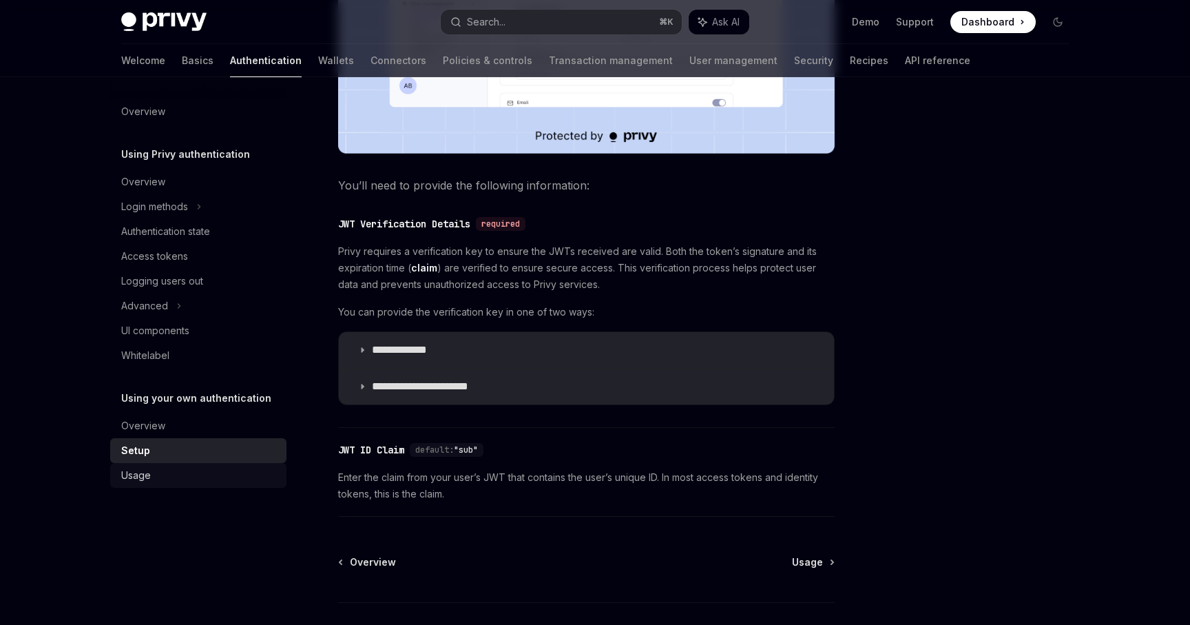
click at [190, 474] on div "Usage" at bounding box center [199, 475] width 157 height 17
type textarea "*"
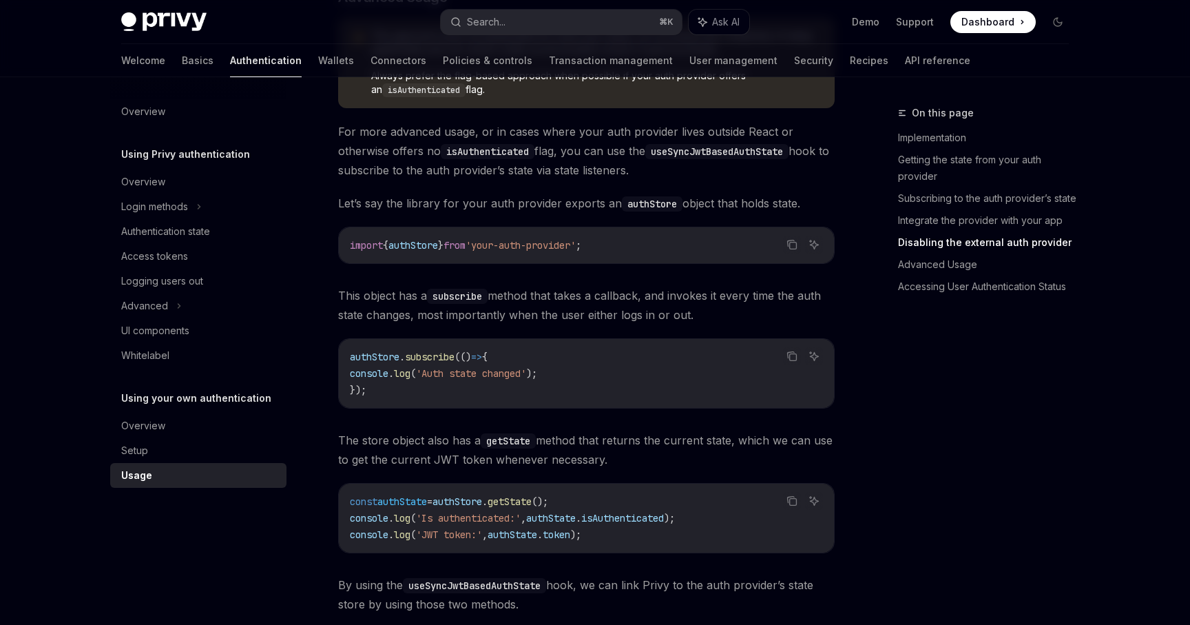
scroll to position [2003, 0]
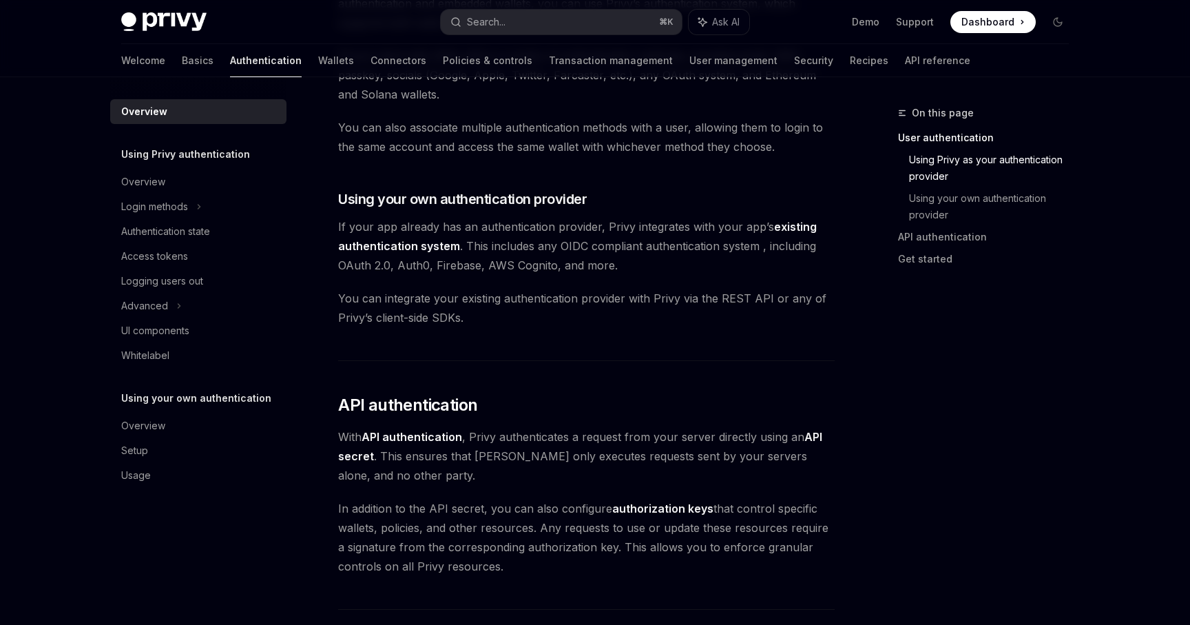
scroll to position [614, 0]
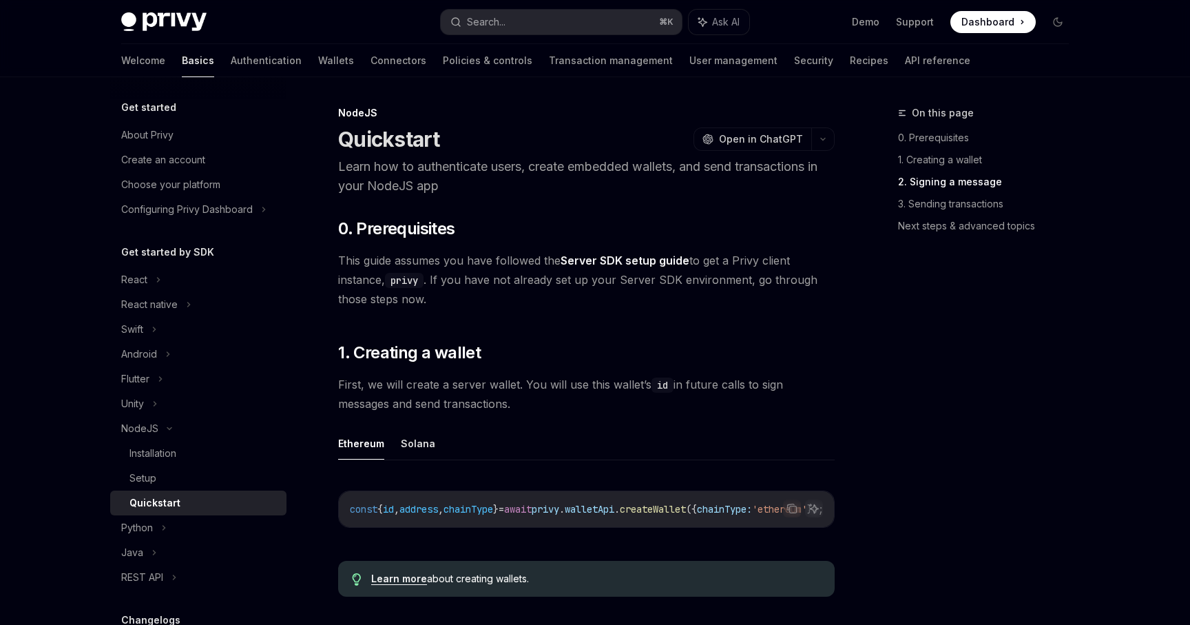
scroll to position [645, 0]
